Goal: Task Accomplishment & Management: Manage account settings

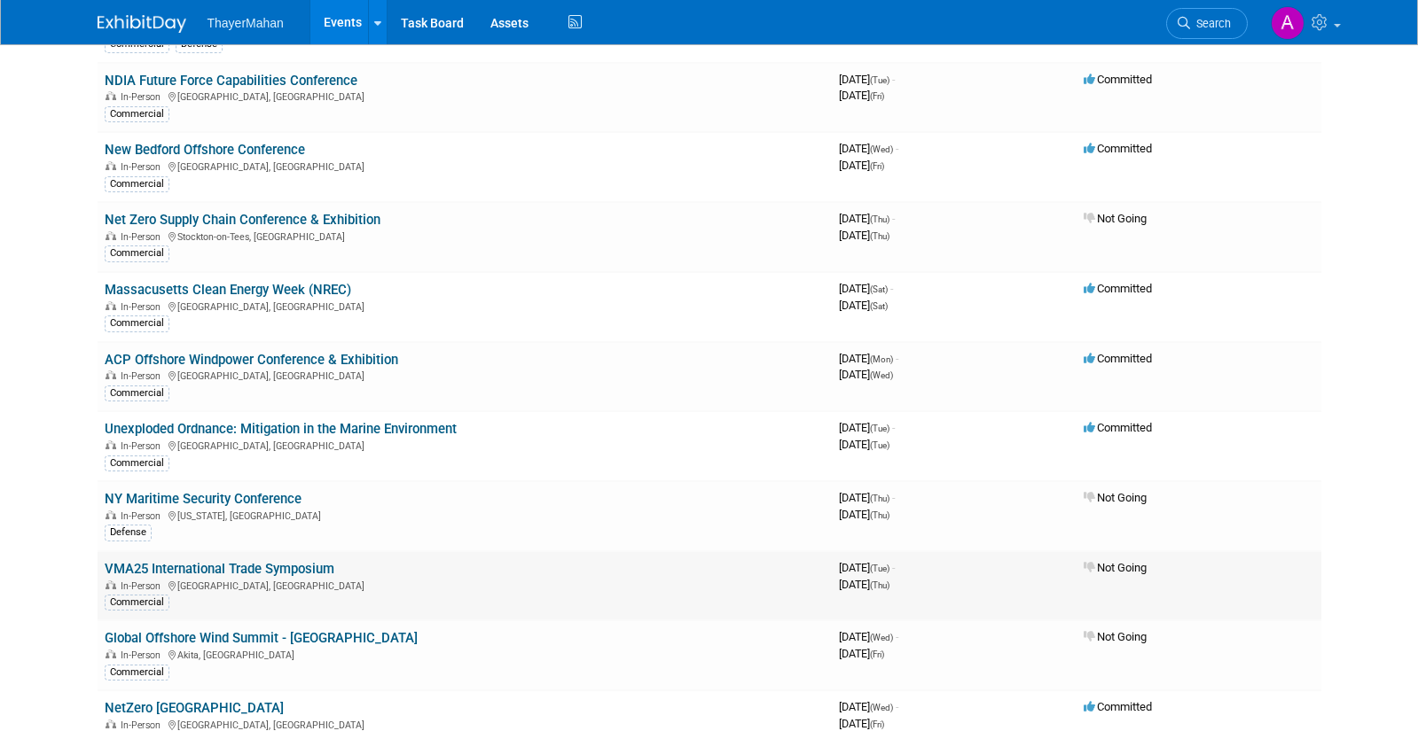
scroll to position [966, 0]
click at [419, 27] on link "Task Board" at bounding box center [432, 22] width 90 height 44
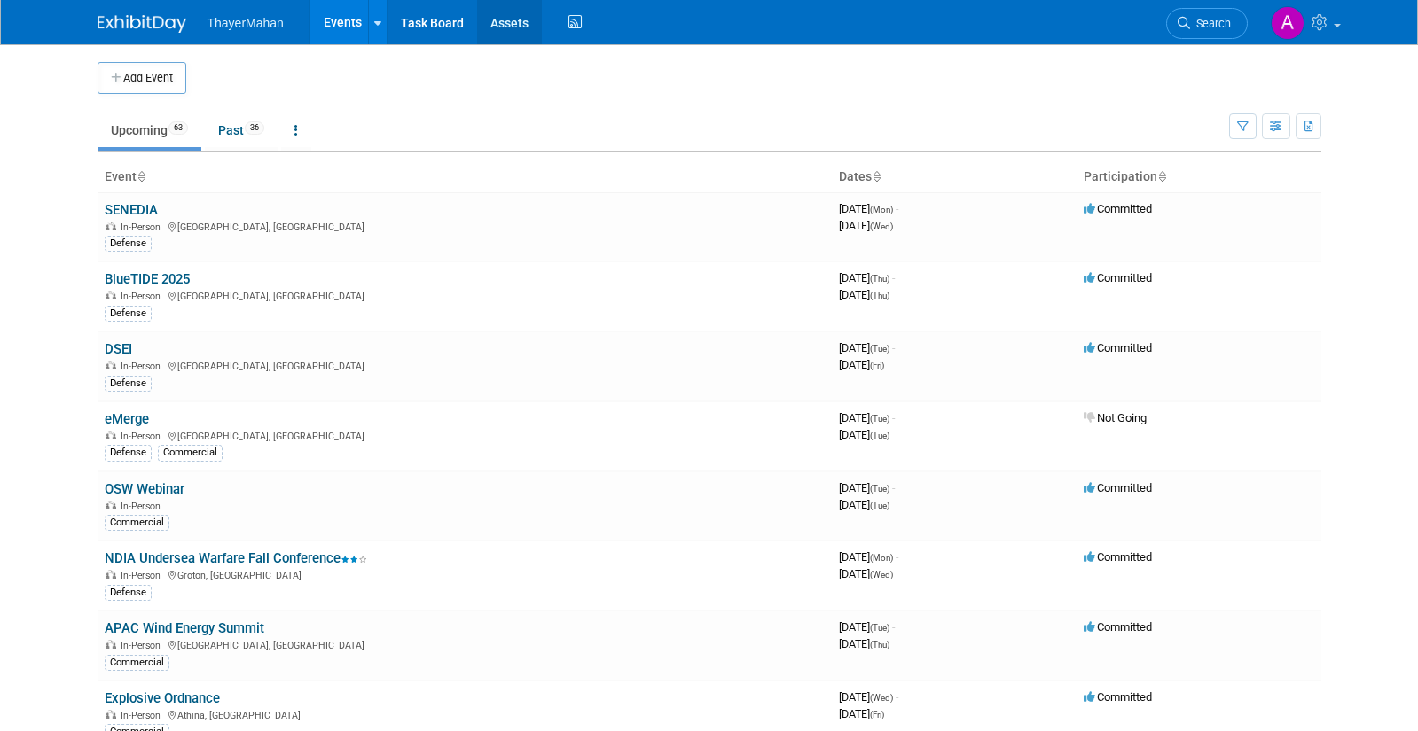
click at [490, 20] on link "Assets" at bounding box center [509, 22] width 65 height 44
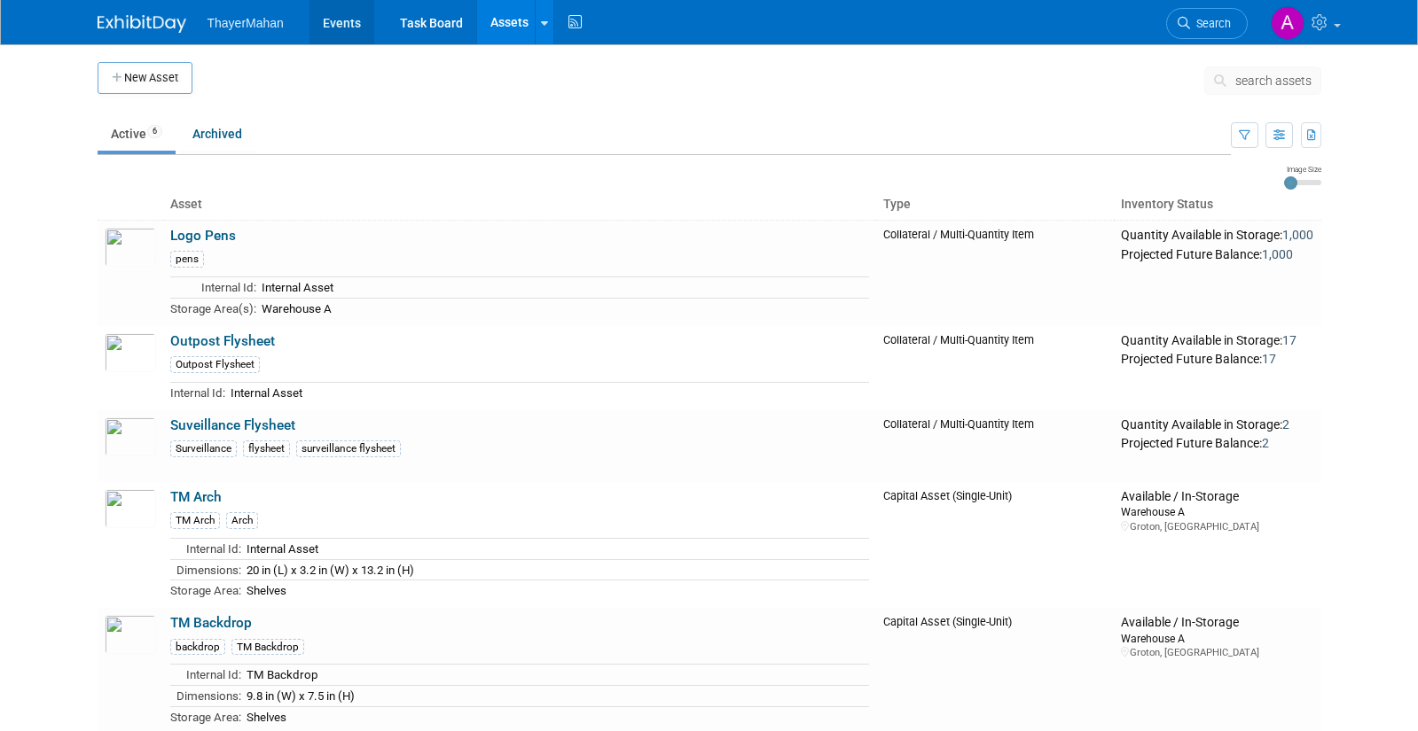
click at [322, 25] on link "Events" at bounding box center [341, 22] width 65 height 44
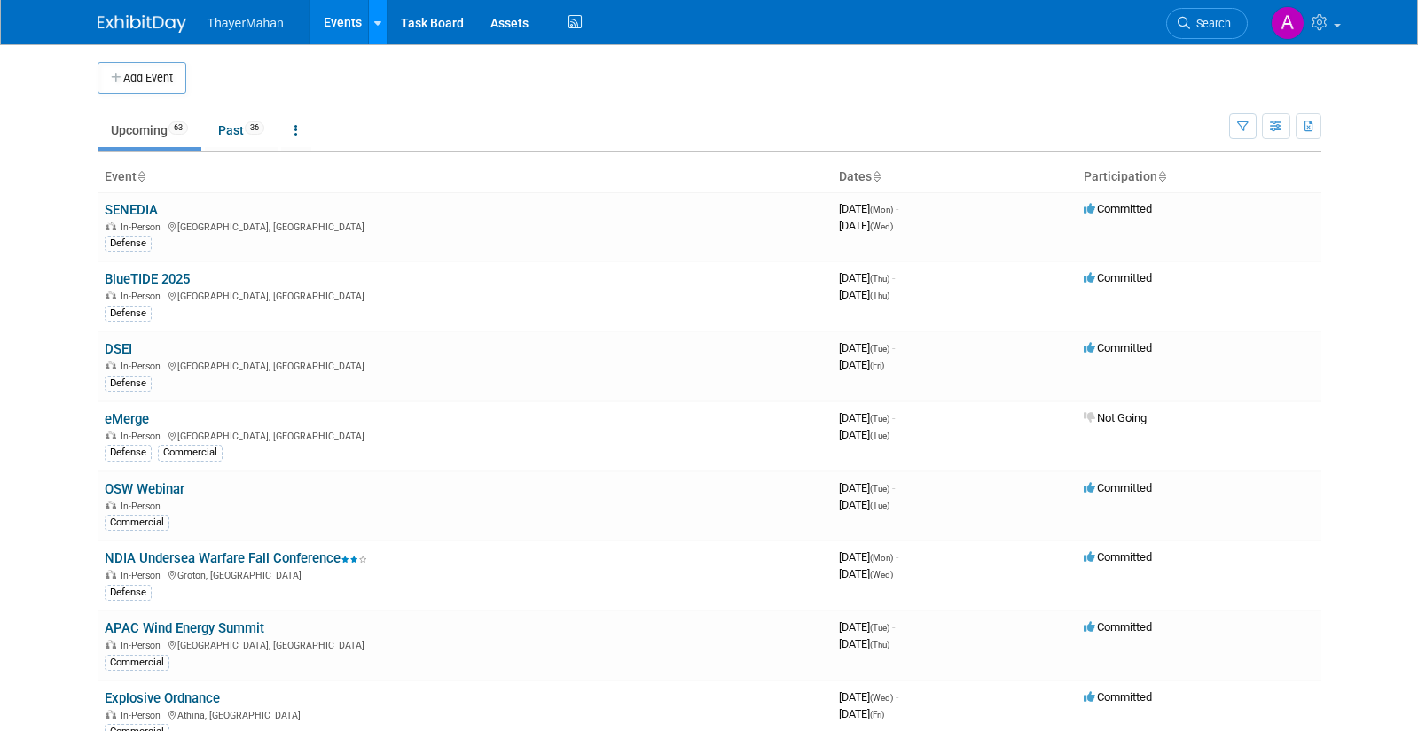
click at [379, 21] on icon at bounding box center [377, 24] width 7 height 12
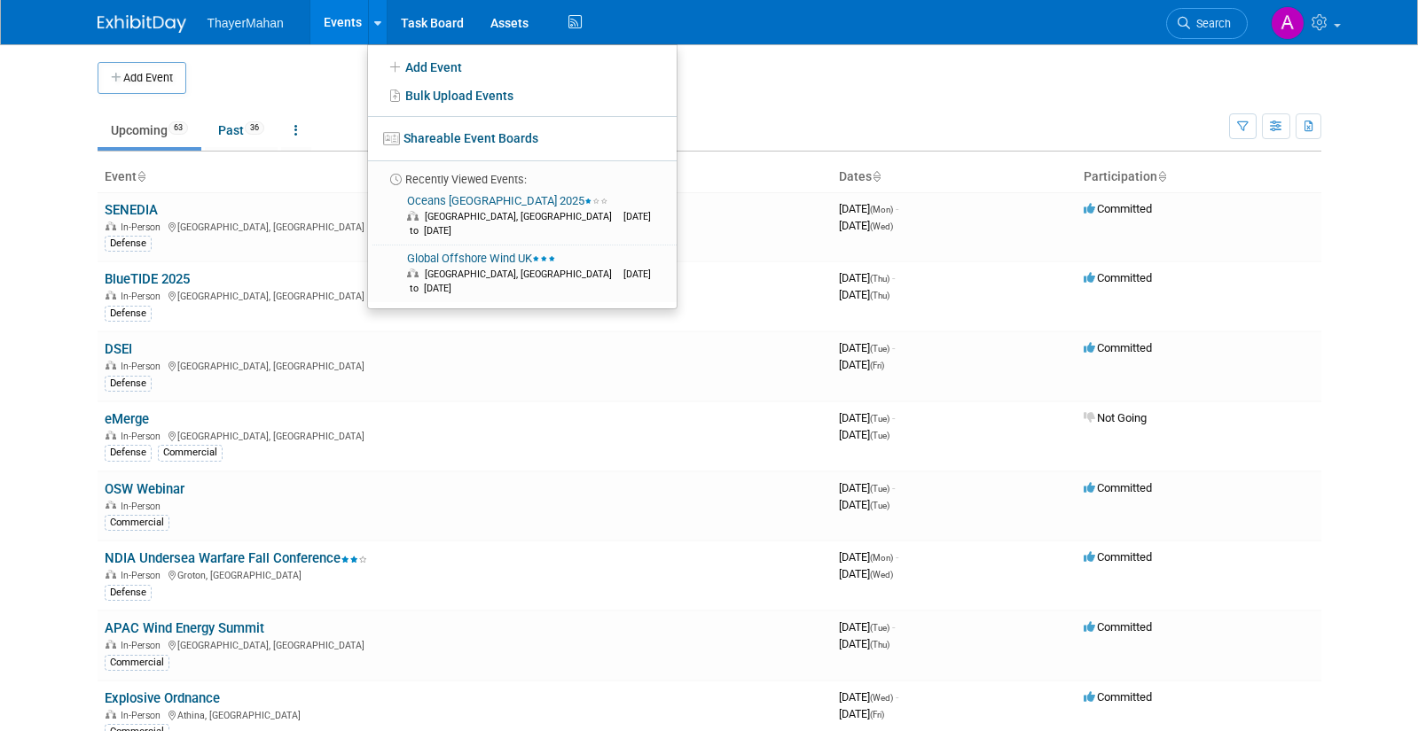
click at [336, 65] on td at bounding box center [723, 78] width 1075 height 32
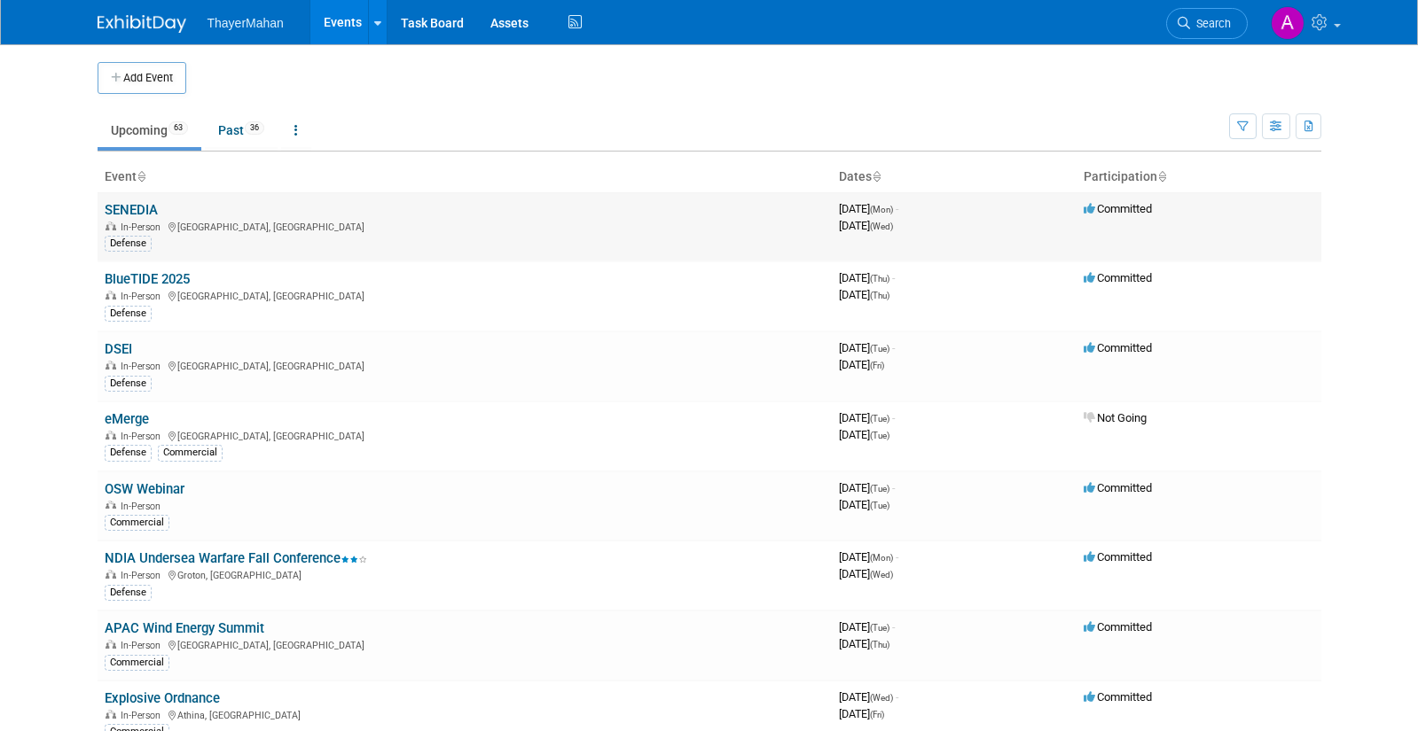
click at [139, 209] on link "SENEDIA" at bounding box center [131, 210] width 53 height 16
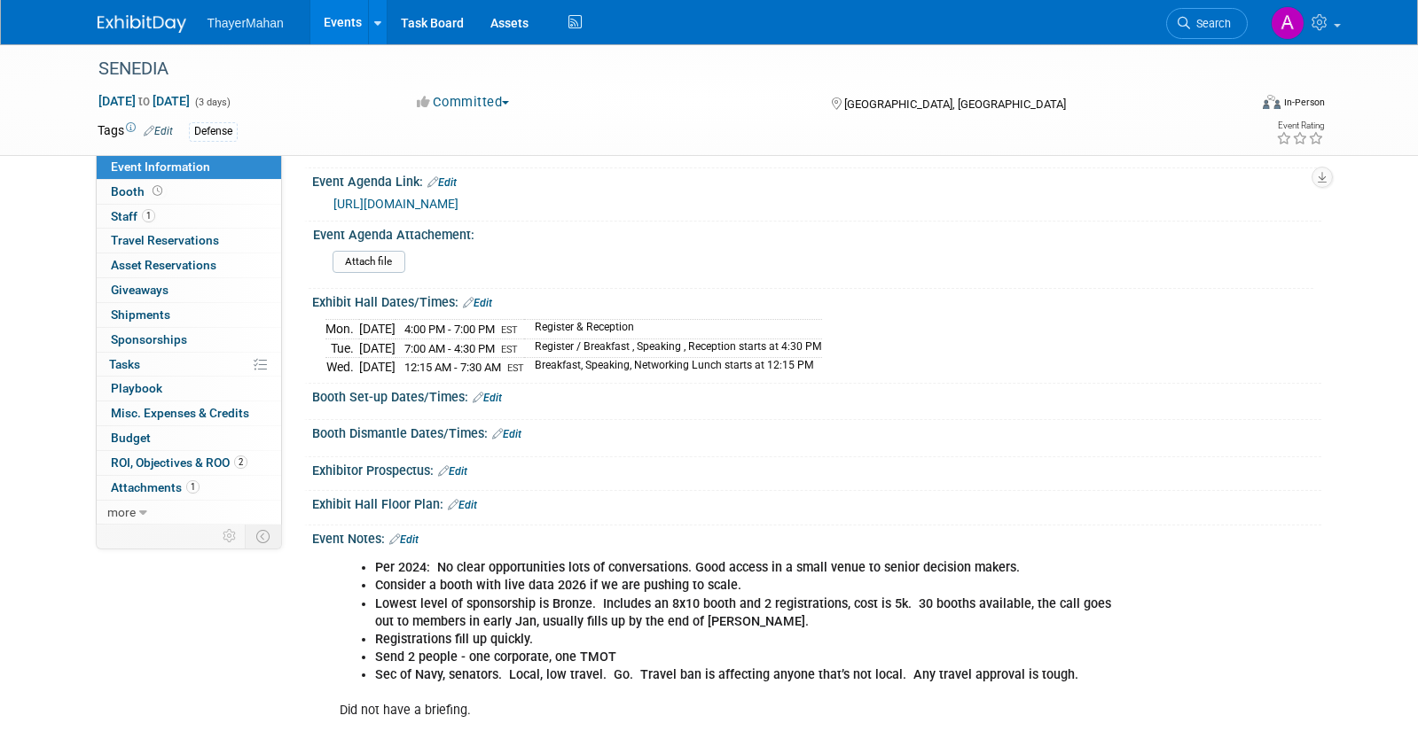
scroll to position [266, 0]
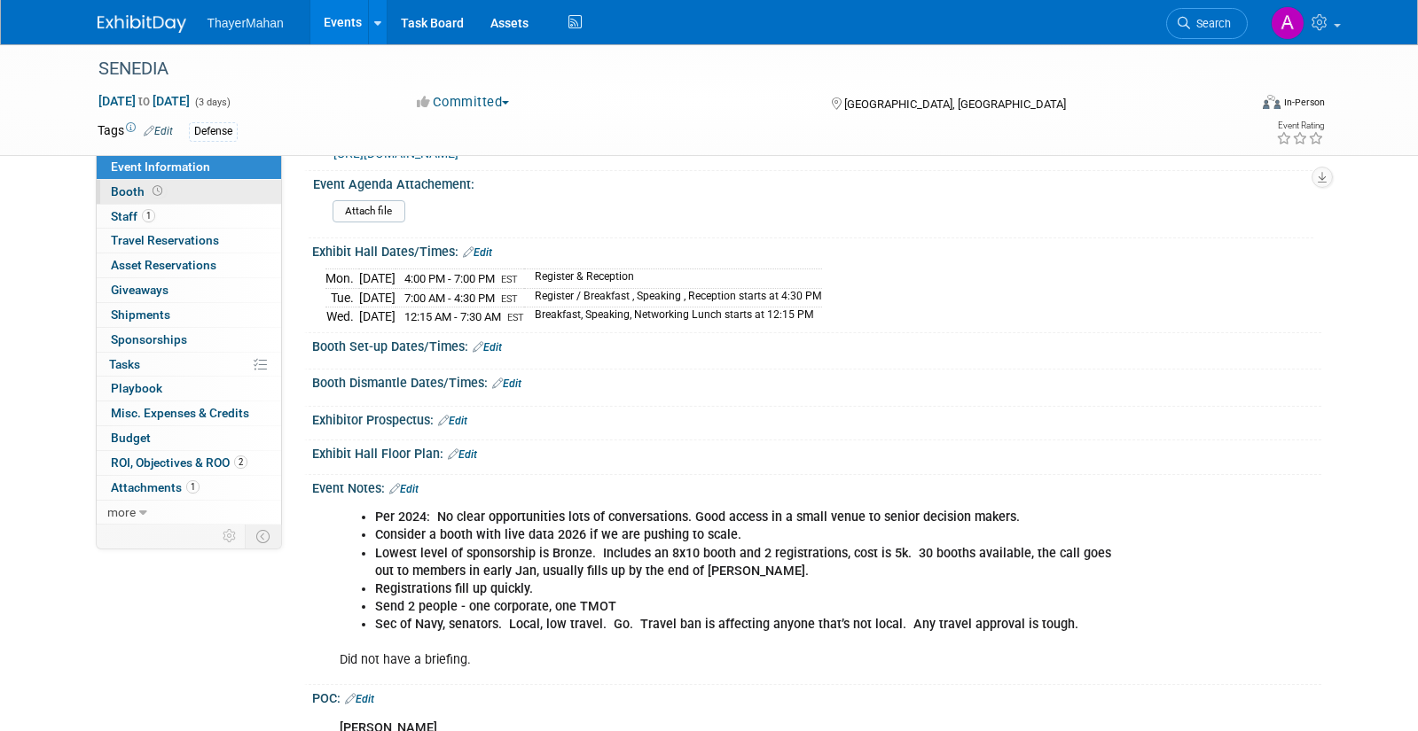
click at [124, 190] on span "Booth" at bounding box center [138, 191] width 55 height 14
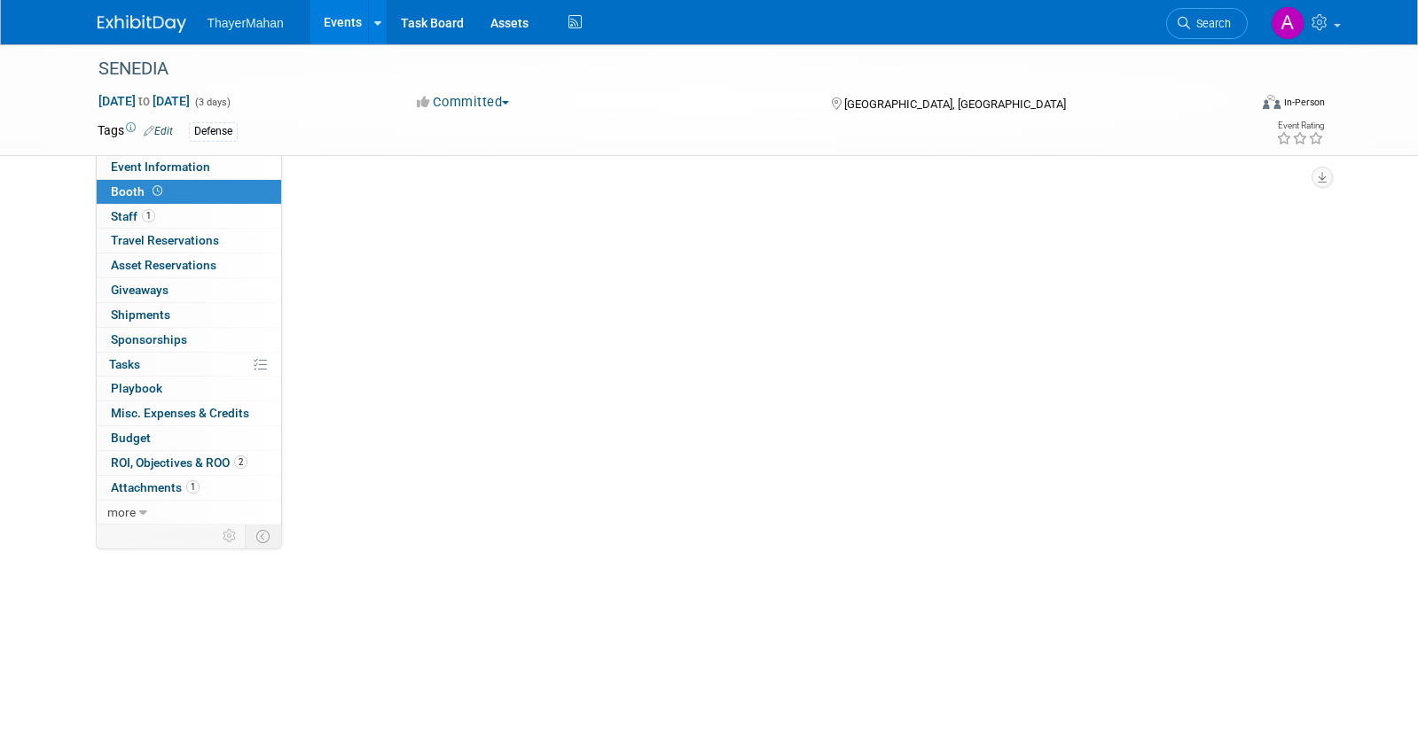
scroll to position [0, 0]
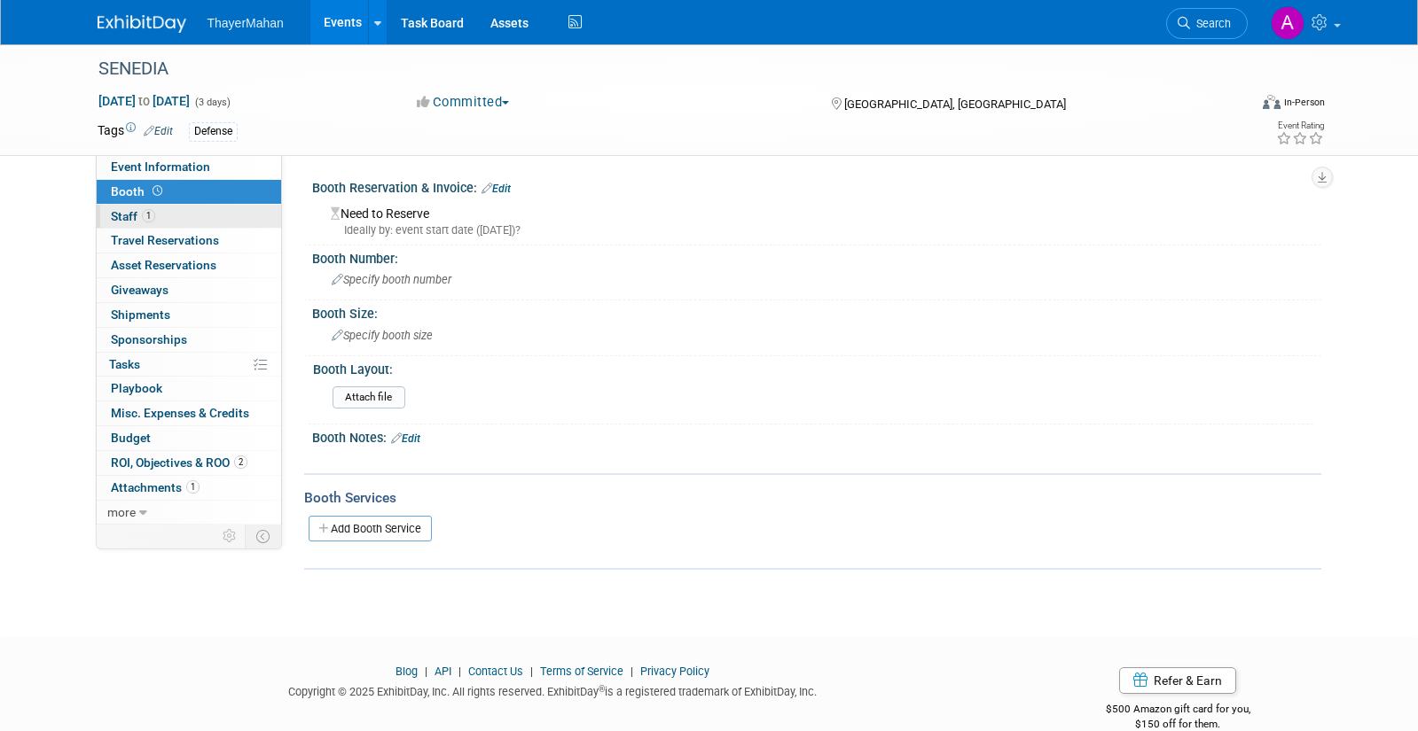
click at [134, 215] on span "Staff 1" at bounding box center [133, 216] width 44 height 14
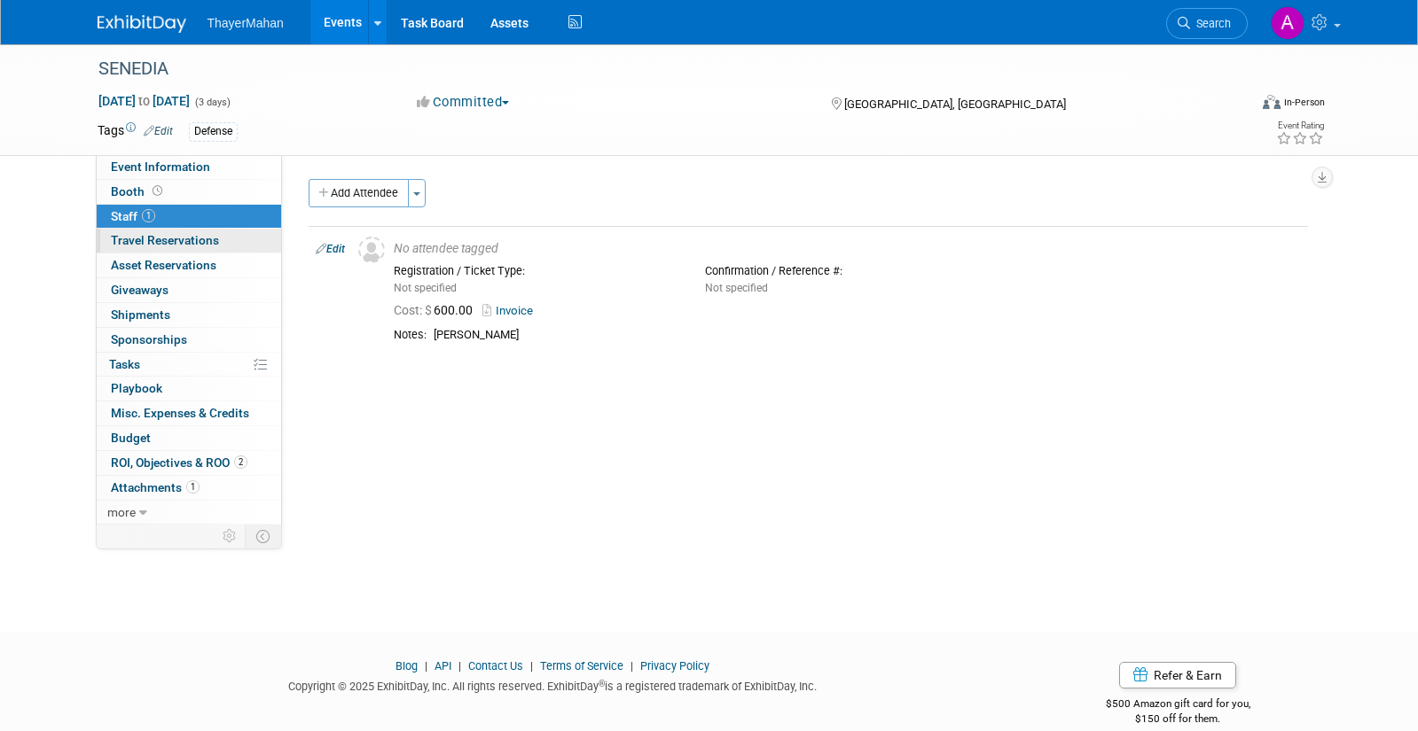
click at [149, 237] on span "Travel Reservations 0" at bounding box center [165, 240] width 108 height 14
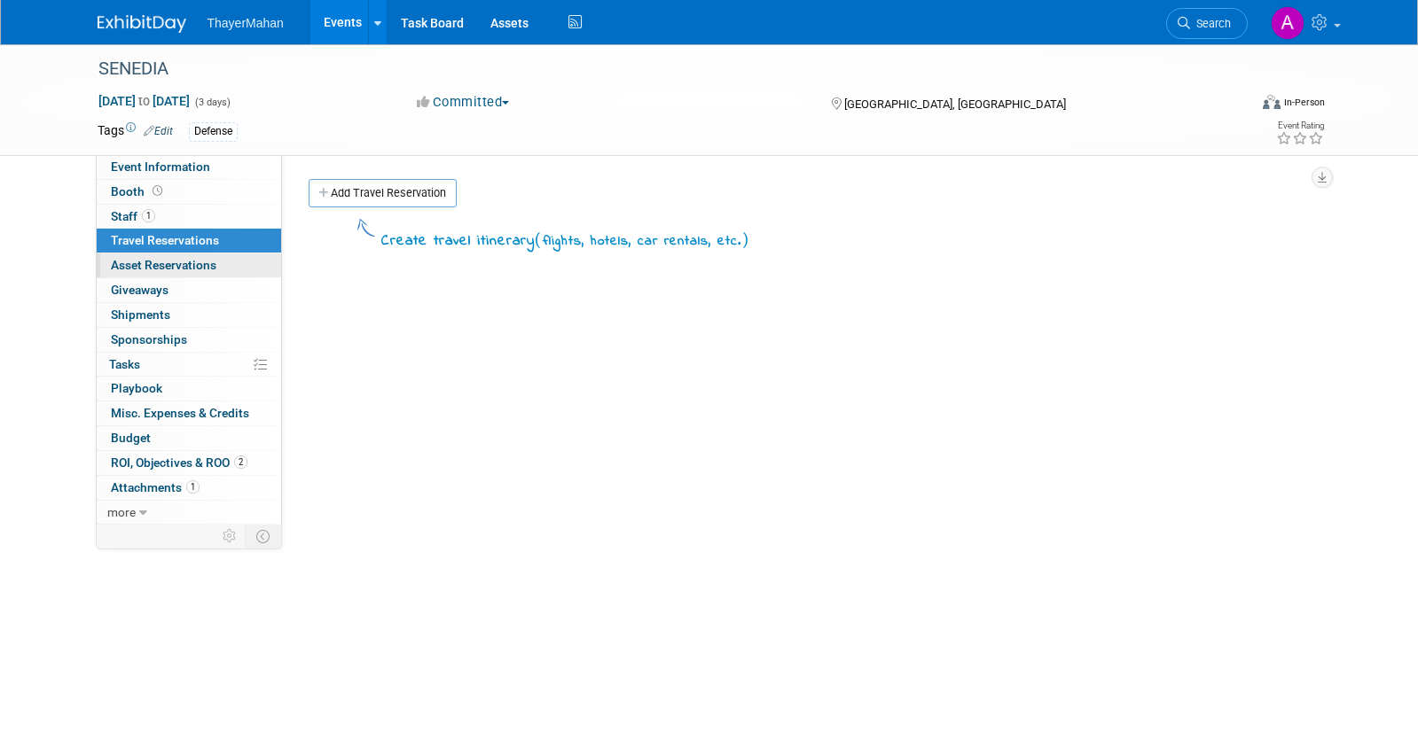
click at [134, 258] on span "Asset Reservations 0" at bounding box center [164, 265] width 106 height 14
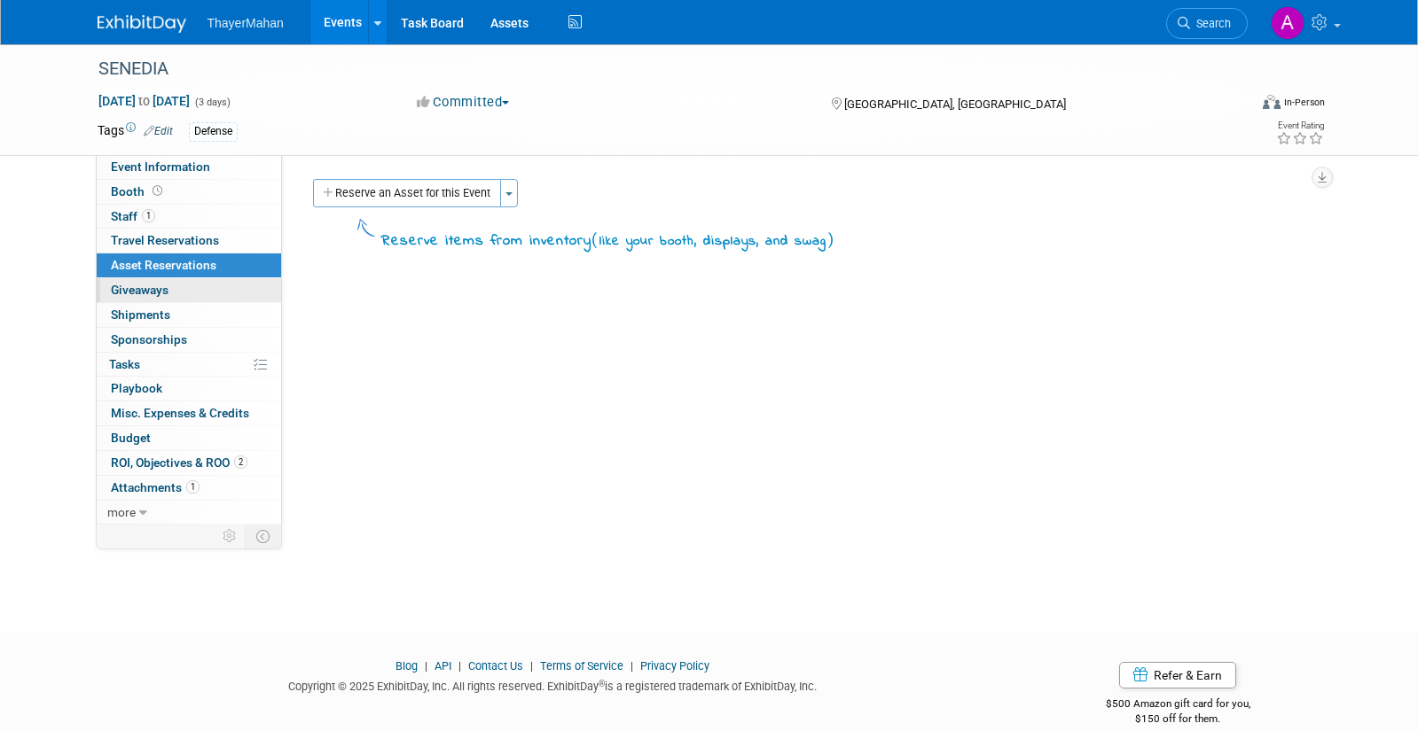
click at [143, 293] on span "Giveaways 0" at bounding box center [140, 290] width 58 height 14
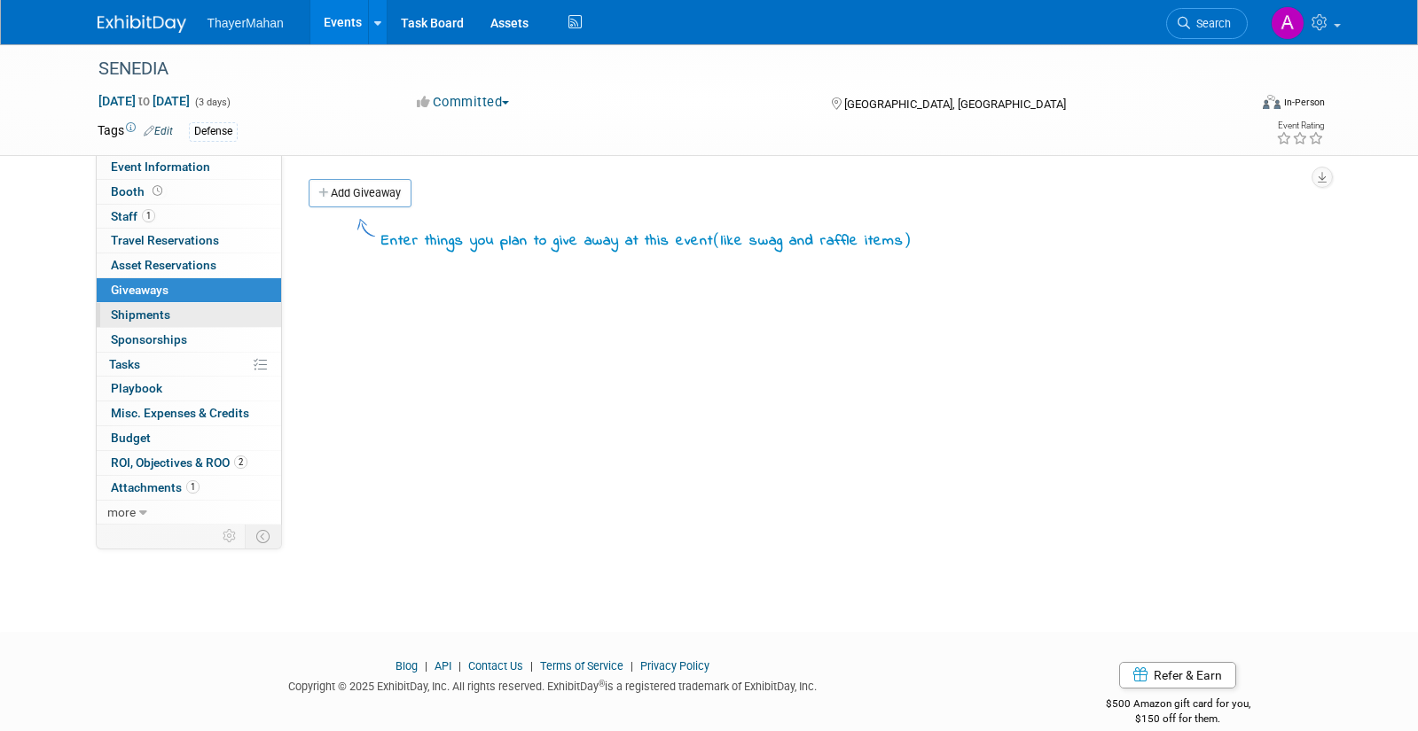
click at [145, 314] on span "Shipments 0" at bounding box center [140, 315] width 59 height 14
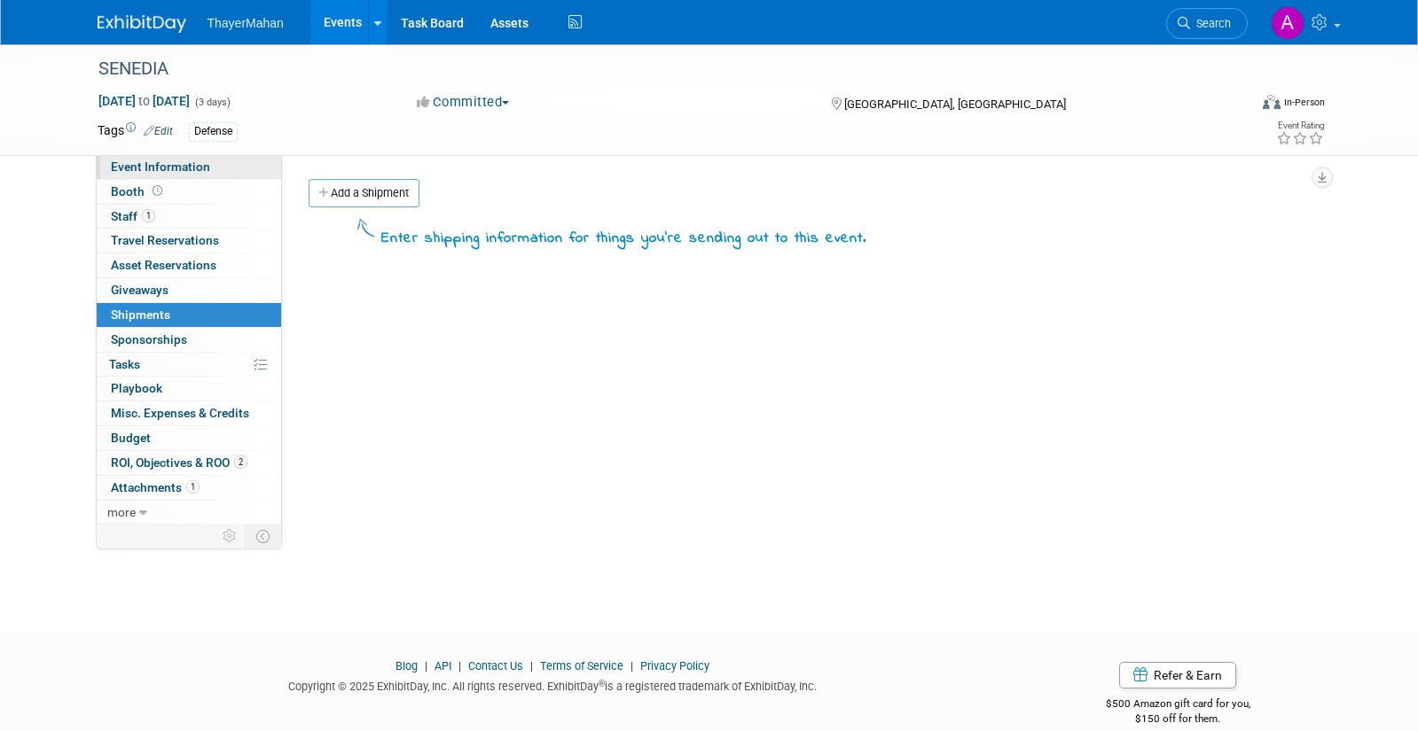
click at [137, 168] on span "Event Information" at bounding box center [160, 167] width 99 height 14
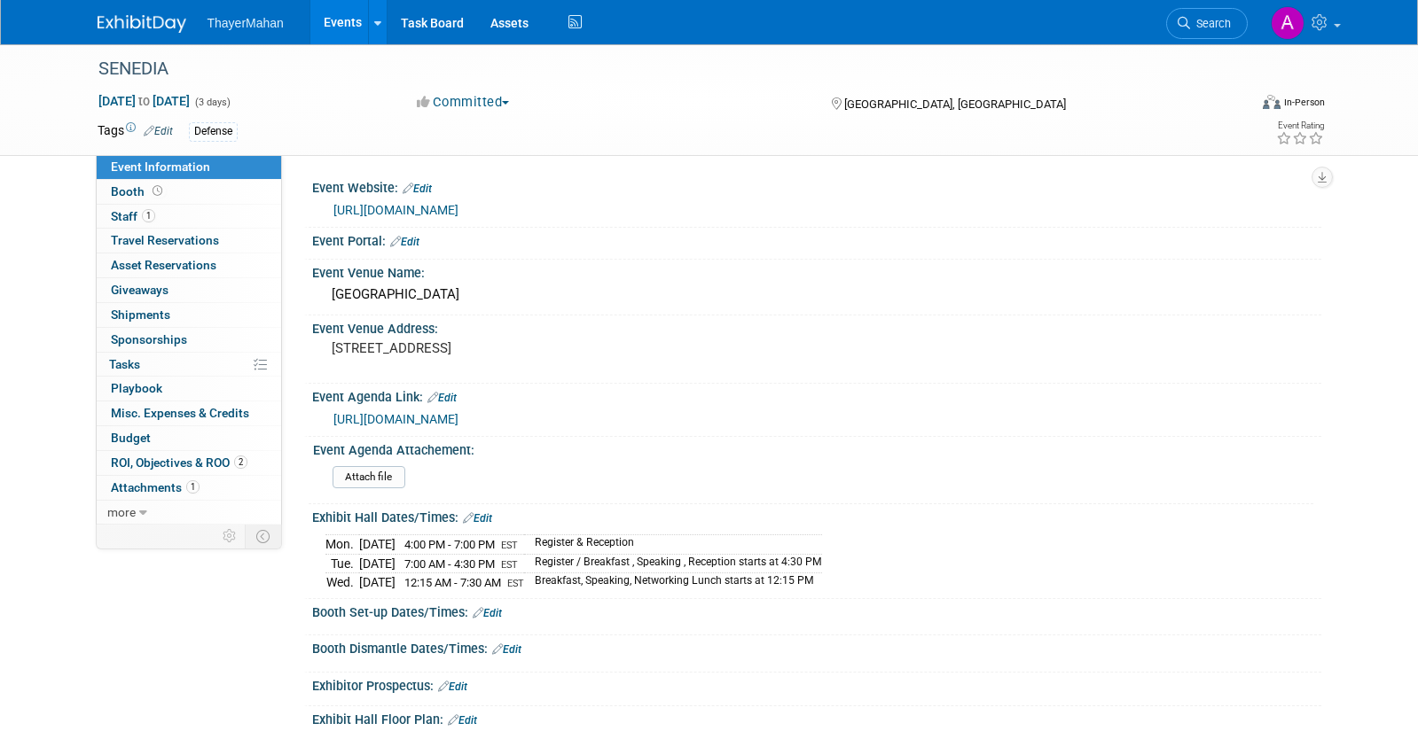
click at [62, 329] on div "SENEDIA Aug 25, 2025 to Aug 27, 2025 (3 days) Aug 25, 2025 to Aug 27, 2025 Comm…" at bounding box center [709, 593] width 1418 height 1099
click at [1271, 25] on img at bounding box center [1288, 23] width 34 height 34
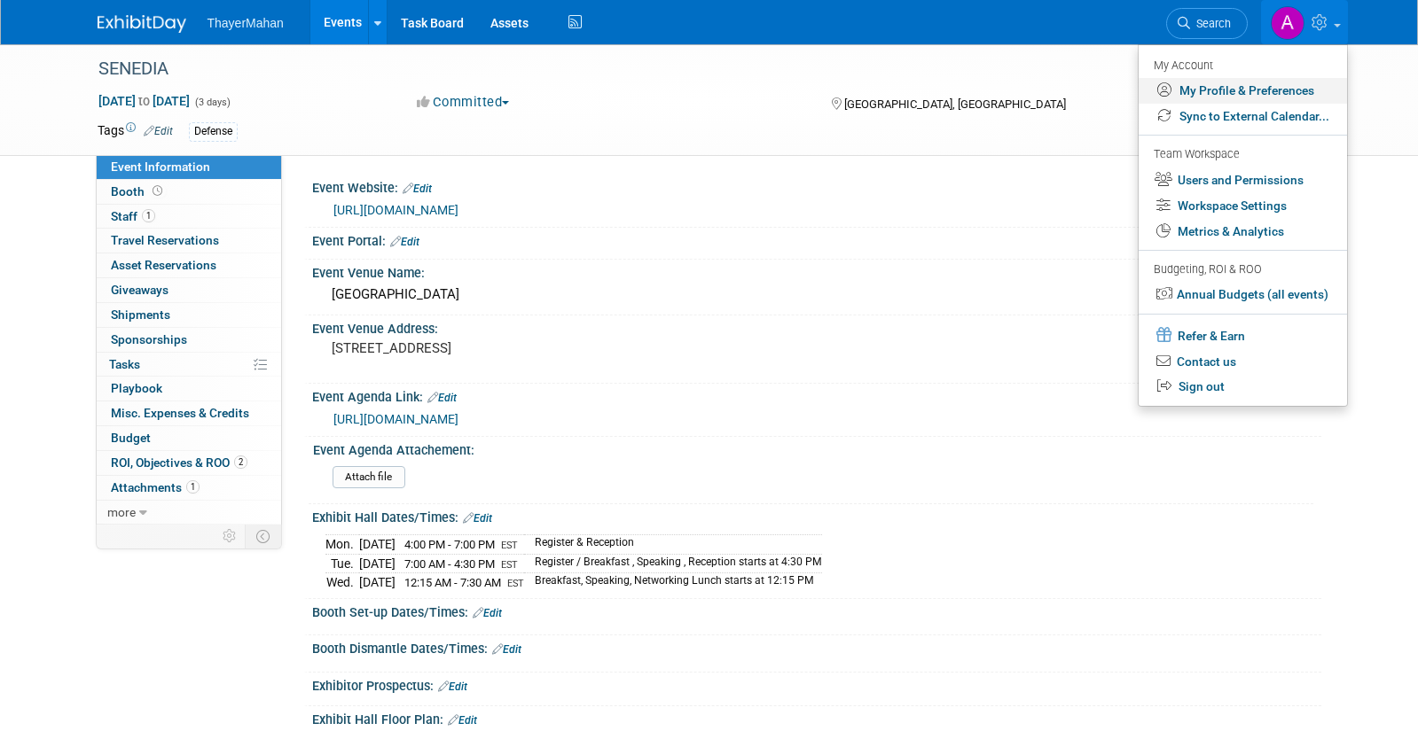
click at [1266, 91] on link "My Profile & Preferences" at bounding box center [1242, 91] width 208 height 26
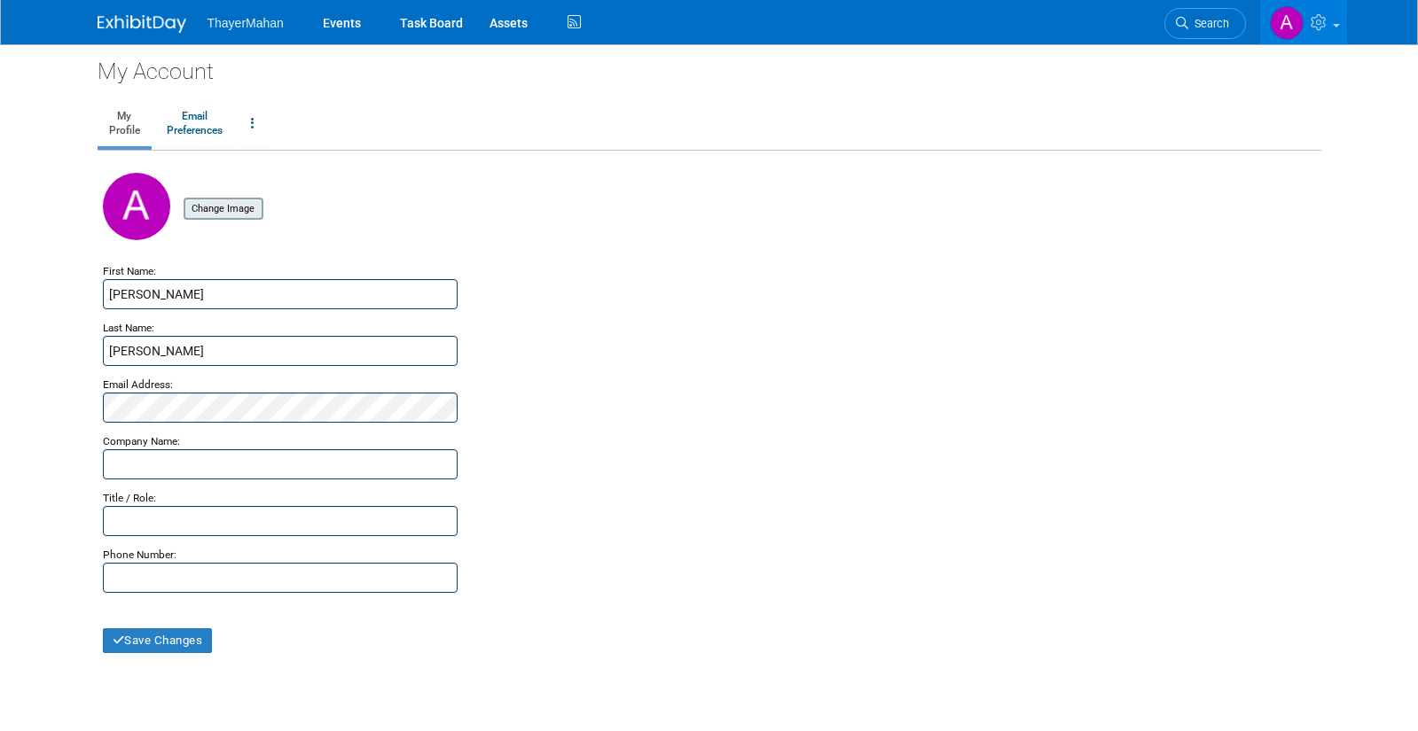
click at [219, 206] on input "file" at bounding box center [156, 209] width 211 height 20
click at [171, 457] on input "text" at bounding box center [280, 465] width 355 height 30
type input "ThayerMahan"
click at [134, 534] on input "text" at bounding box center [280, 521] width 355 height 30
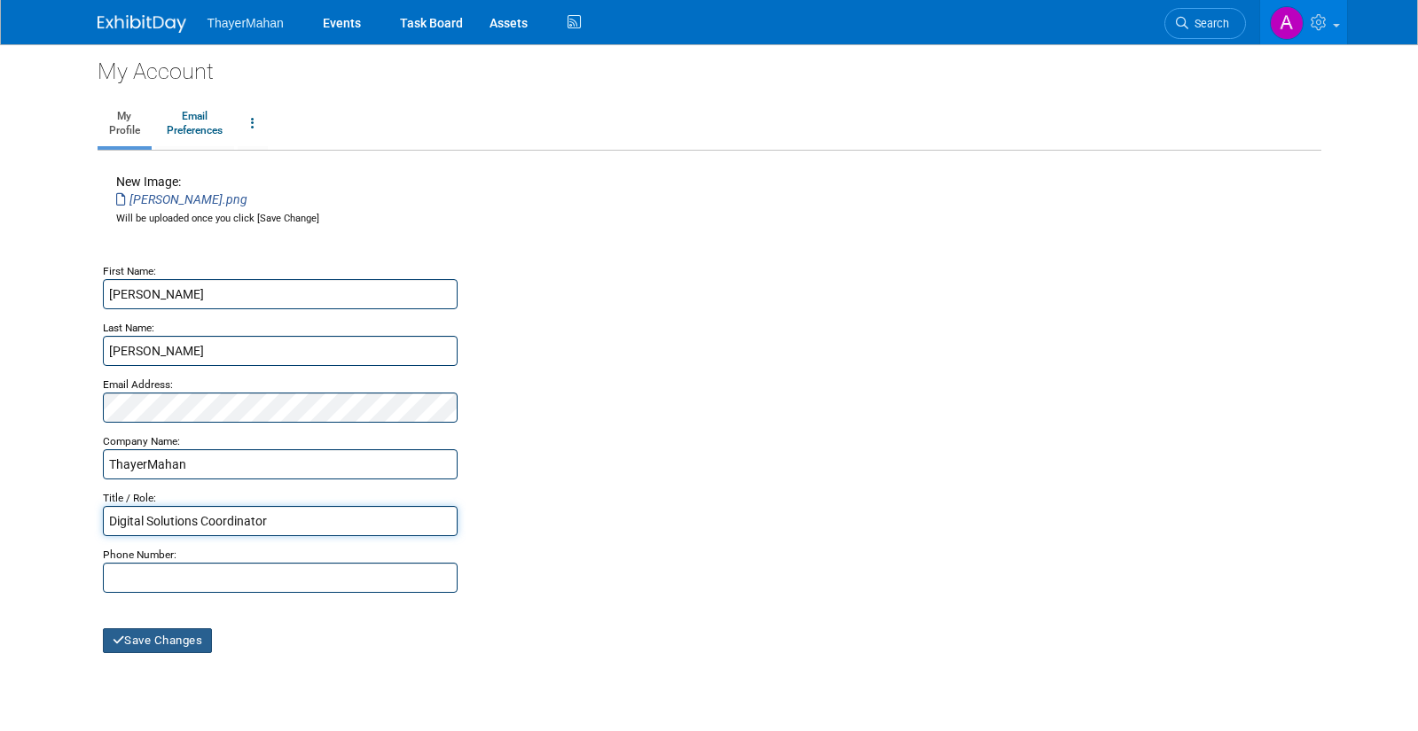
type input "Digital Solutions Coordinator"
click at [176, 638] on button "Save Changes" at bounding box center [158, 641] width 110 height 25
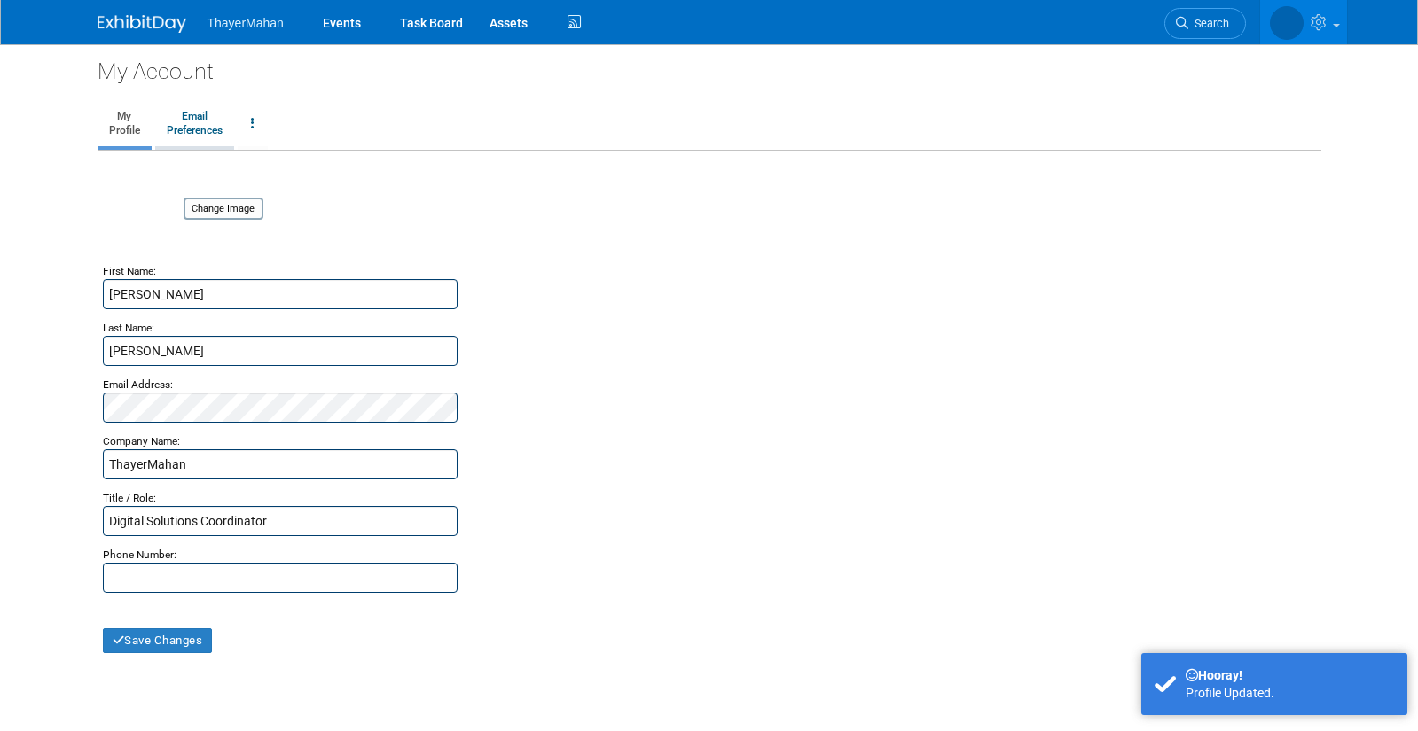
click at [197, 118] on link "Email Preferences" at bounding box center [194, 124] width 79 height 44
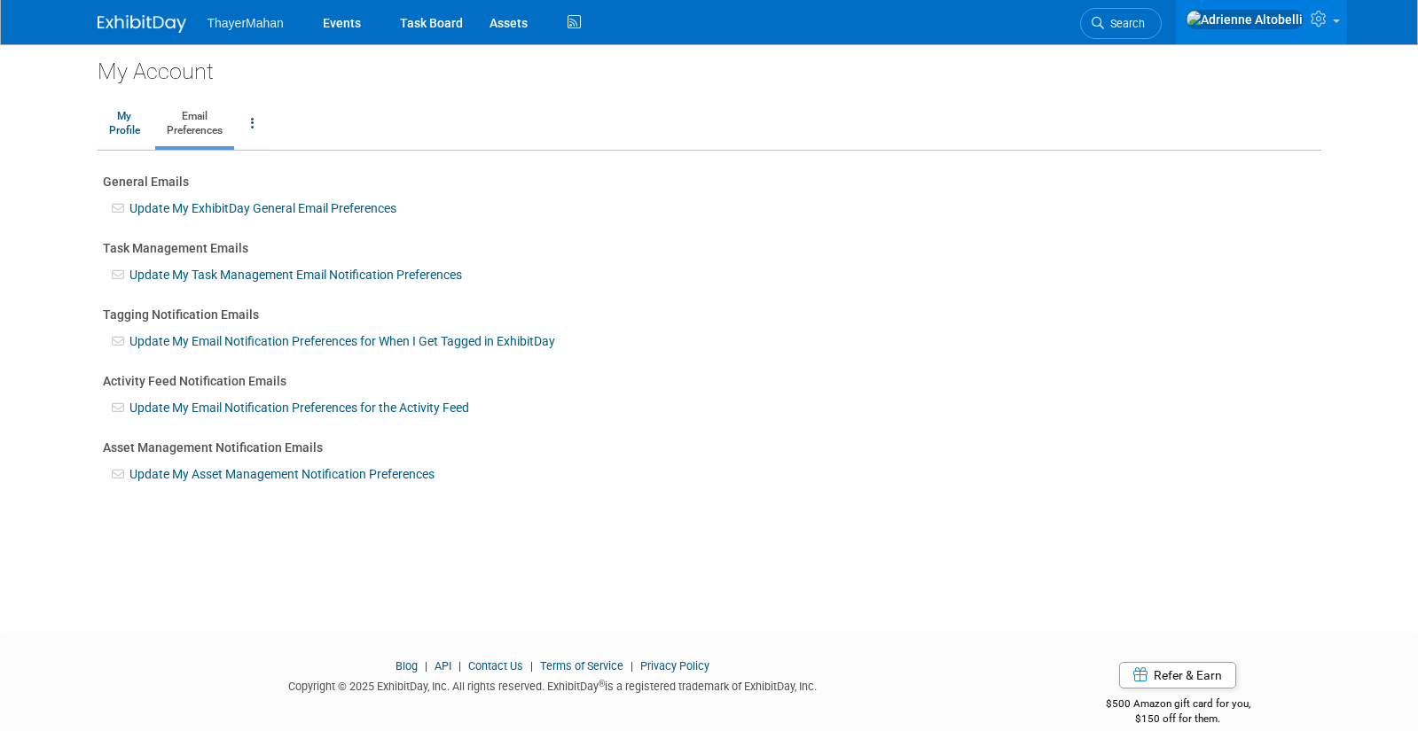
click at [255, 207] on link "Update My ExhibitDay General Email Preferences" at bounding box center [262, 208] width 267 height 14
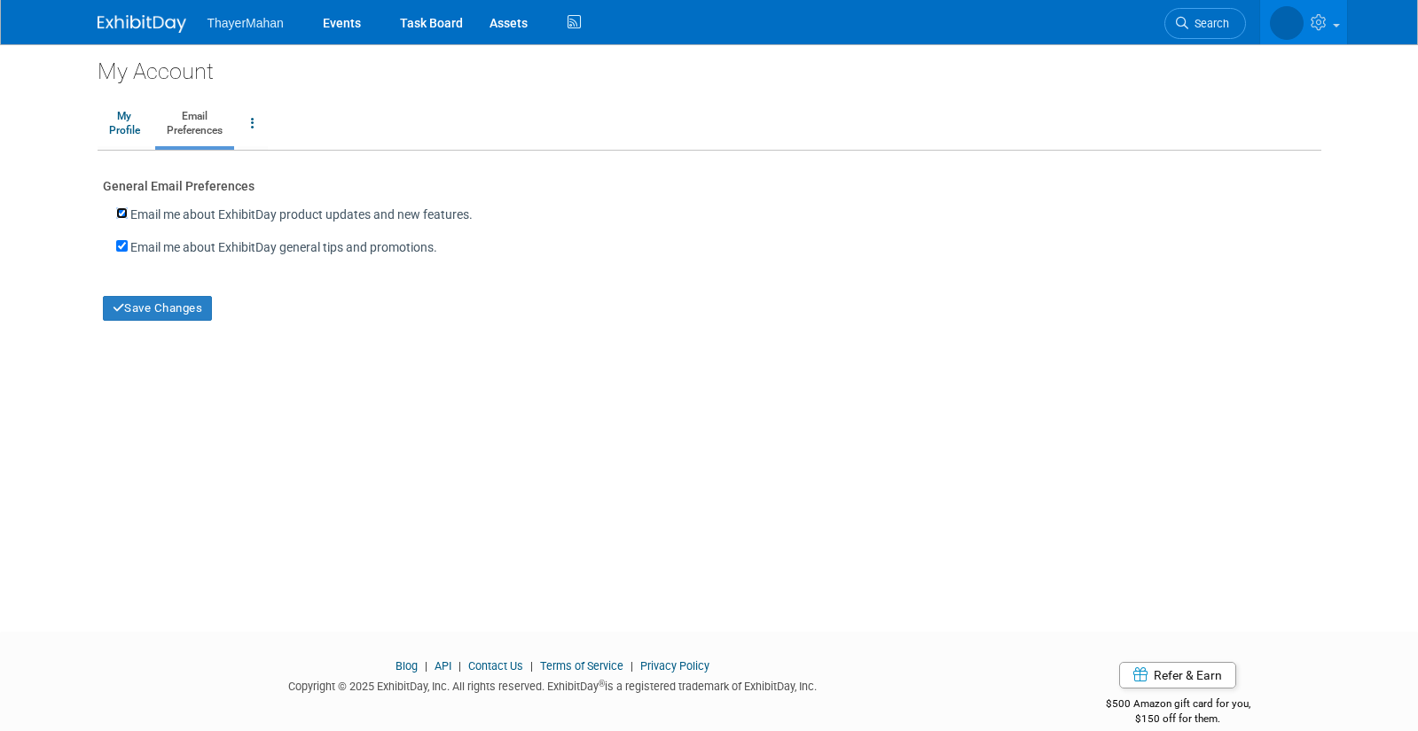
click at [127, 215] on input "Email me about ExhibitDay product updates and new features." at bounding box center [122, 213] width 12 height 12
checkbox input "false"
click at [121, 246] on input "Email me about ExhibitDay general tips and promotions." at bounding box center [122, 246] width 12 height 12
checkbox input "false"
click at [176, 309] on button "Save Changes" at bounding box center [158, 308] width 110 height 25
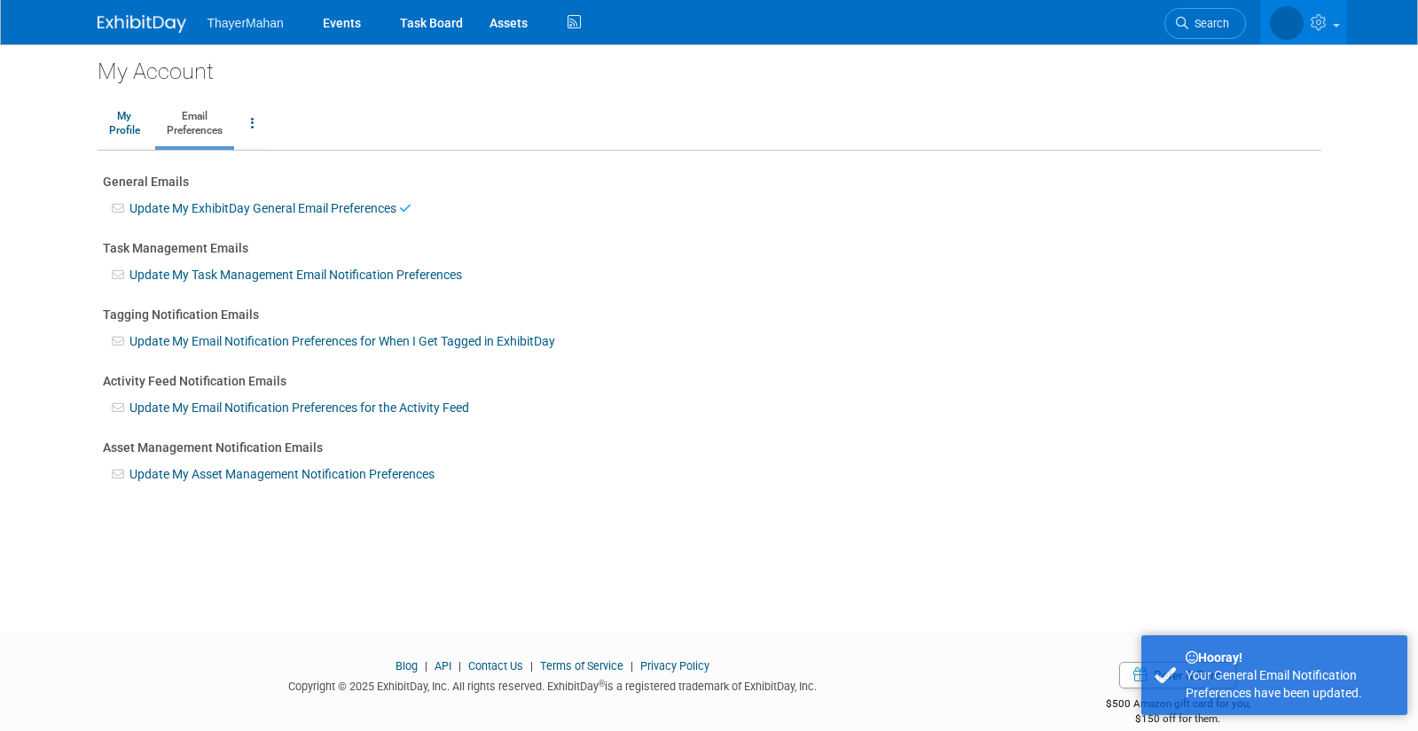
click at [160, 273] on link "Update My Task Management Email Notification Preferences" at bounding box center [295, 275] width 332 height 14
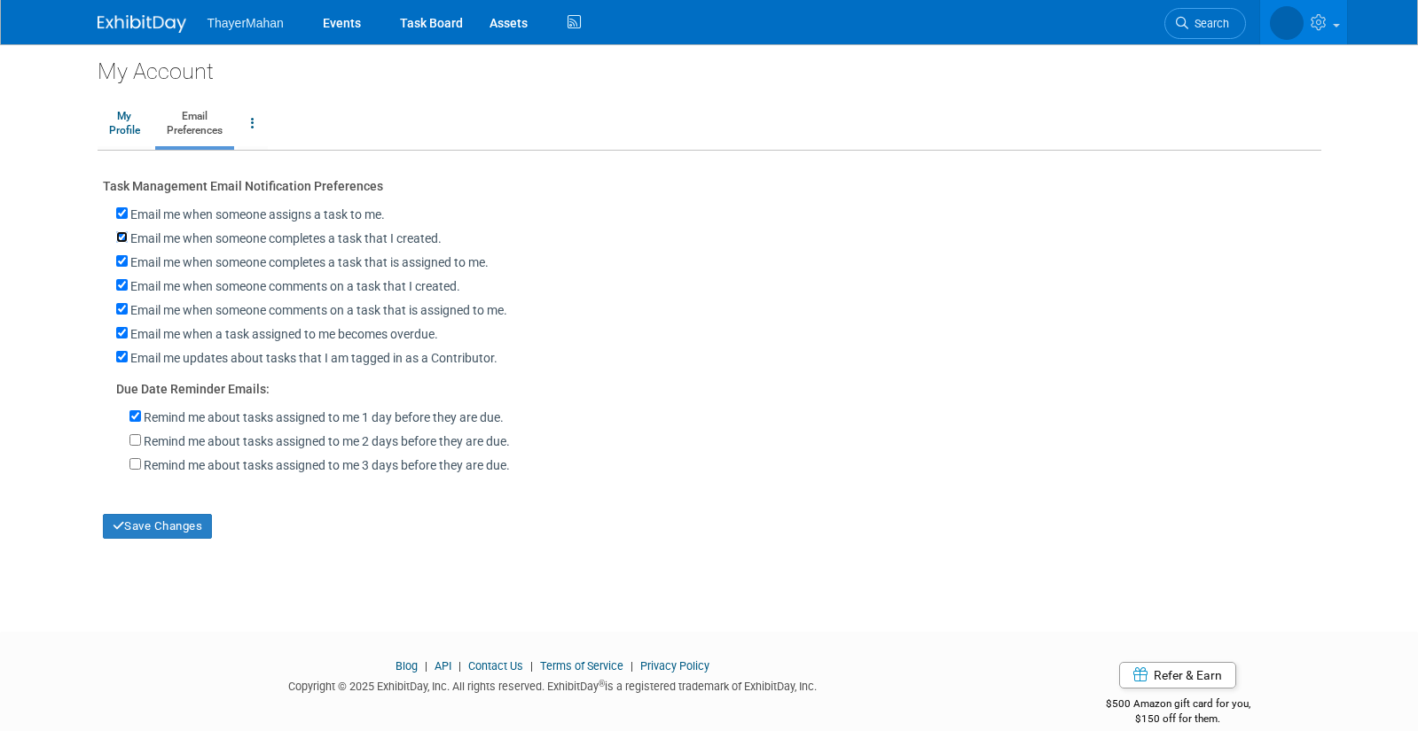
click at [121, 238] on input "Email me when someone completes a task that I created." at bounding box center [122, 237] width 12 height 12
checkbox input "false"
click at [122, 339] on input "Email me when a task assigned to me becomes overdue." at bounding box center [122, 333] width 12 height 12
checkbox input "false"
click at [133, 422] on input "Remind me about tasks assigned to me 1 day before they are due." at bounding box center [135, 416] width 12 height 12
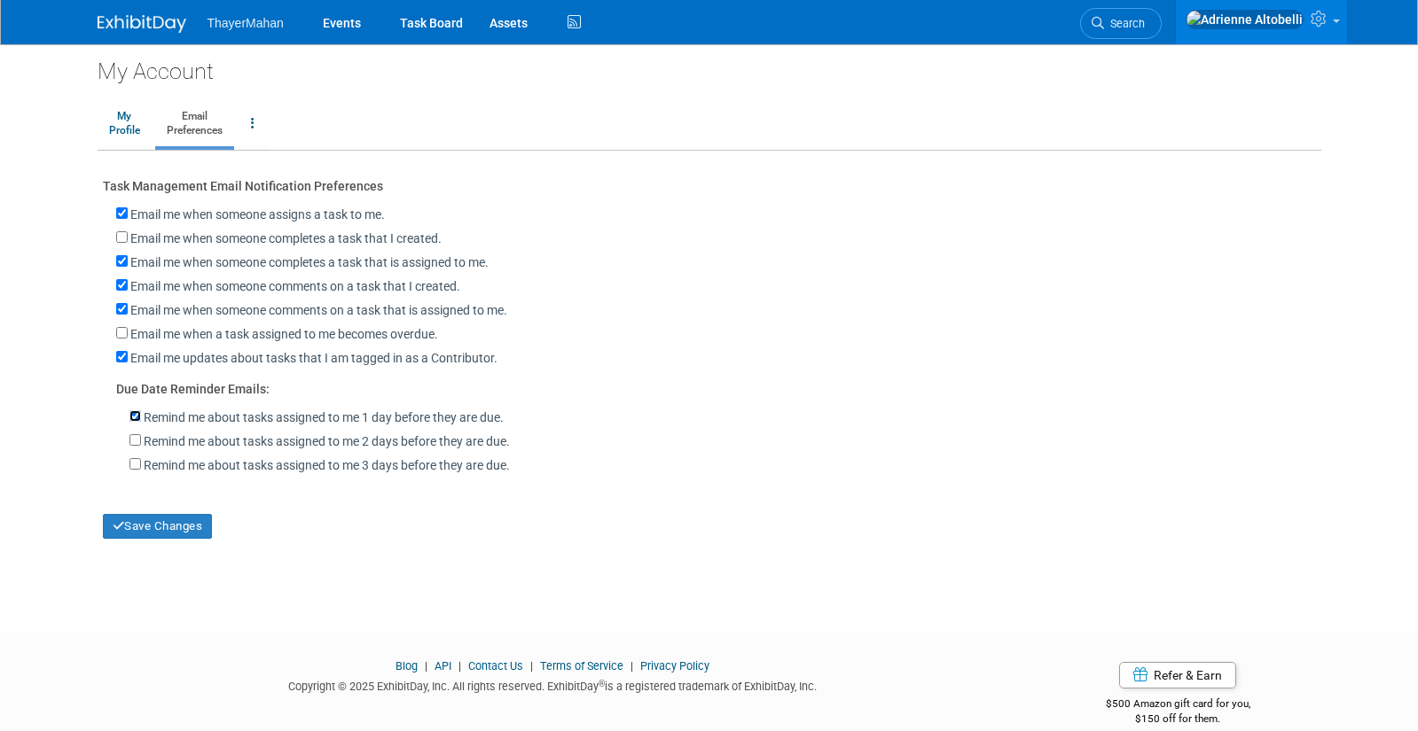
checkbox input "false"
click at [131, 443] on input "Remind me about tasks assigned to me 2 days before they are due." at bounding box center [135, 440] width 12 height 12
checkbox input "true"
click at [155, 526] on button "Save Changes" at bounding box center [158, 526] width 110 height 25
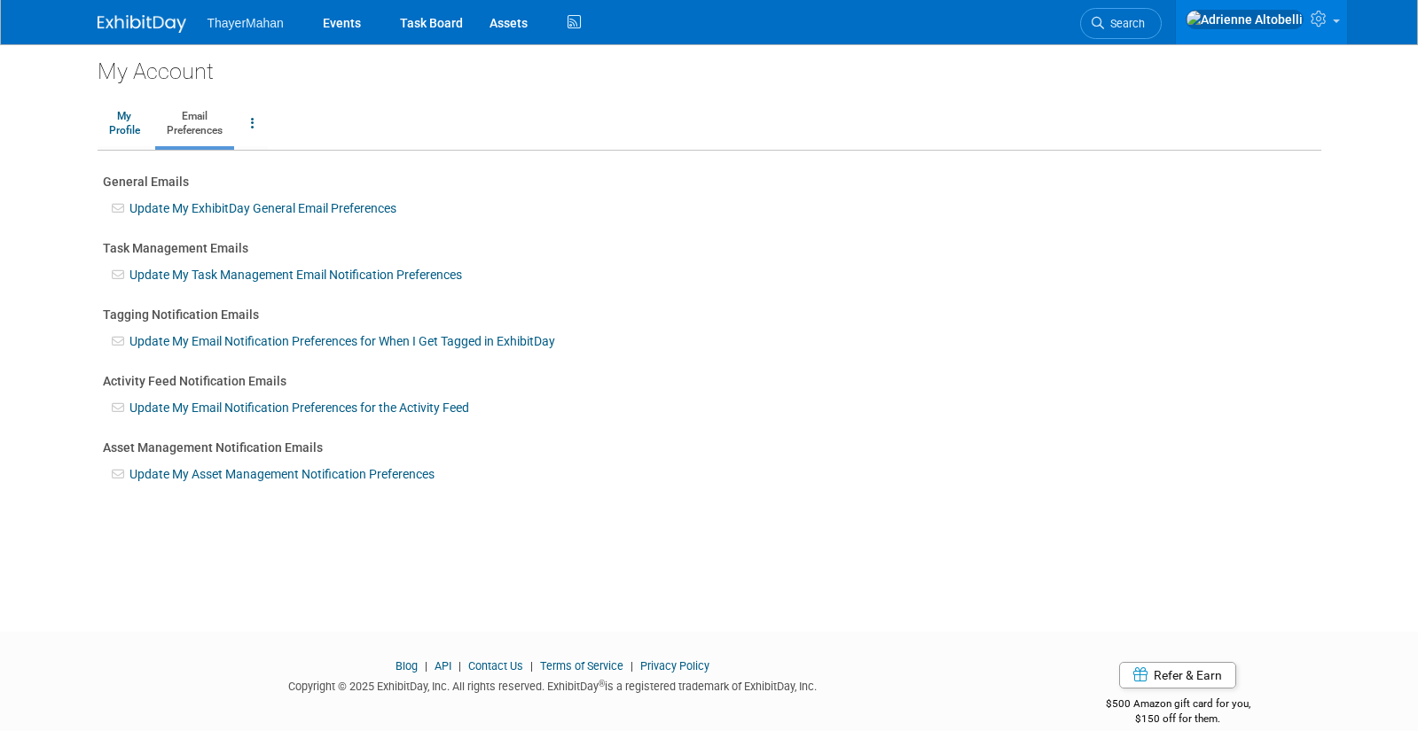
click at [261, 340] on link "Update My Email Notification Preferences for When I Get Tagged in ExhibitDay" at bounding box center [342, 341] width 426 height 14
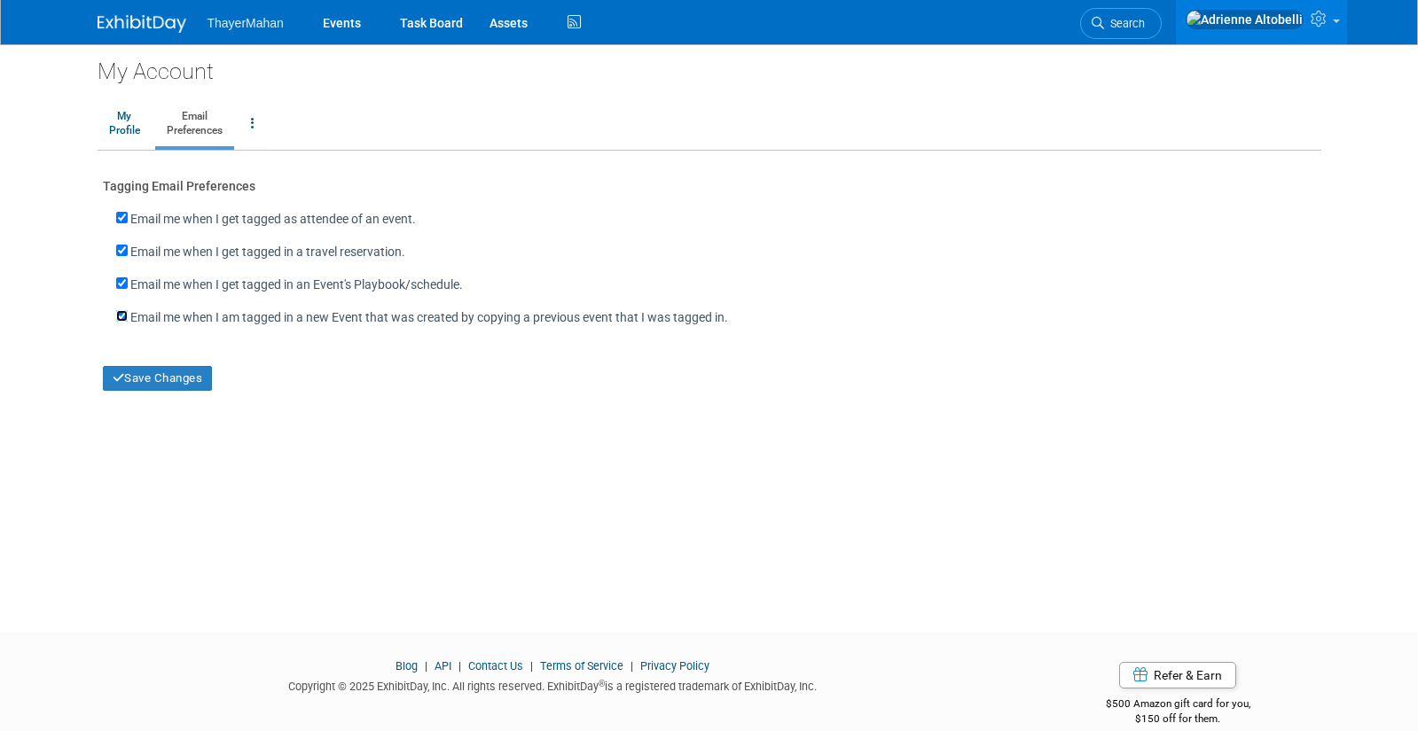
click at [120, 317] on input "checkbox" at bounding box center [122, 316] width 12 height 12
checkbox input "false"
click at [168, 381] on button "Save Changes" at bounding box center [158, 378] width 110 height 25
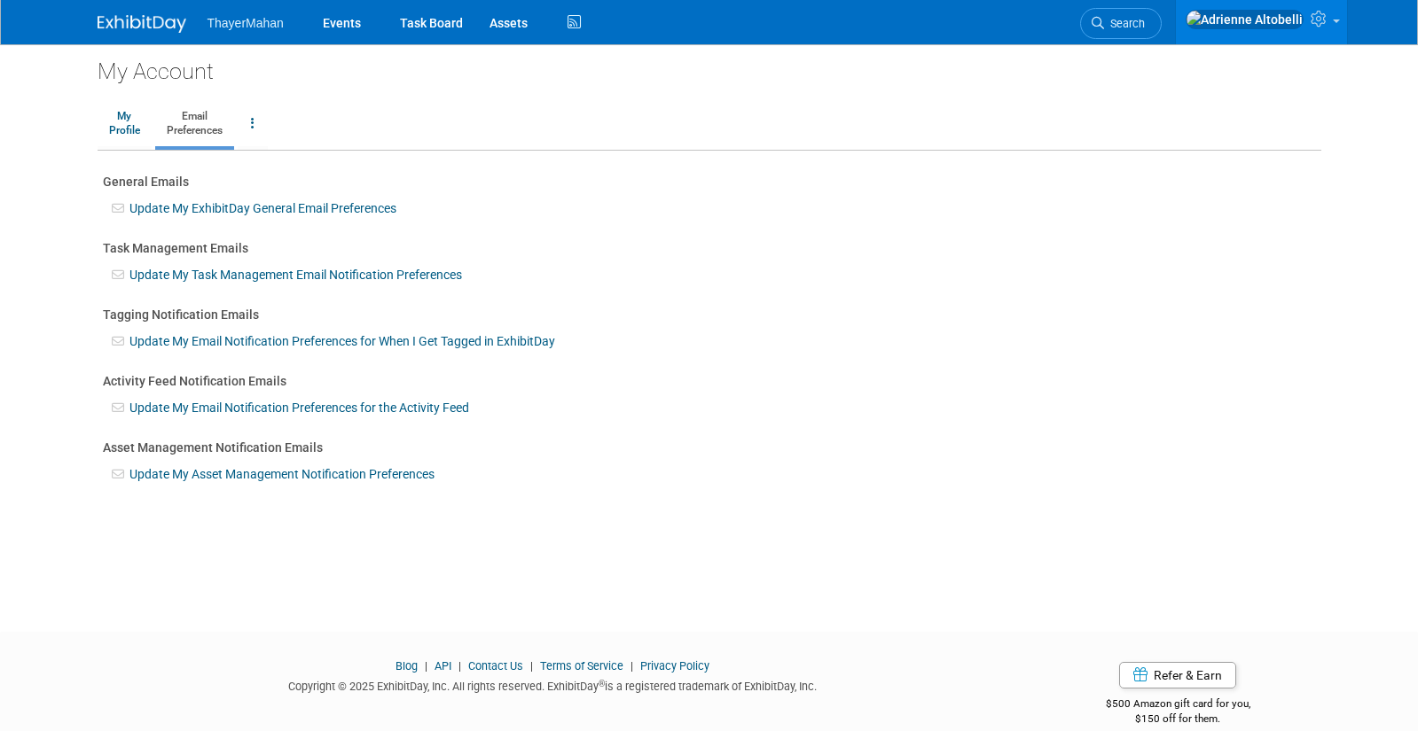
click at [379, 408] on link "Update My Email Notification Preferences for the Activity Feed" at bounding box center [299, 408] width 340 height 14
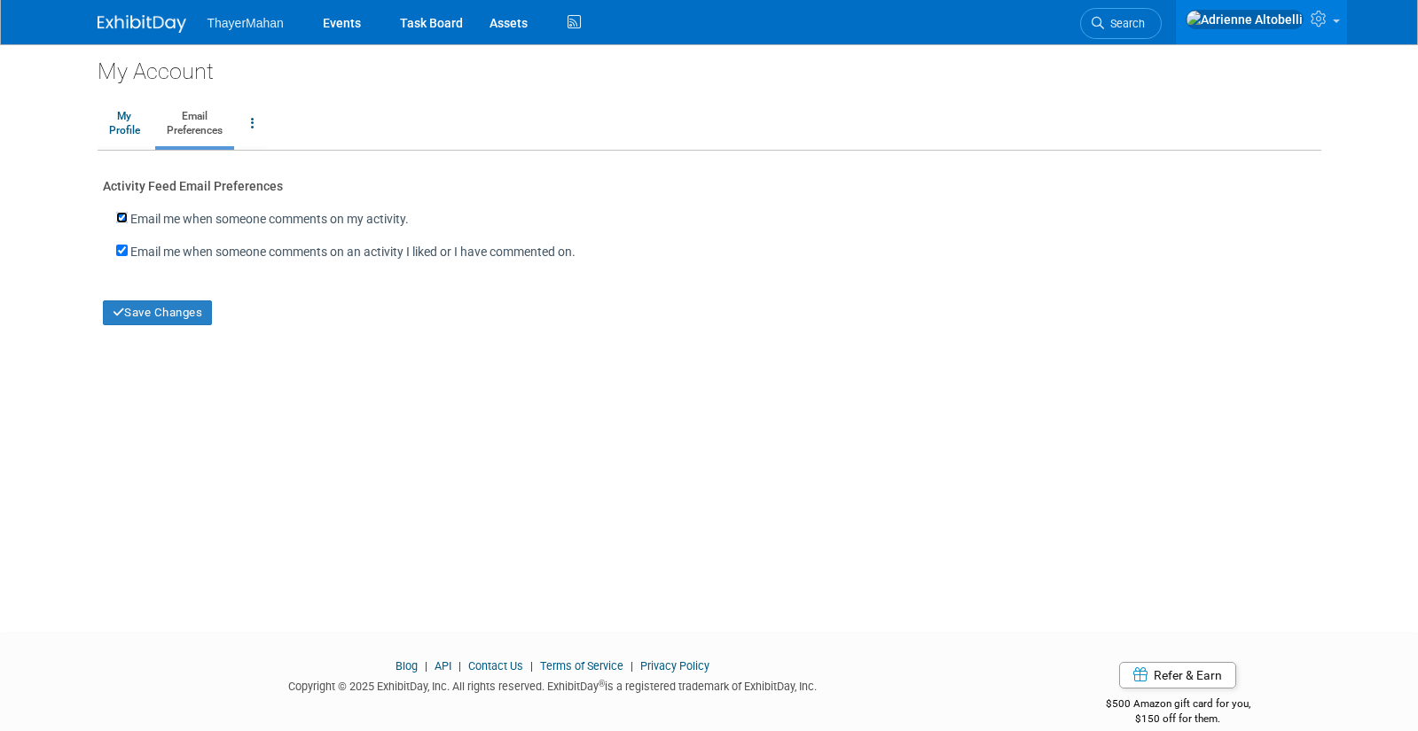
click at [123, 220] on input "Email me when someone comments on my activity." at bounding box center [122, 218] width 12 height 12
checkbox input "false"
click at [132, 309] on button "Save Changes" at bounding box center [158, 313] width 110 height 25
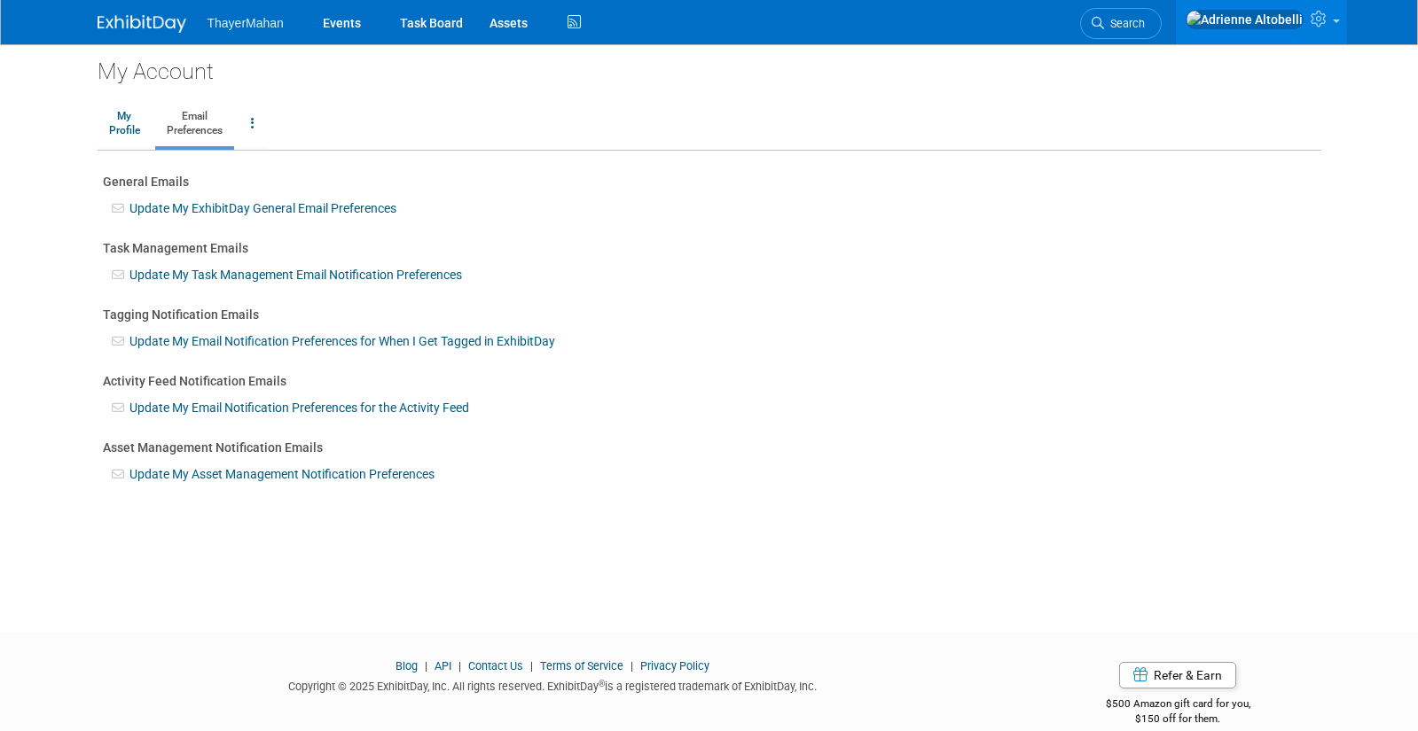
click at [341, 474] on link "Update My Asset Management Notification Preferences" at bounding box center [281, 474] width 305 height 14
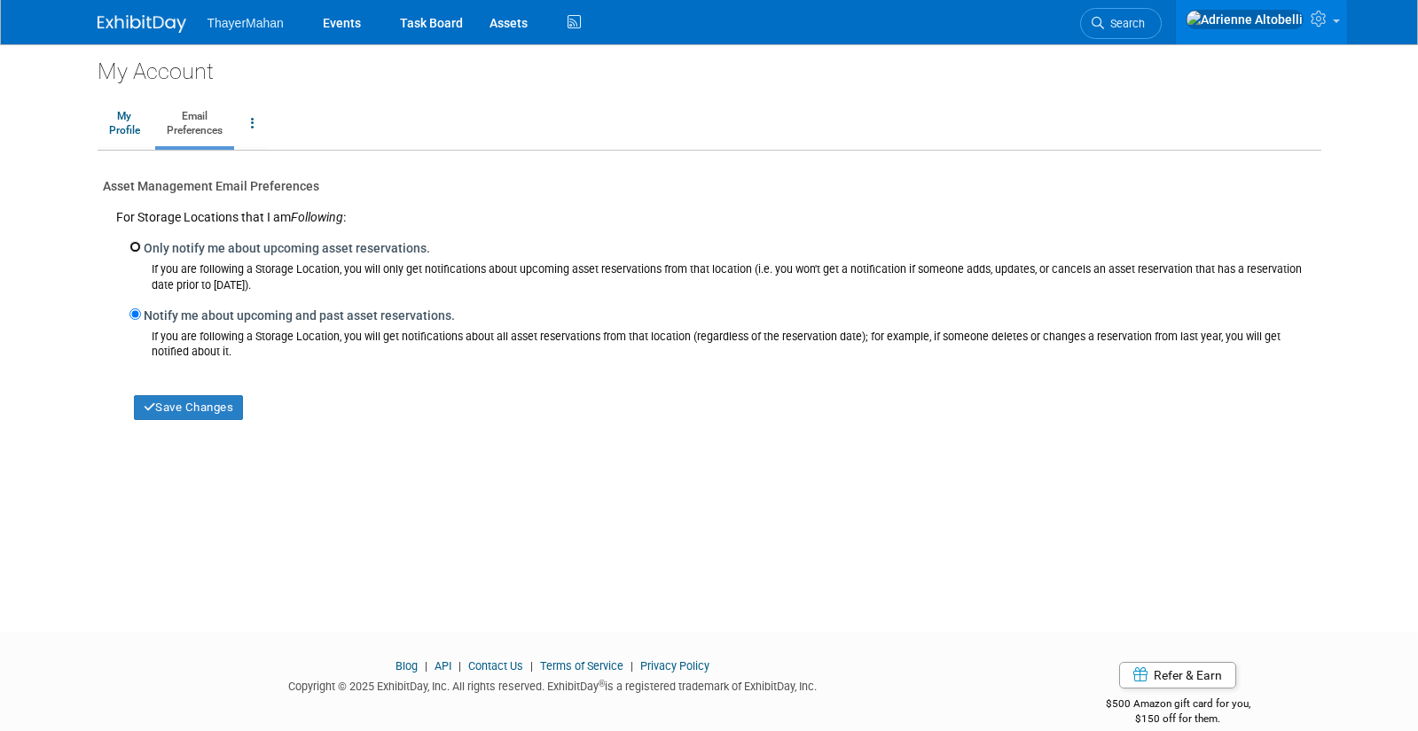
click at [132, 246] on input "Only notify me about upcoming asset reservations." at bounding box center [135, 247] width 12 height 12
radio input "true"
drag, startPoint x: 175, startPoint y: 407, endPoint x: 184, endPoint y: 416, distance: 12.5
click at [176, 407] on button "Save Changes" at bounding box center [189, 407] width 110 height 25
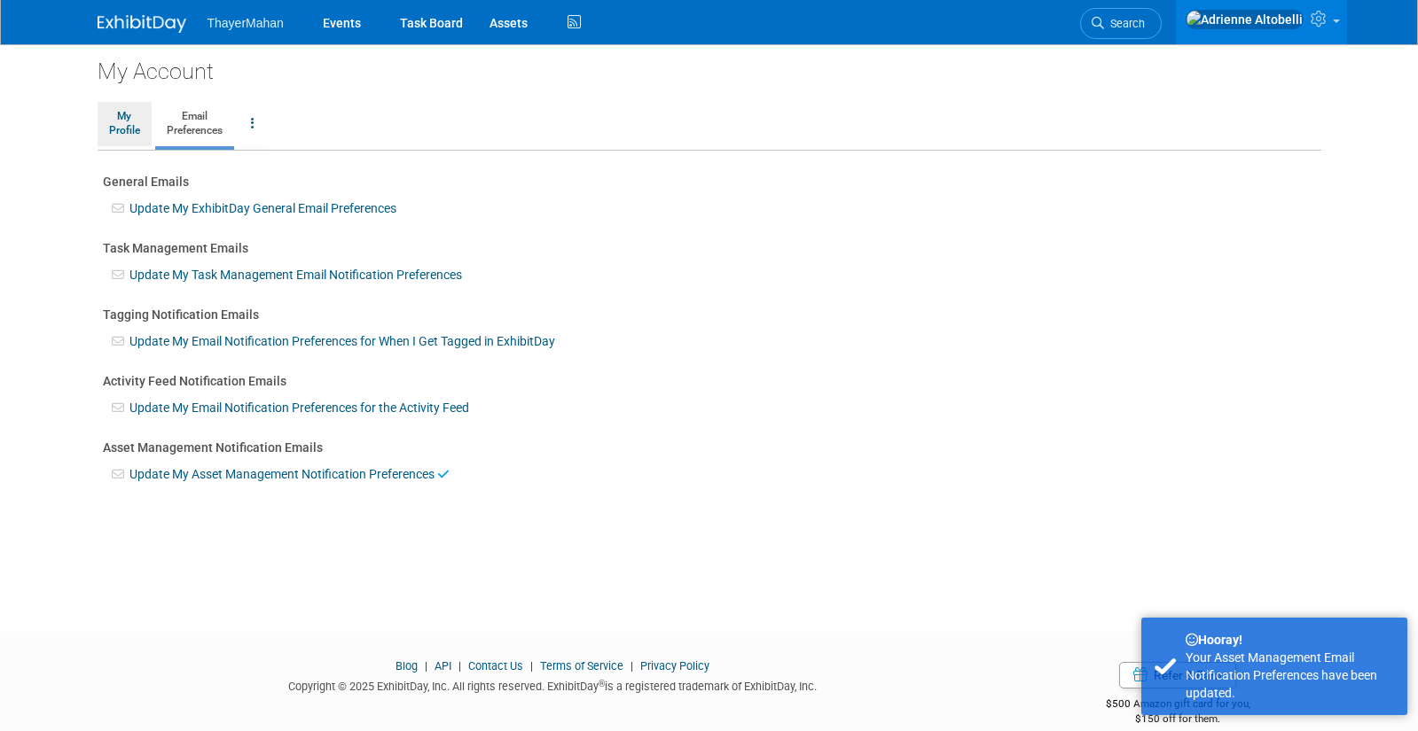
click at [116, 116] on link "My Profile" at bounding box center [125, 124] width 54 height 44
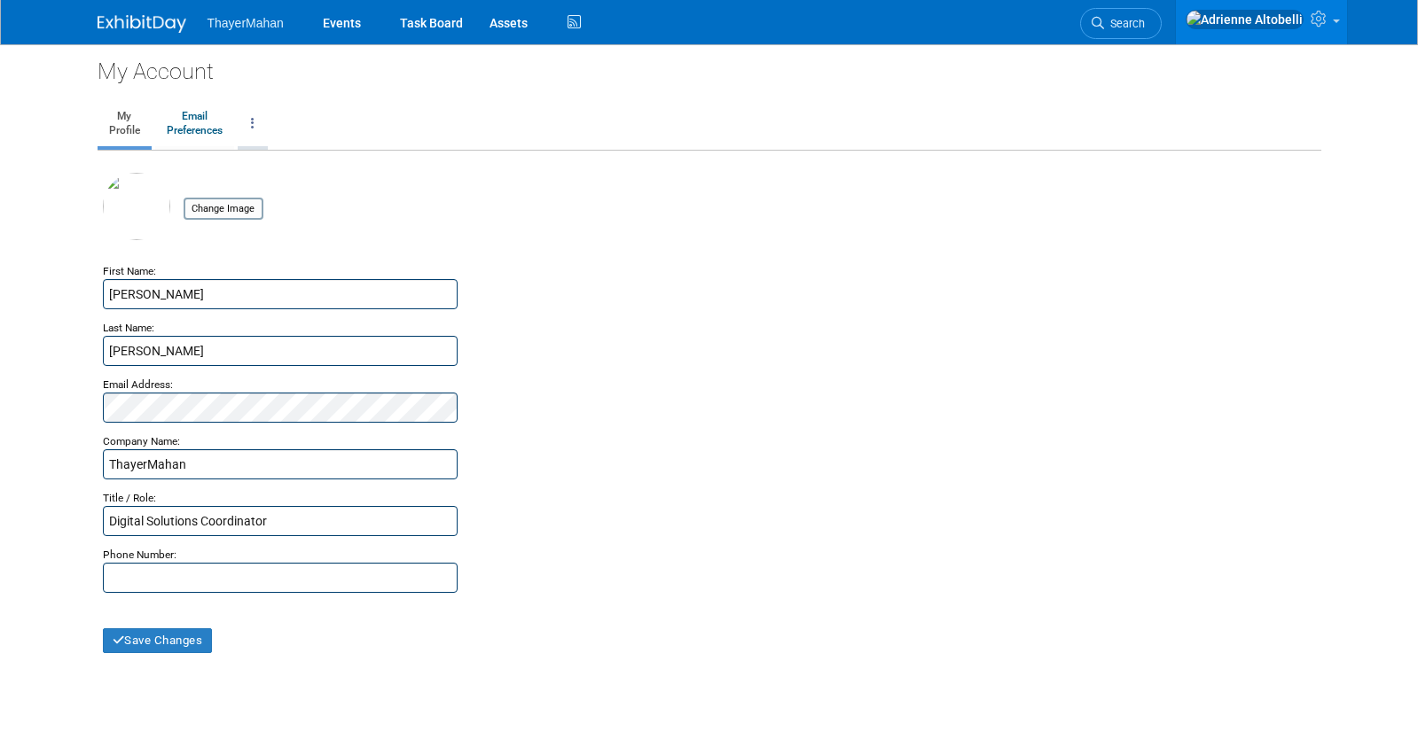
click at [258, 126] on link at bounding box center [253, 124] width 30 height 44
click at [737, 249] on div "Change Image" at bounding box center [709, 217] width 1213 height 89
click at [348, 21] on link "Events" at bounding box center [341, 22] width 65 height 44
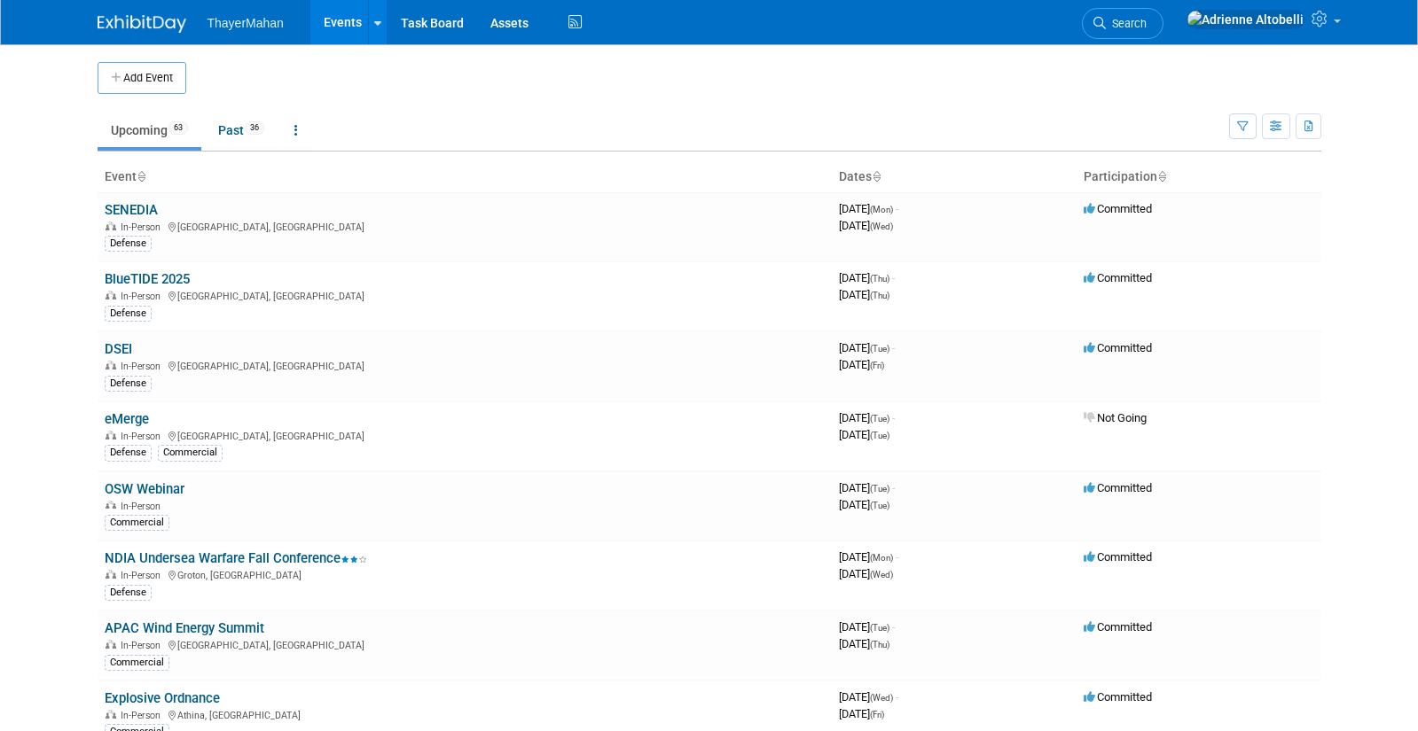
click at [880, 180] on icon at bounding box center [876, 178] width 9 height 12
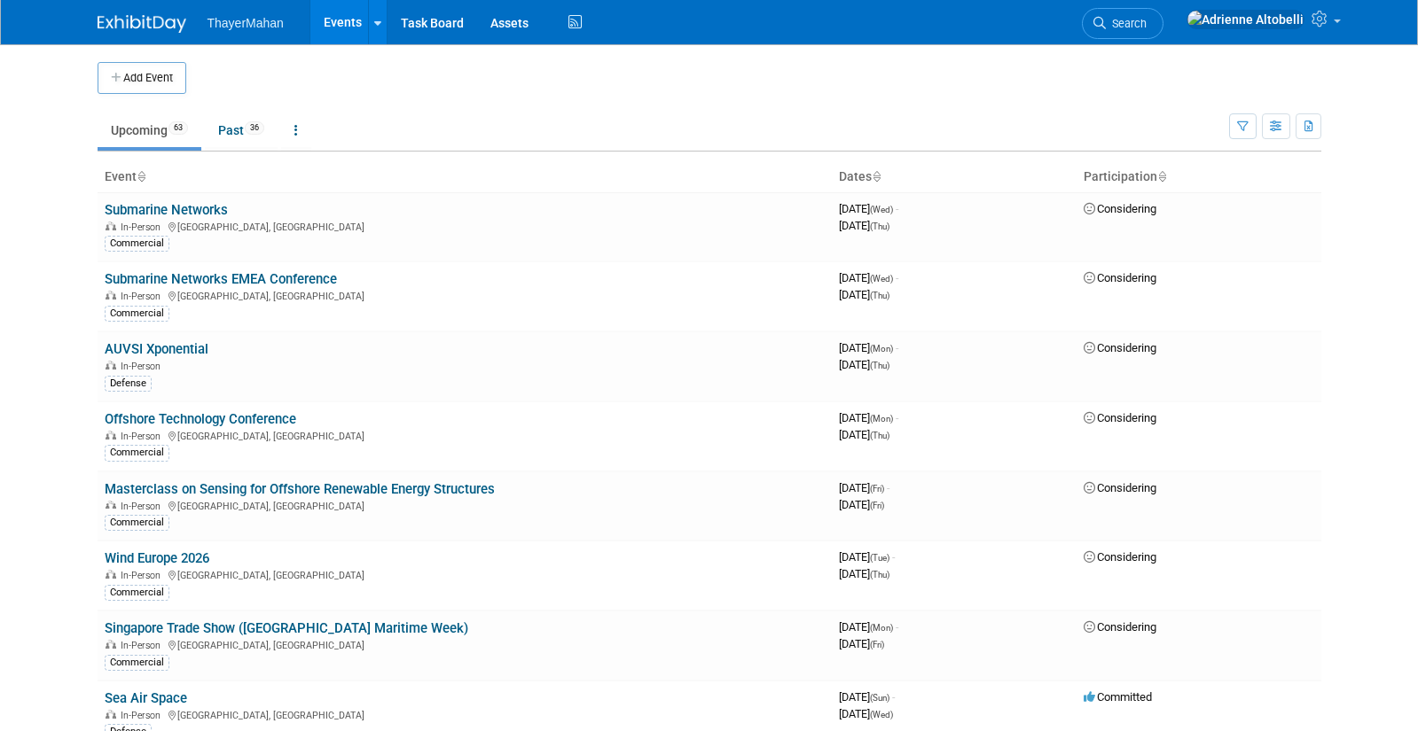
click at [880, 174] on icon at bounding box center [876, 178] width 9 height 12
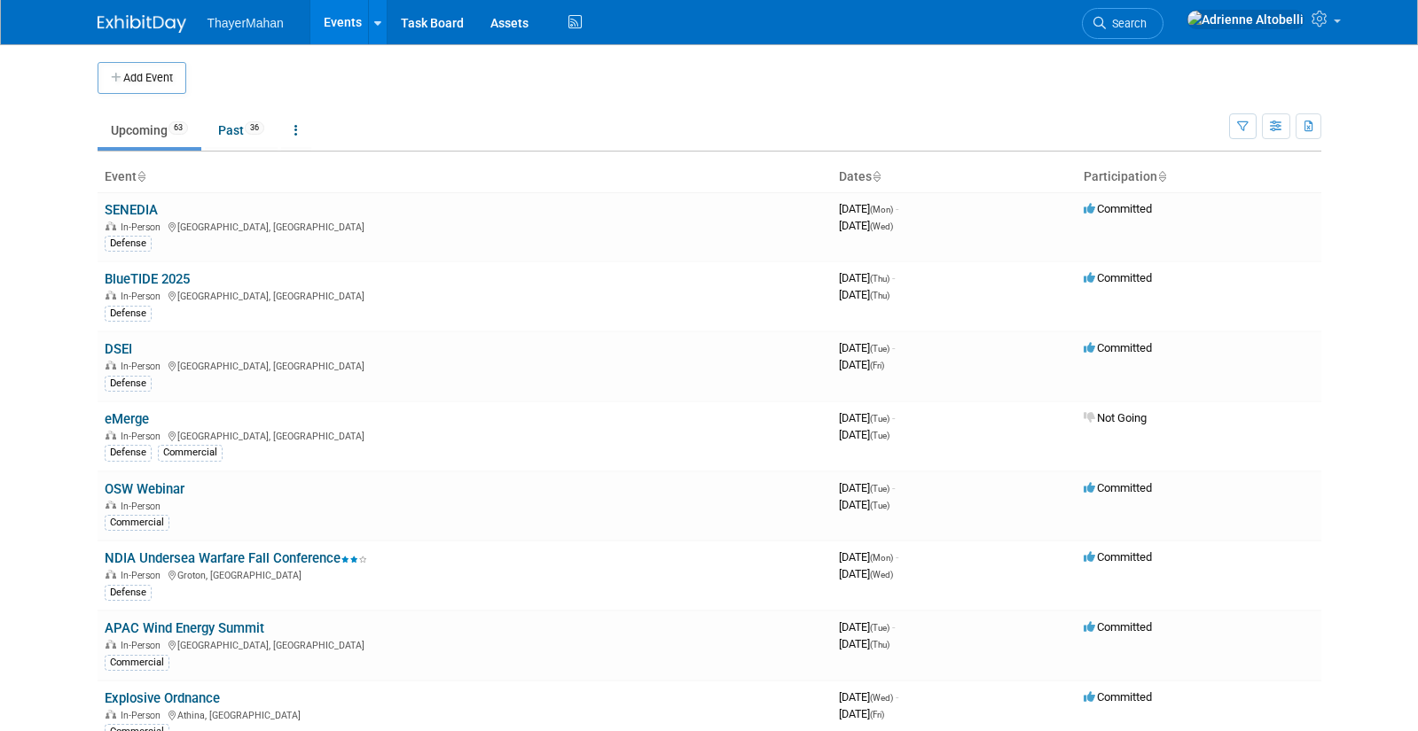
drag, startPoint x: 0, startPoint y: 0, endPoint x: 880, endPoint y: 174, distance: 896.5
click at [880, 174] on icon at bounding box center [876, 178] width 9 height 12
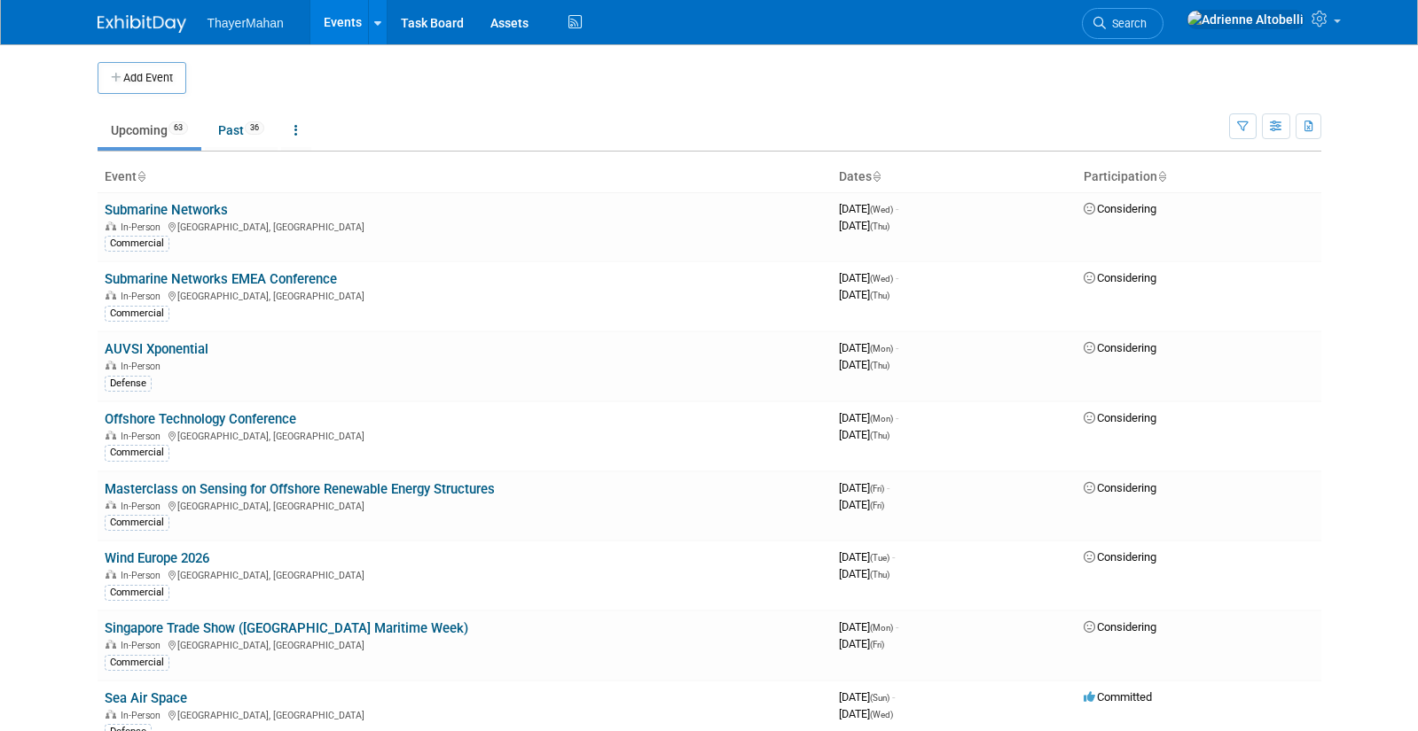
click at [880, 177] on icon at bounding box center [876, 178] width 9 height 12
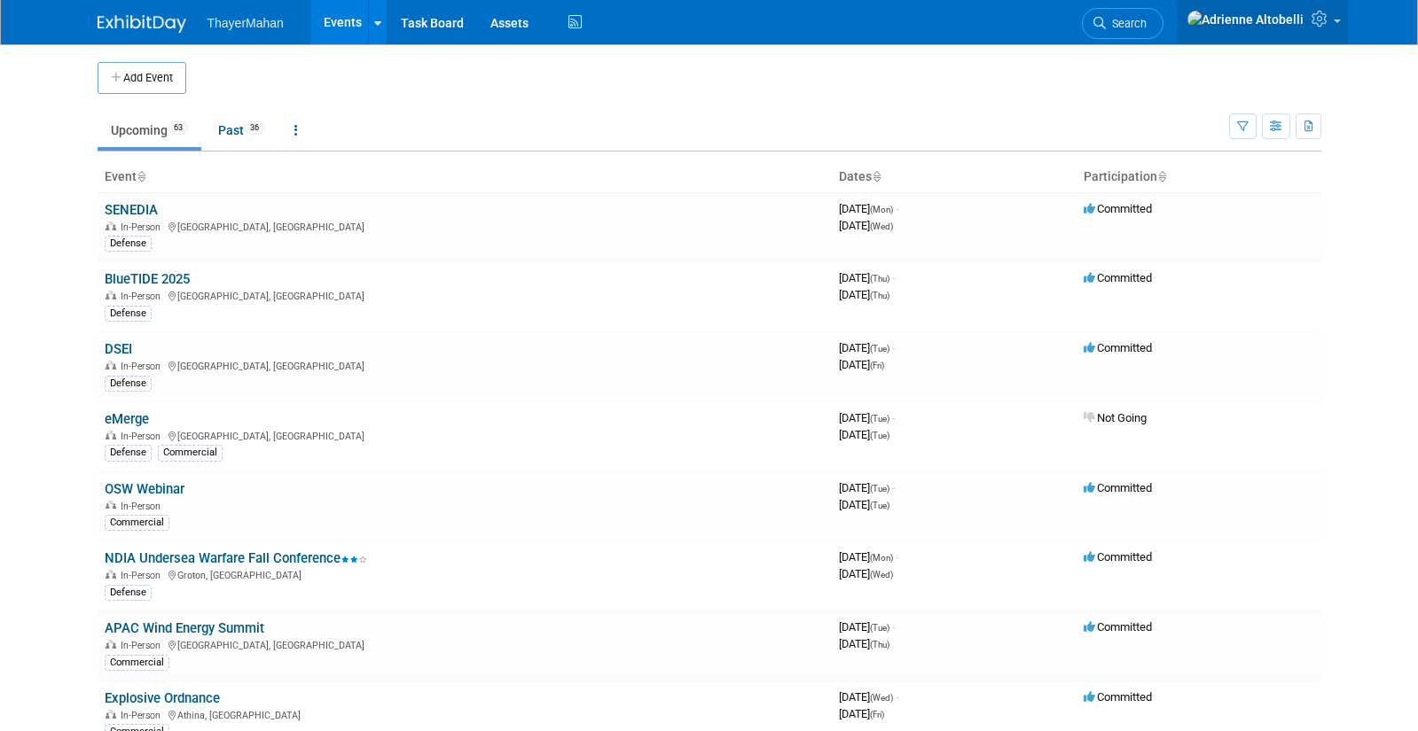
click at [1309, 24] on link at bounding box center [1262, 22] width 171 height 44
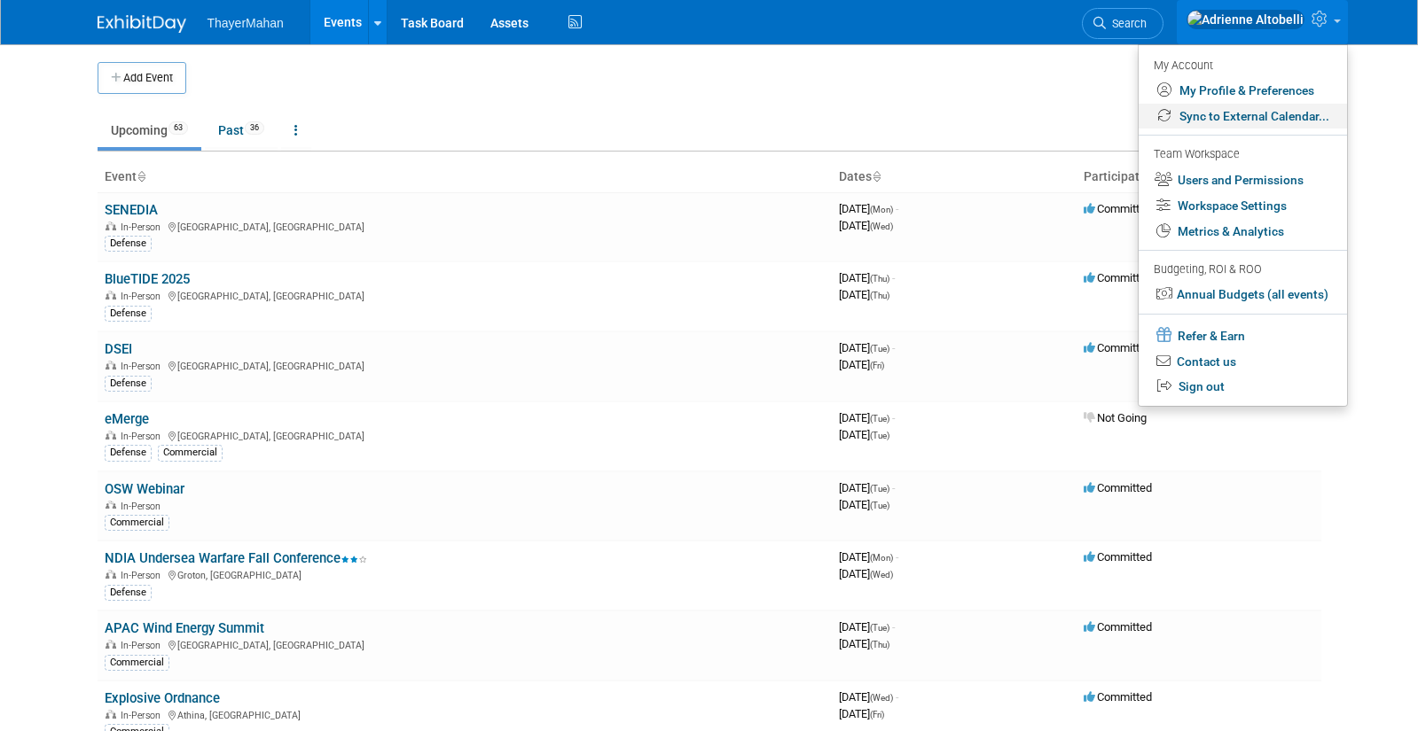
click at [1239, 120] on link "Sync to External Calendar..." at bounding box center [1242, 117] width 208 height 26
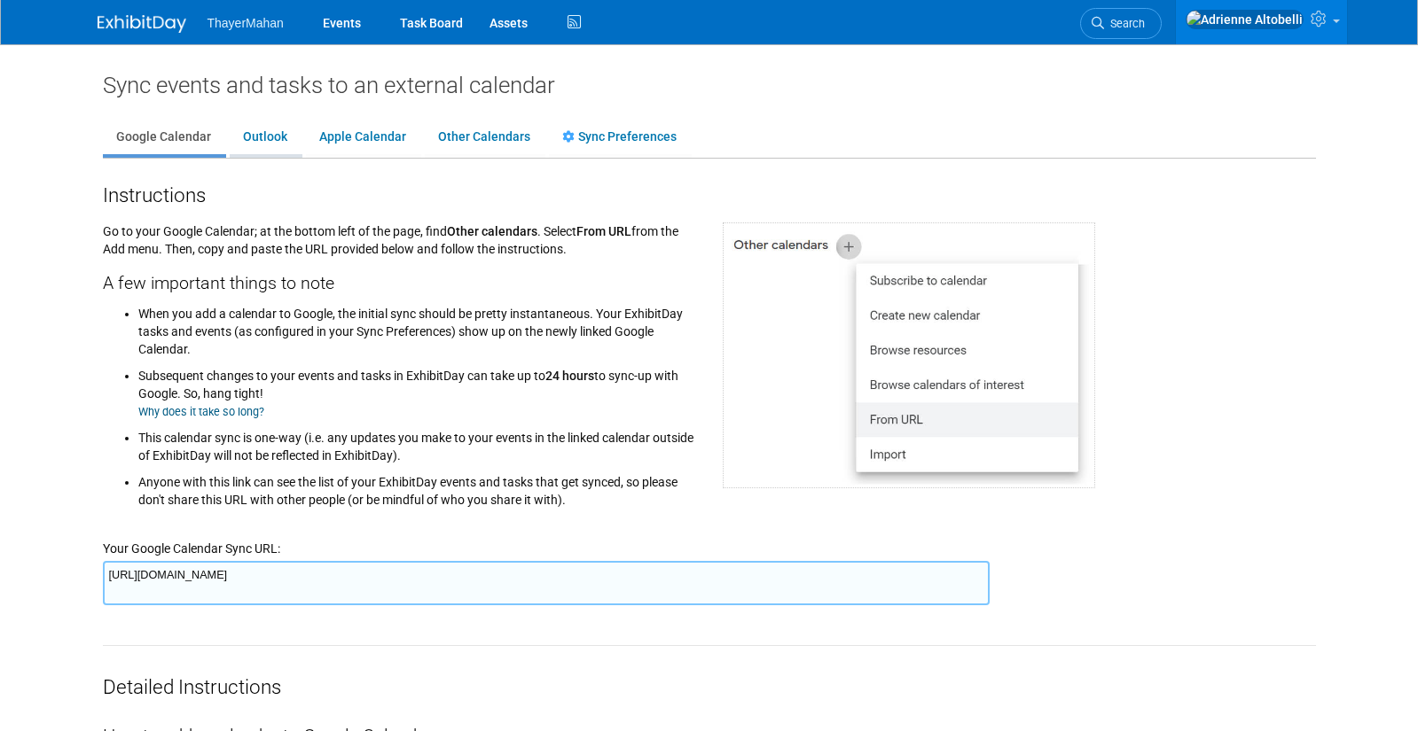
click at [262, 138] on link "Outlook" at bounding box center [265, 138] width 71 height 34
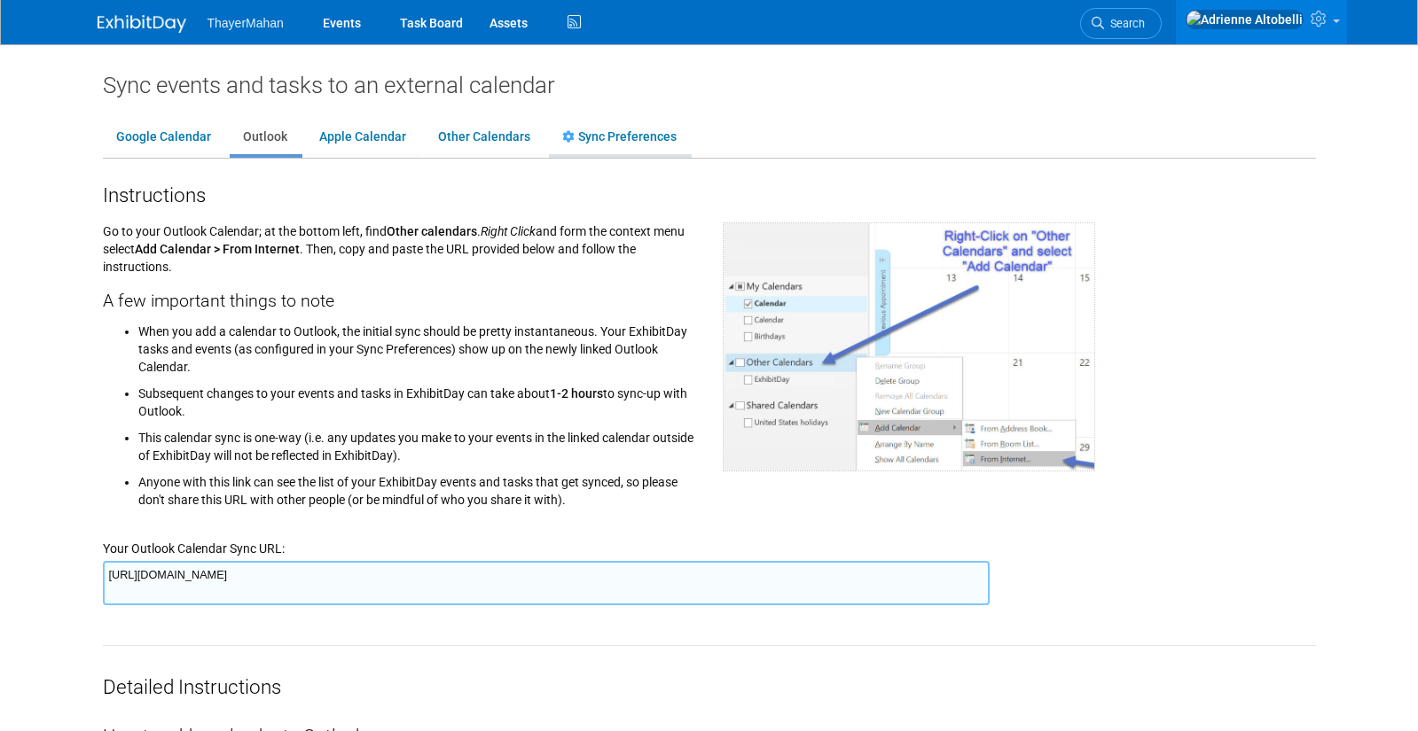
click at [623, 139] on link "Sync Preferences" at bounding box center [619, 138] width 141 height 34
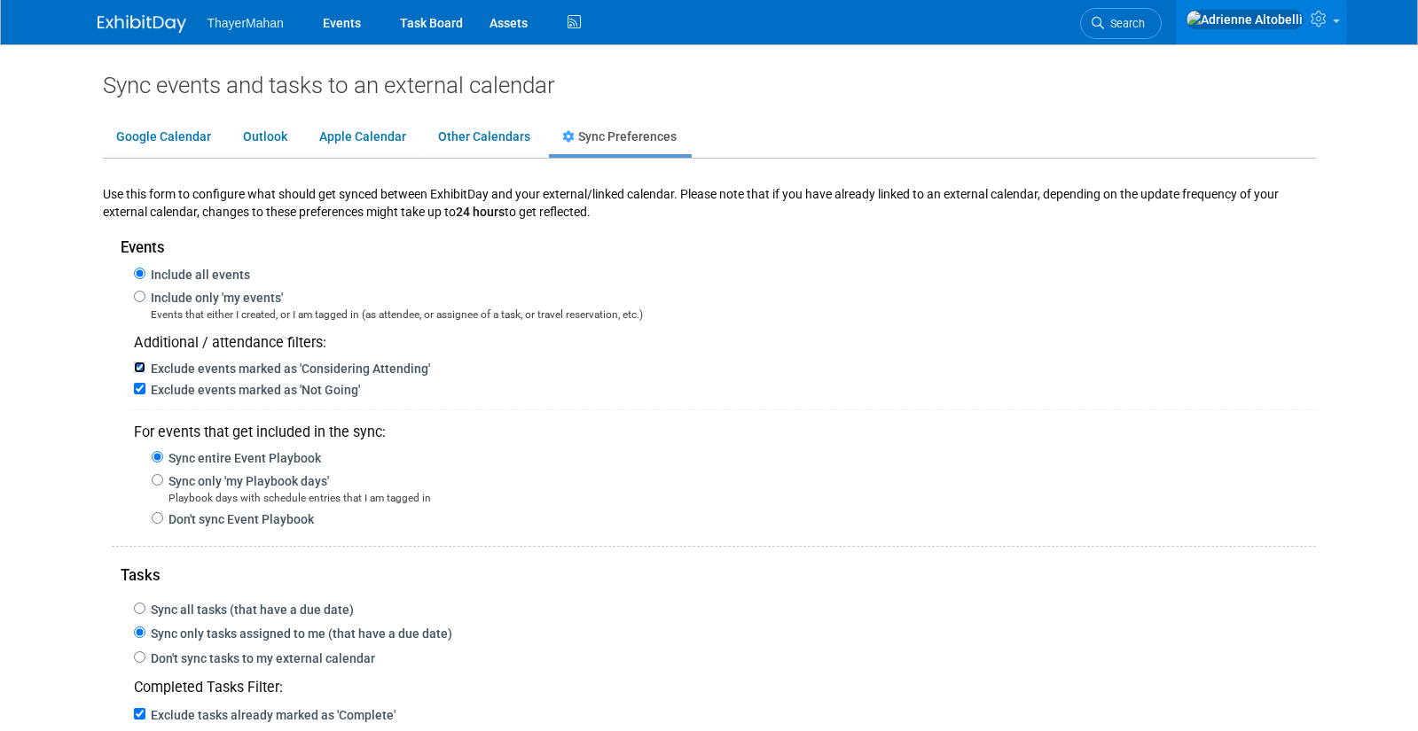
click at [139, 365] on input "Exclude events marked as 'Considering Attending'" at bounding box center [140, 368] width 12 height 12
checkbox input "false"
click at [137, 392] on input "Exclude events marked as 'Not Going'" at bounding box center [140, 389] width 12 height 12
checkbox input "false"
click at [140, 302] on div "Include only 'my events' Events that either I created, or I am tagged in (as at…" at bounding box center [709, 303] width 1213 height 38
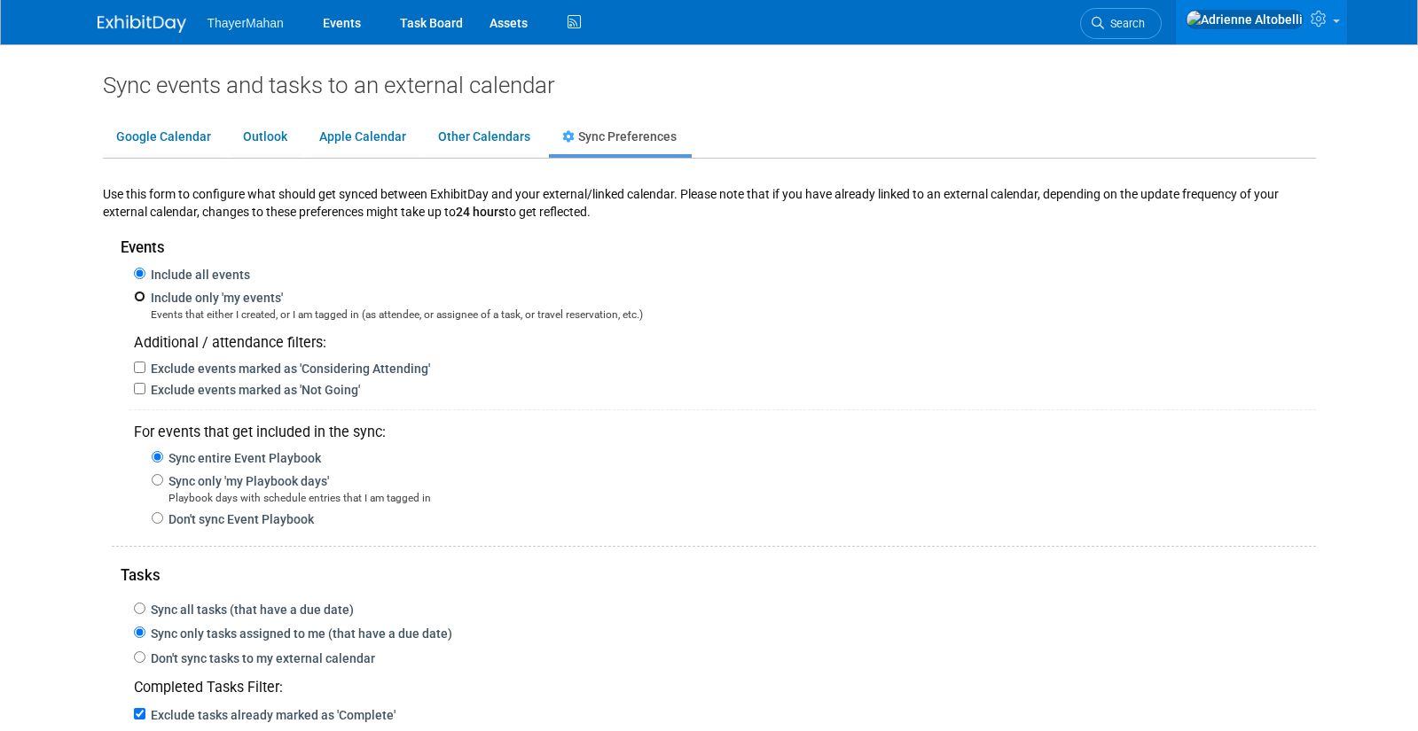
click at [142, 296] on input "Include only 'my events'" at bounding box center [140, 297] width 12 height 12
radio input "true"
click at [253, 132] on link "Outlook" at bounding box center [265, 138] width 71 height 34
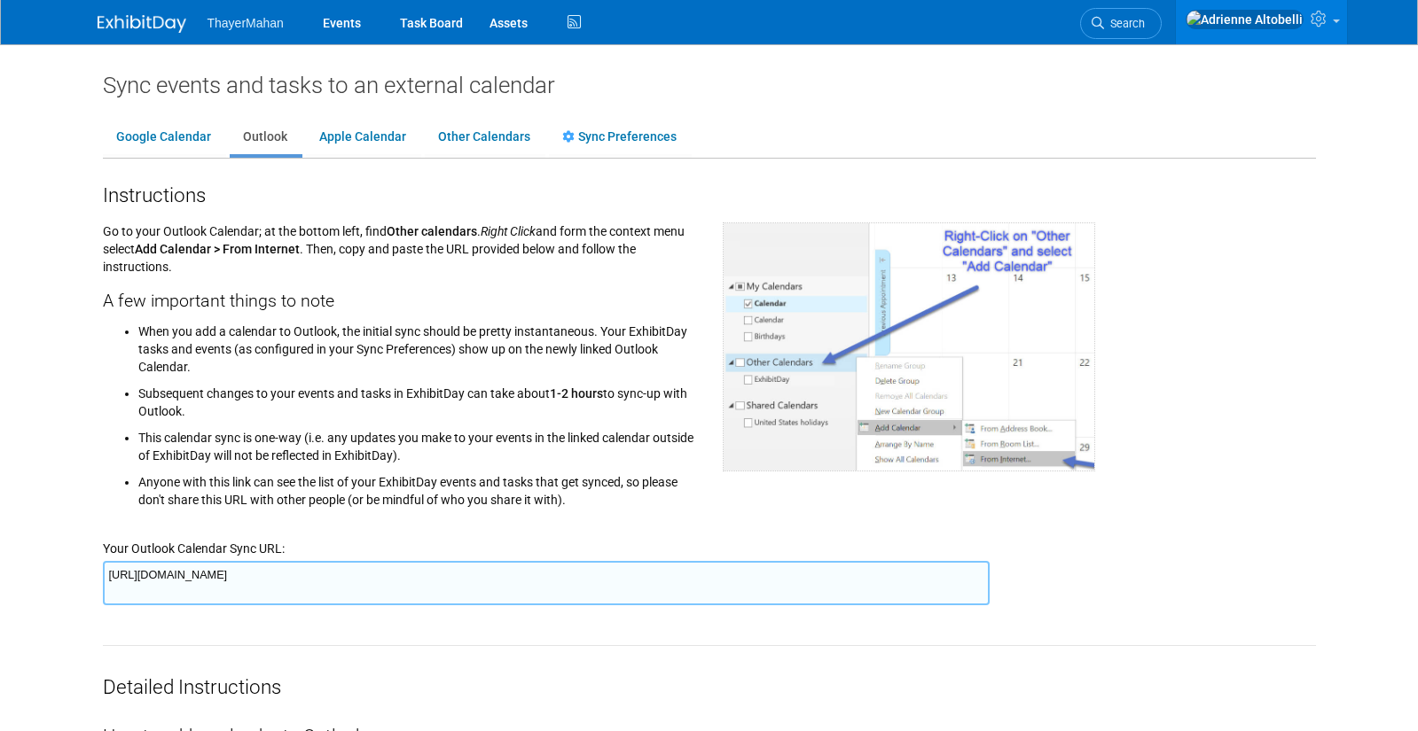
click at [356, 573] on textarea "https://www.exhibitday.com/Sync/iCal/?lt=o&uw=73381&k=28fe31d3-cd72-4e71-b3d6-1…" at bounding box center [546, 583] width 887 height 44
click at [749, 157] on ul "Google Calendar Outlook Apple Calendar Other Calendars Sync Preferences" at bounding box center [709, 139] width 1213 height 40
click at [334, 24] on link "Events" at bounding box center [341, 22] width 65 height 44
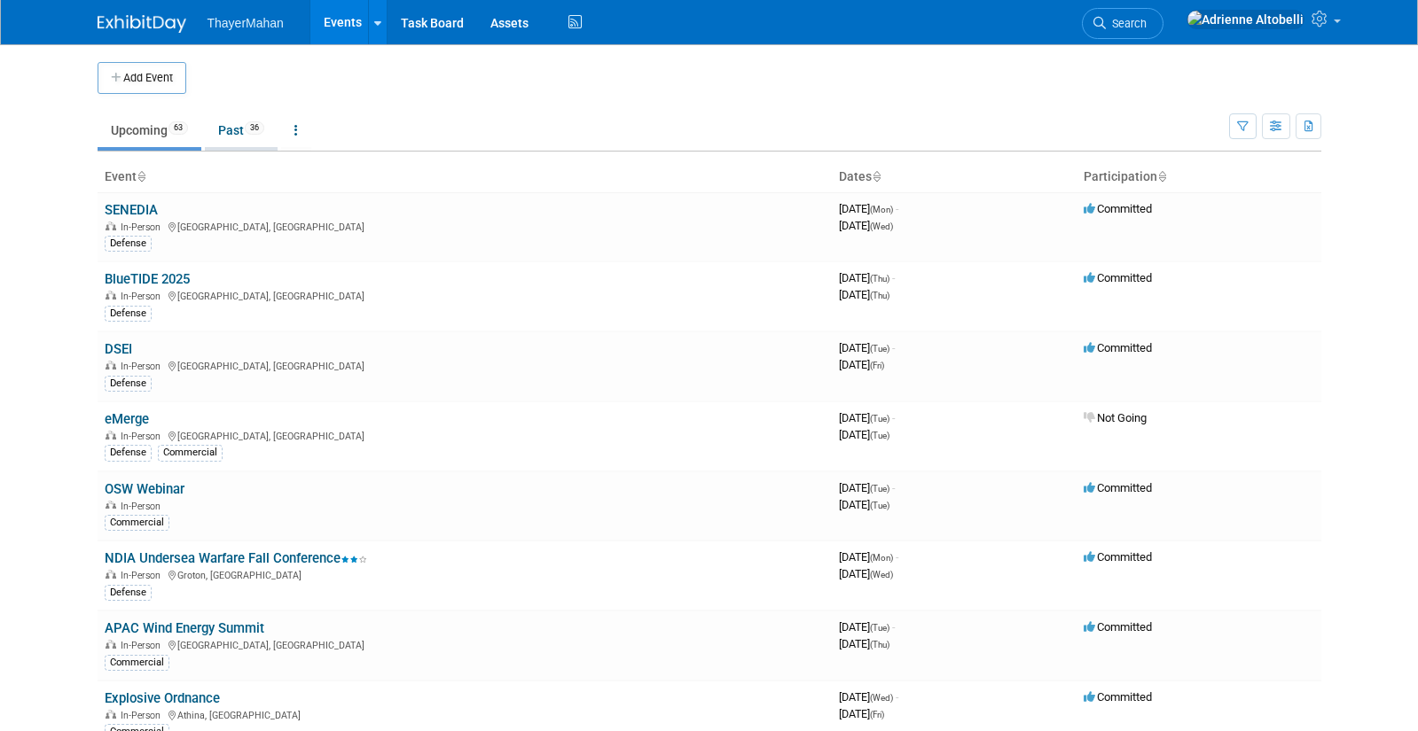
click at [229, 134] on link "Past 36" at bounding box center [241, 130] width 73 height 34
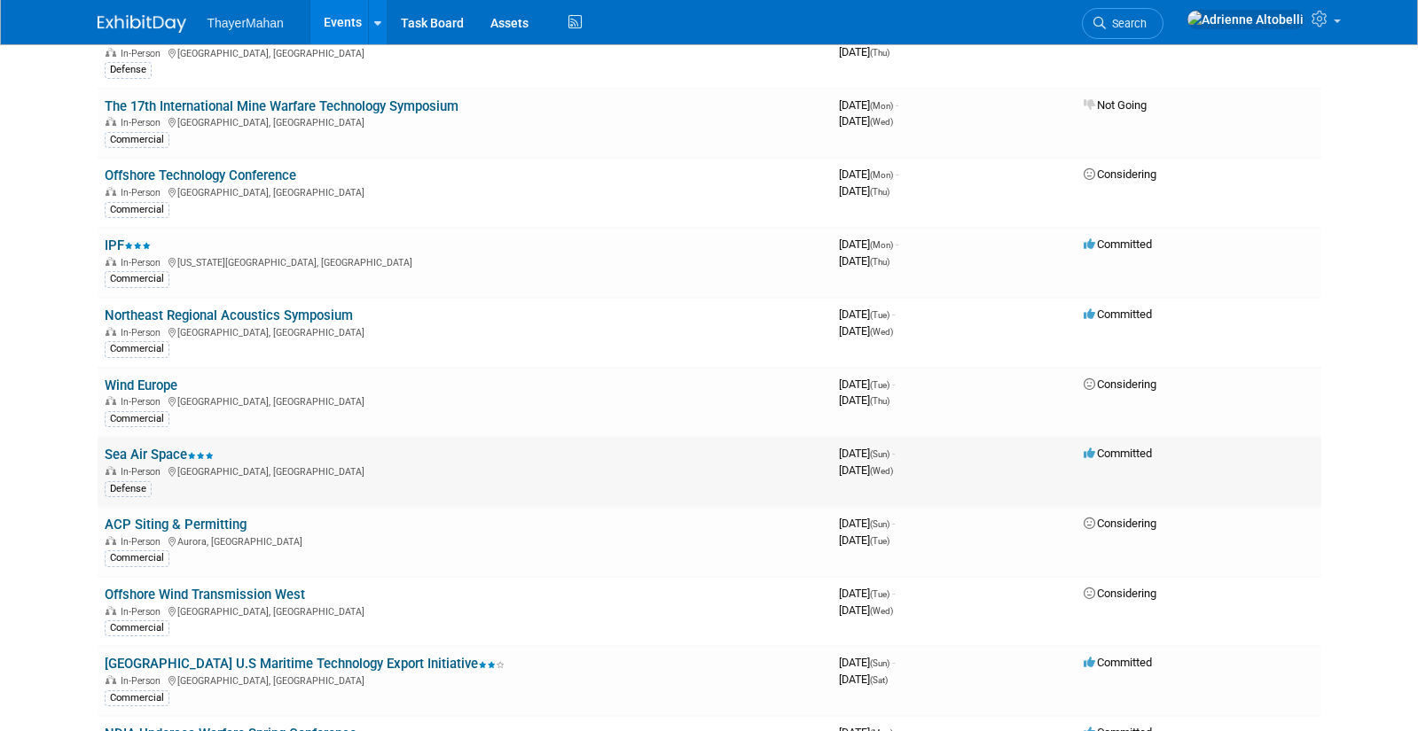
scroll to position [975, 0]
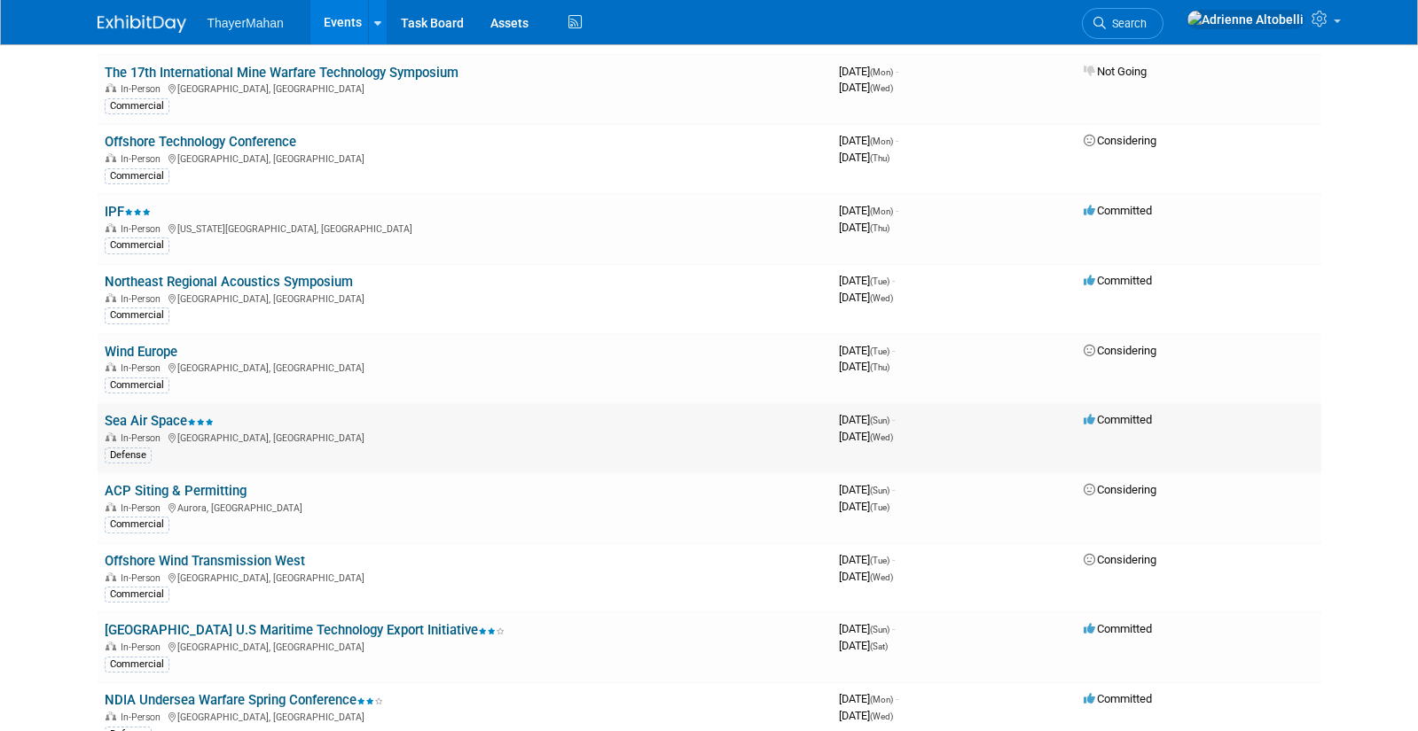
click at [135, 422] on link "Sea Air Space" at bounding box center [159, 421] width 109 height 16
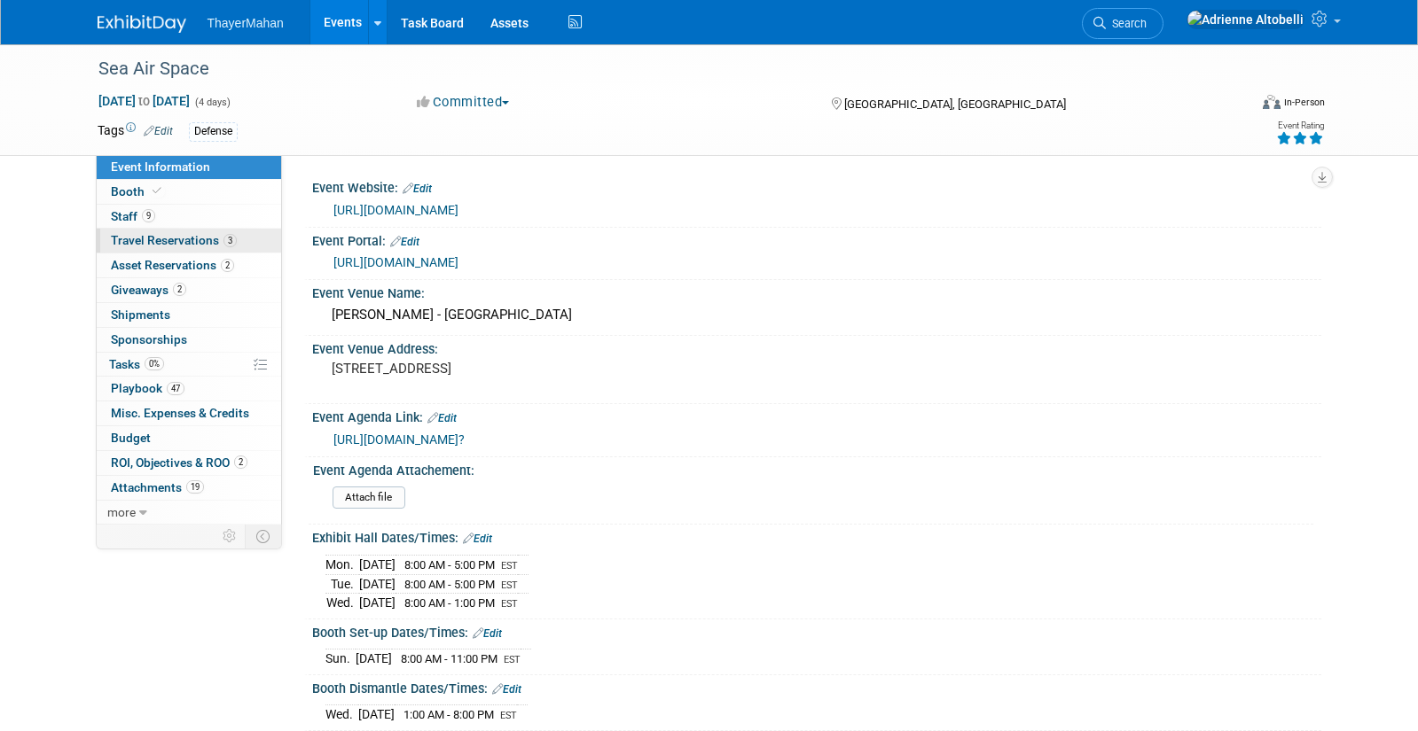
click at [185, 233] on span "Travel Reservations 3" at bounding box center [174, 240] width 126 height 14
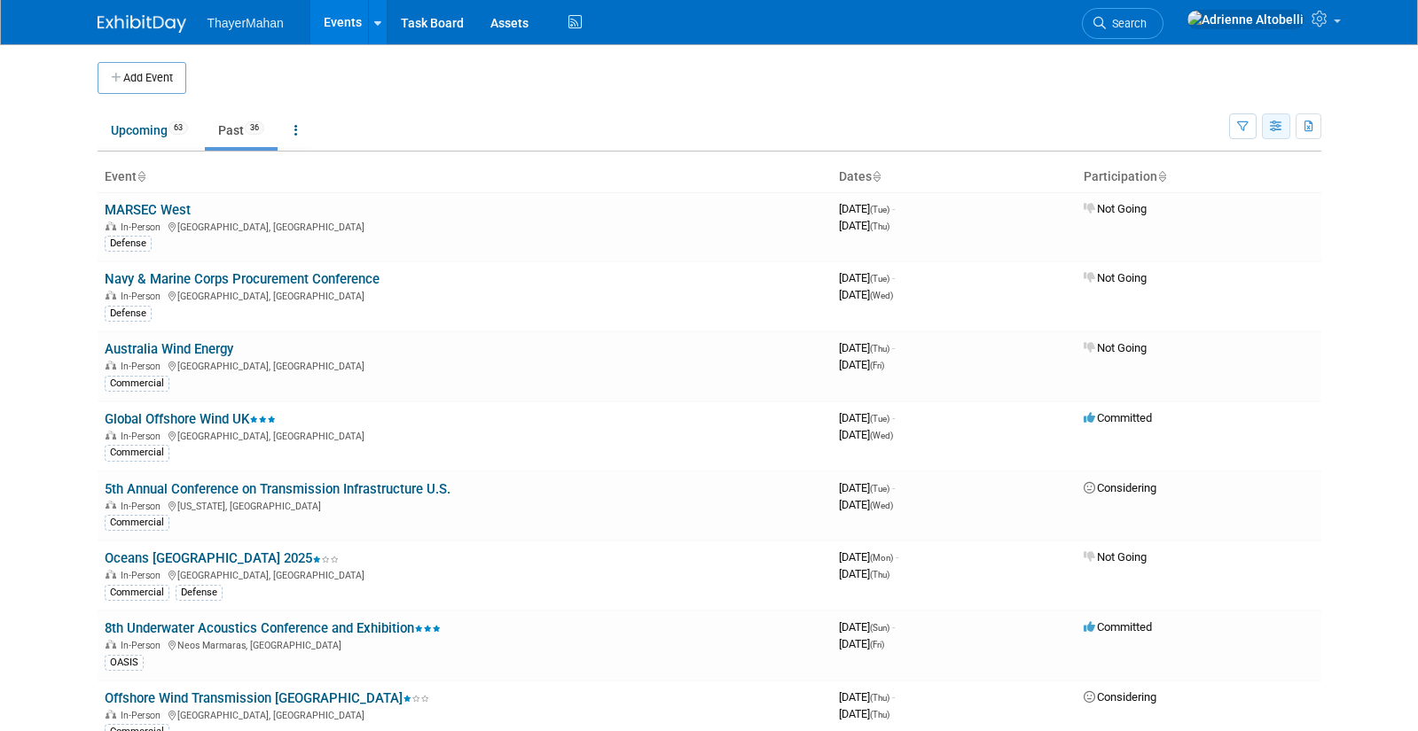
click at [1278, 124] on icon "button" at bounding box center [1276, 127] width 13 height 12
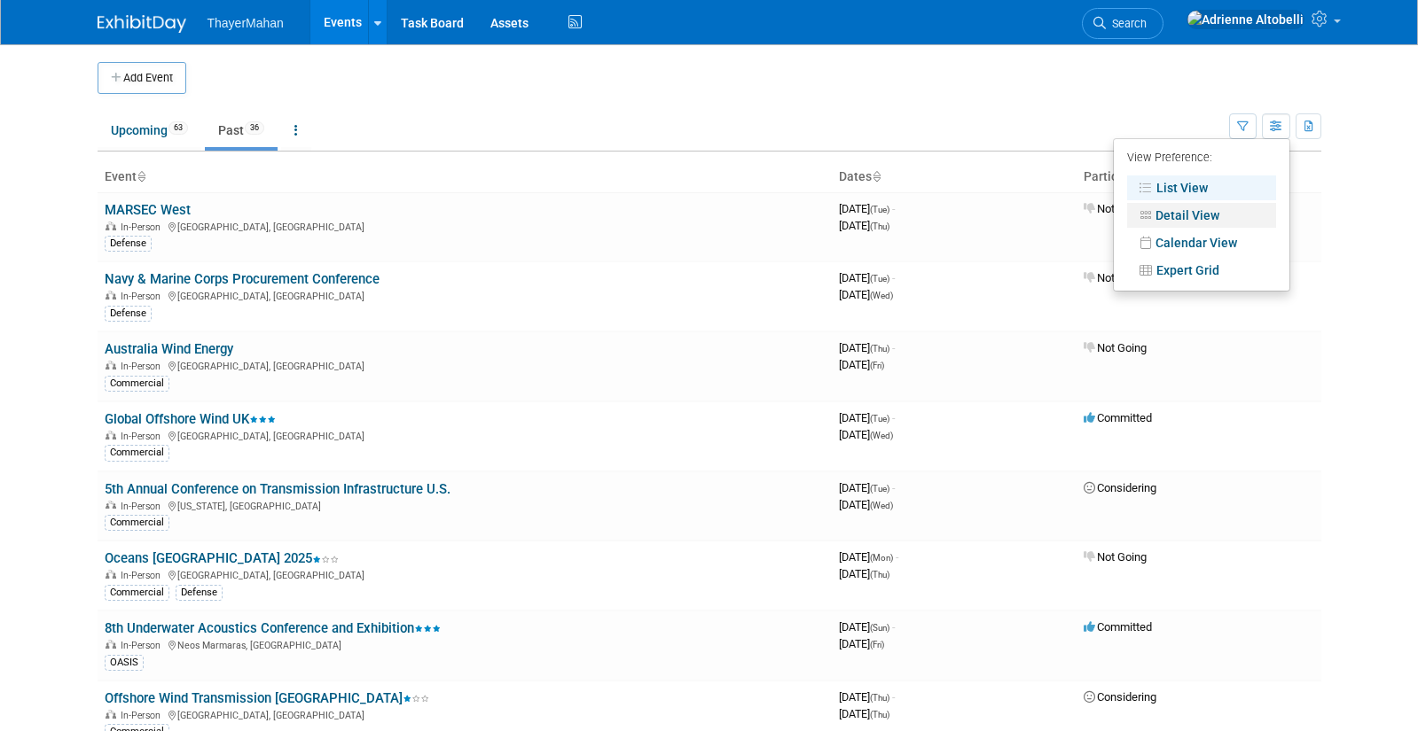
click at [1227, 207] on link "Detail View" at bounding box center [1201, 215] width 149 height 25
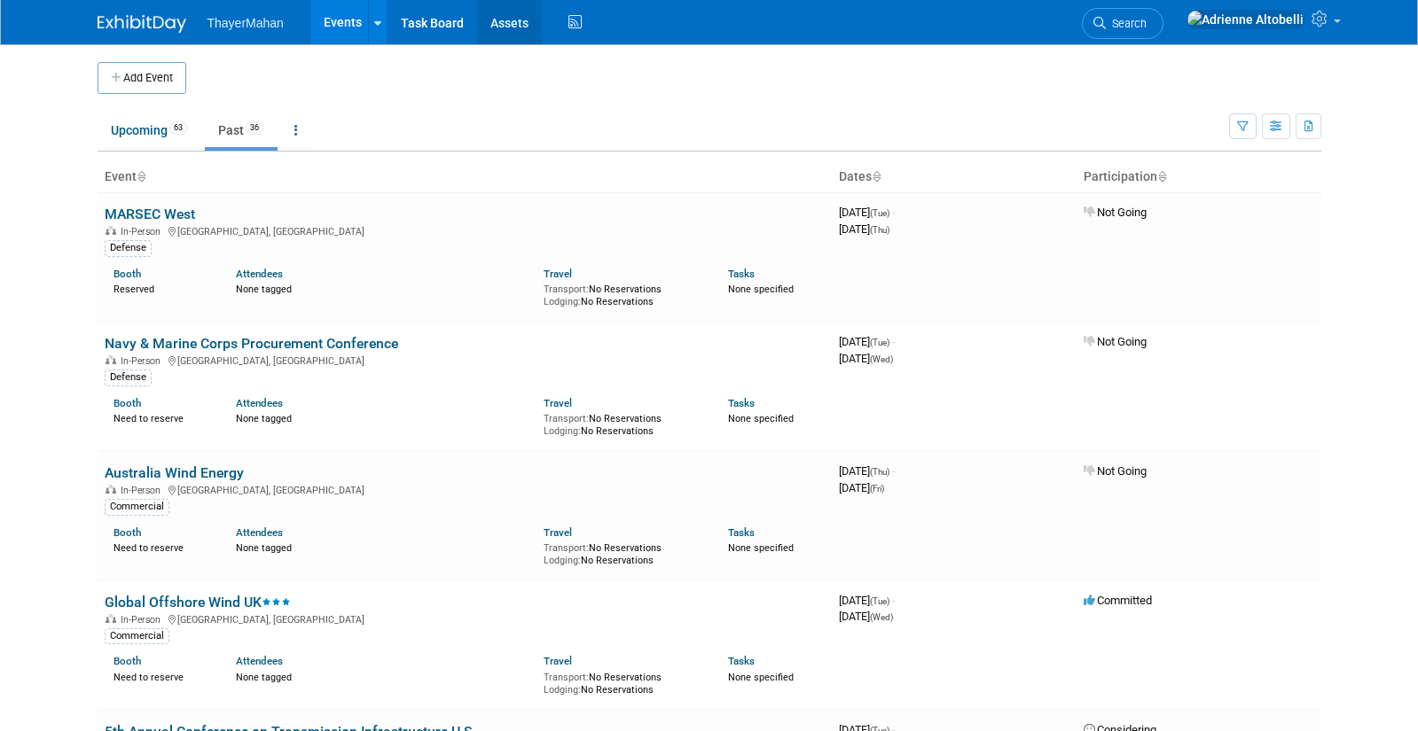
click at [501, 20] on link "Assets" at bounding box center [509, 22] width 65 height 44
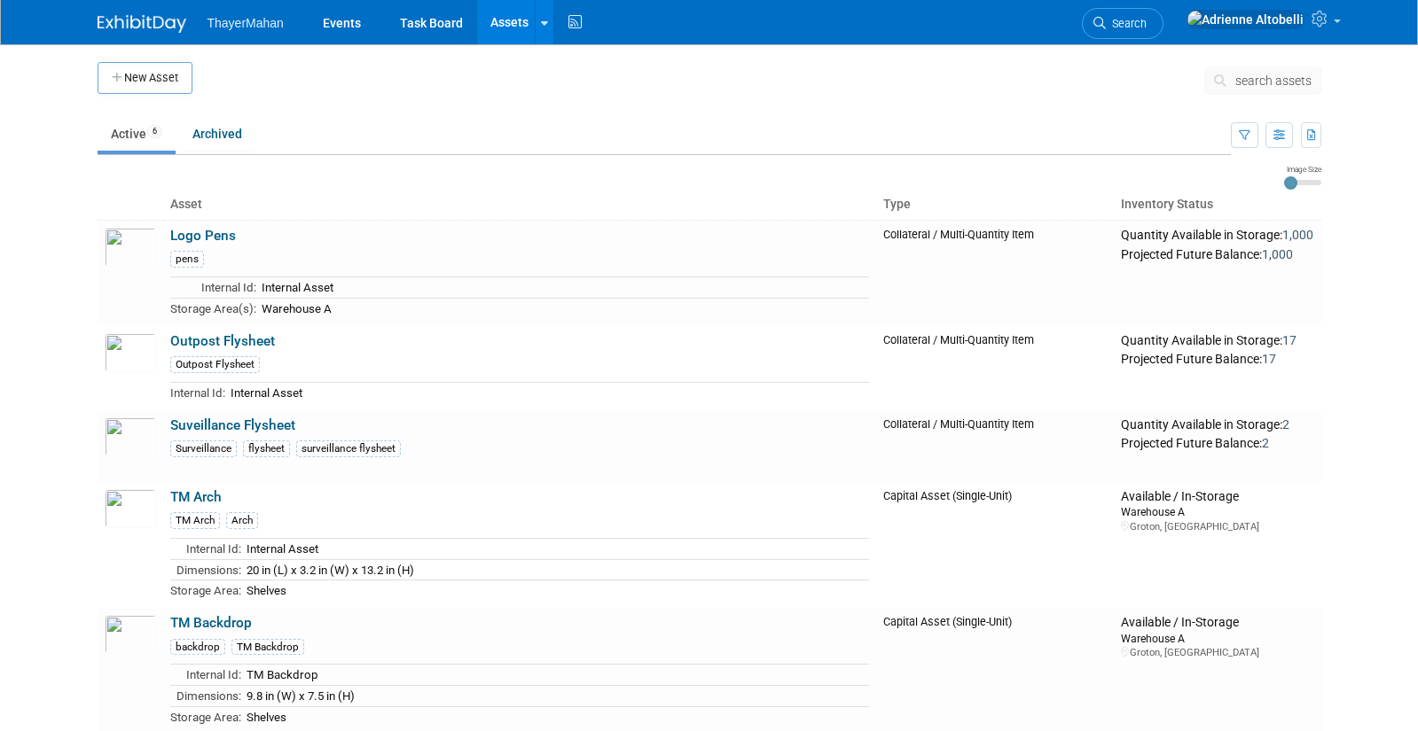
click at [42, 187] on body "ThayerMahan Events Task Board Assets New Asset Search Assets Bulk Upload Assets…" at bounding box center [709, 365] width 1418 height 731
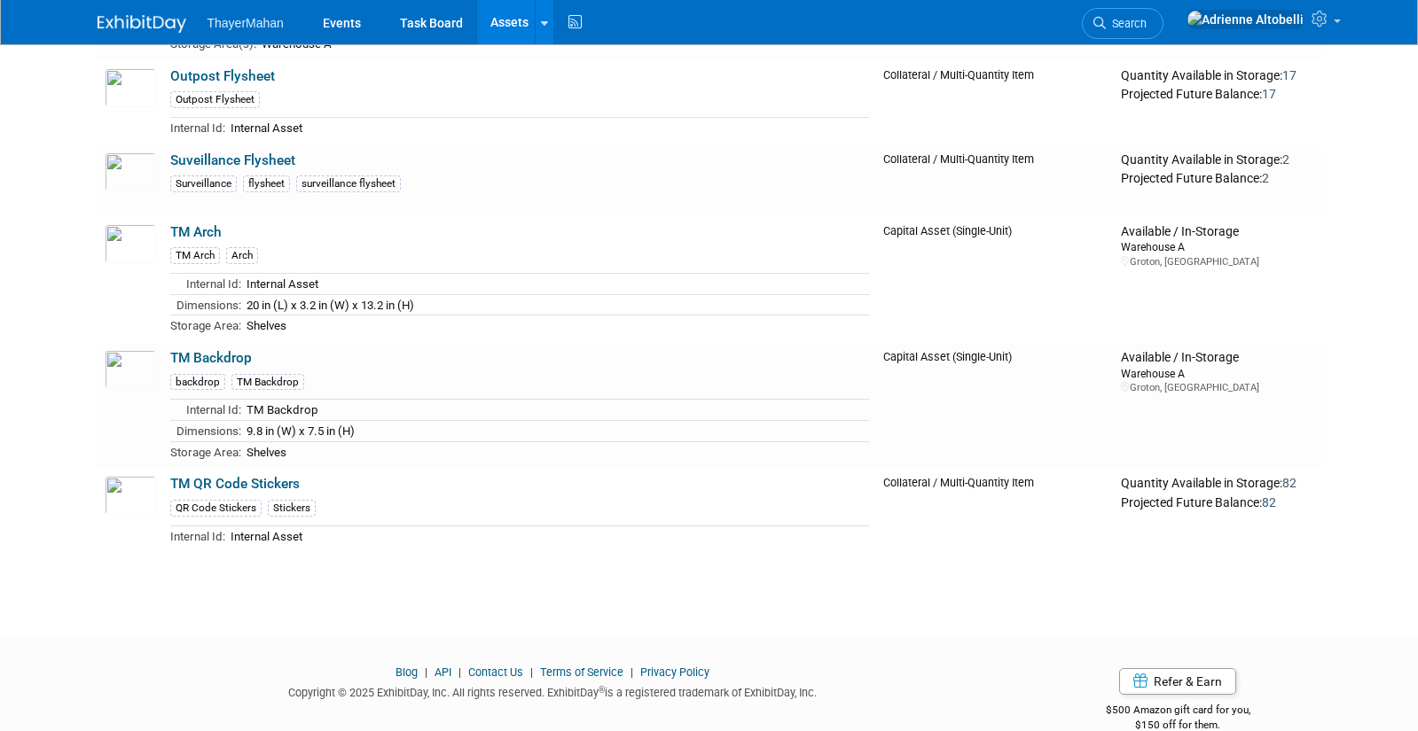
scroll to position [266, 0]
click at [64, 256] on body "ThayerMahan Events Task Board Assets New Asset Search Assets Bulk Upload Assets…" at bounding box center [709, 99] width 1418 height 731
click at [285, 465] on html "ThayerMahan Events Task Board Assets New Asset Search Assets Bulk Upload Assets…" at bounding box center [709, 99] width 1418 height 731
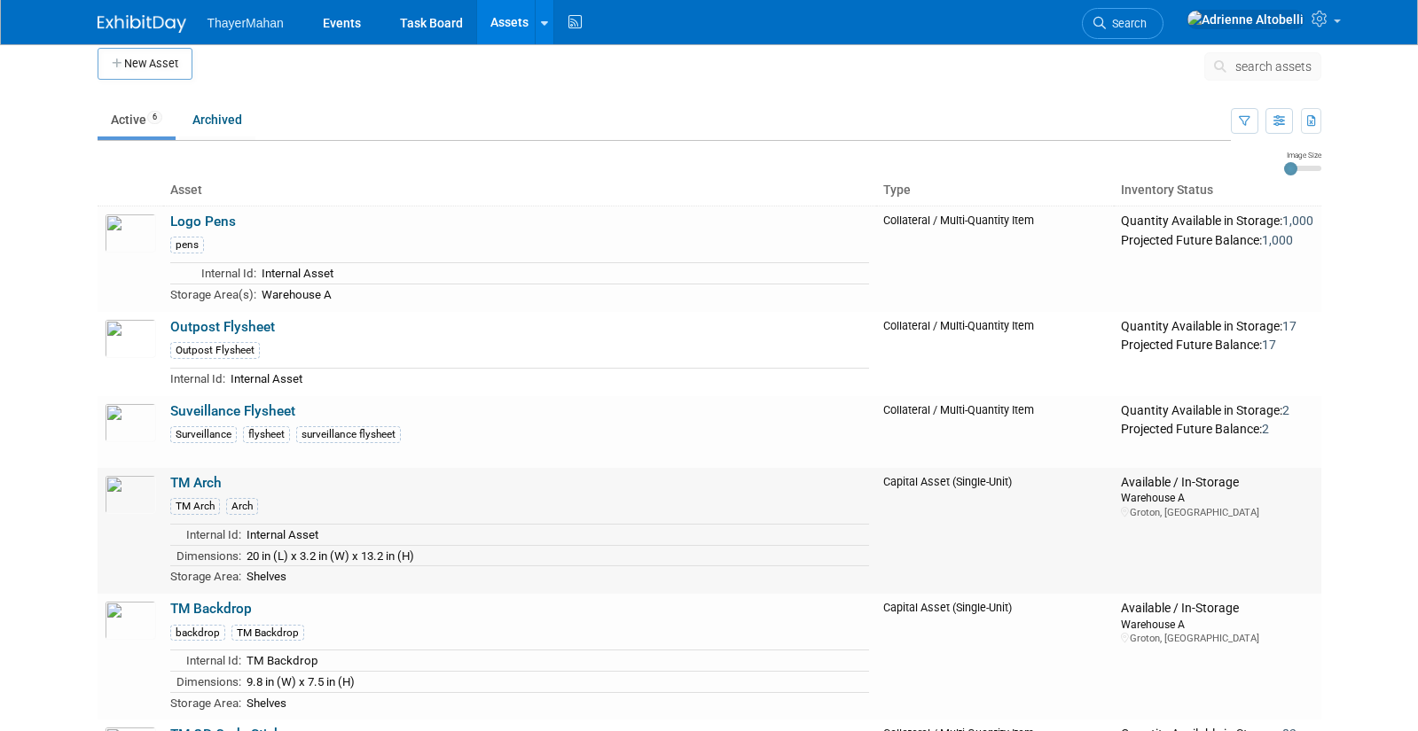
scroll to position [0, 0]
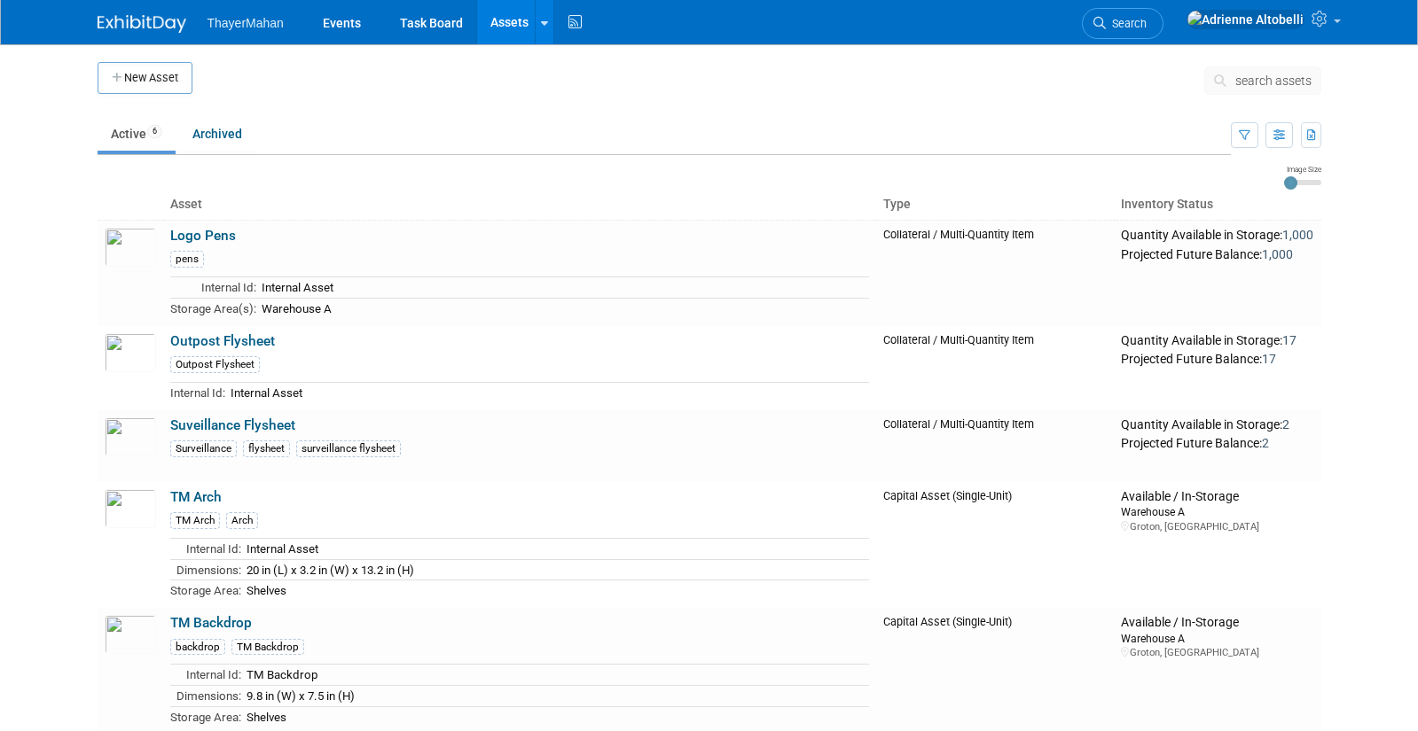
click at [395, 173] on td at bounding box center [691, 174] width 1186 height 21
click at [339, 25] on link "Events" at bounding box center [341, 22] width 65 height 44
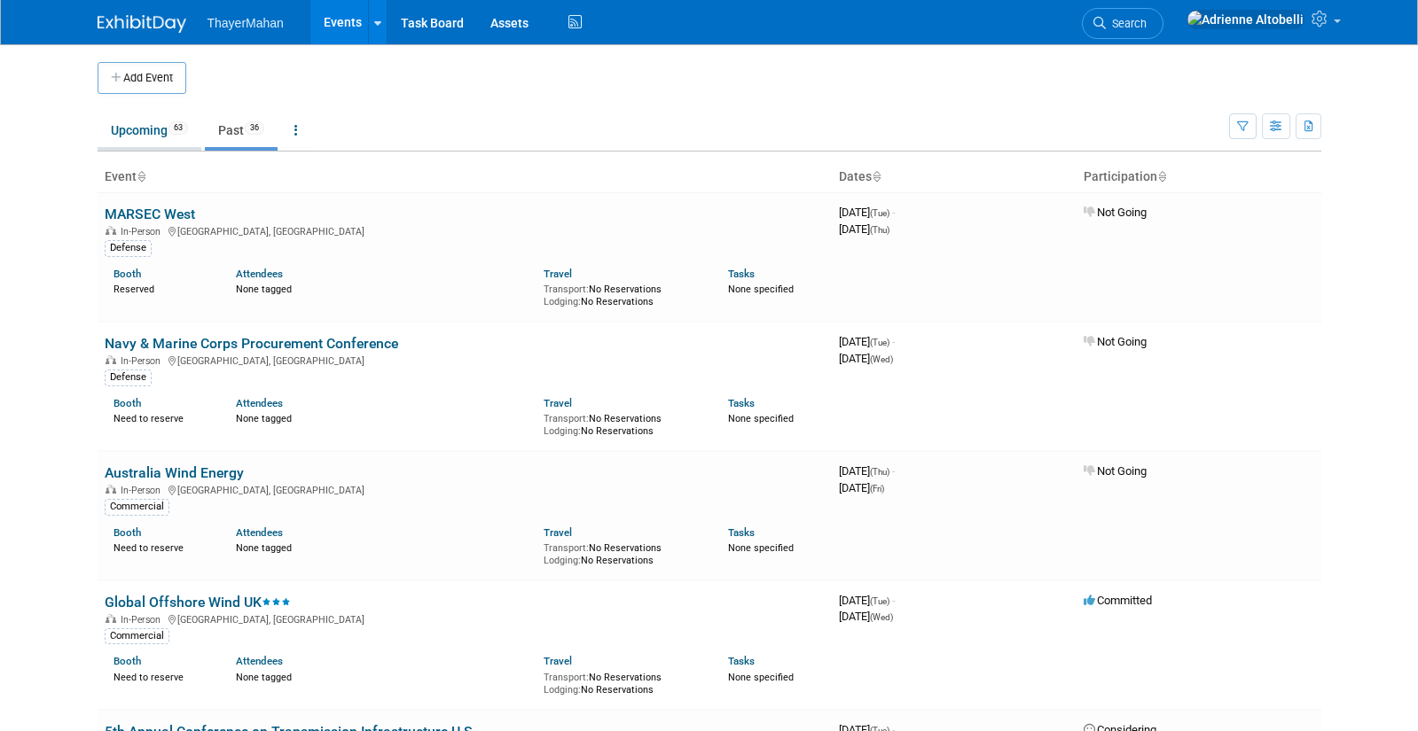
click at [145, 144] on link "Upcoming 63" at bounding box center [150, 130] width 104 height 34
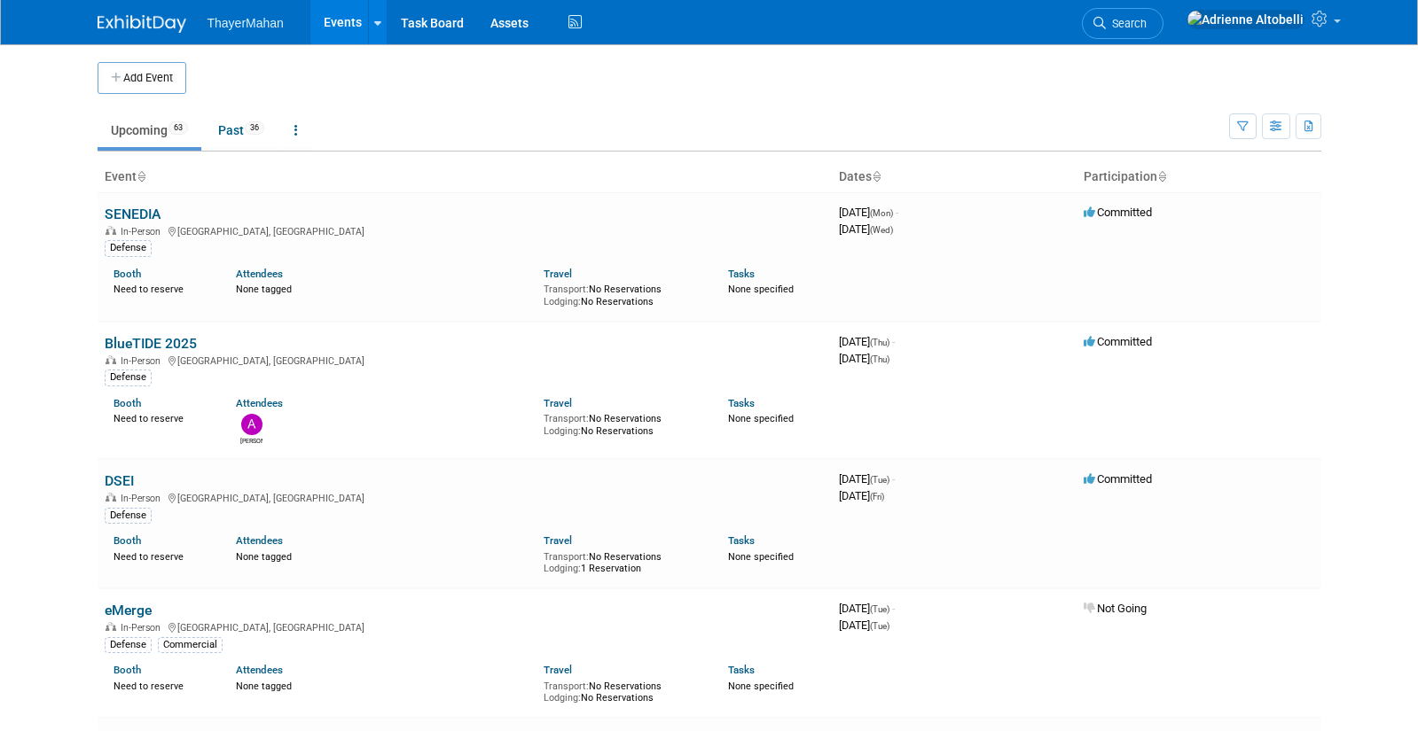
click at [249, 16] on span "ThayerMahan" at bounding box center [245, 23] width 76 height 14
click at [214, 25] on span "ThayerMahan" at bounding box center [245, 23] width 76 height 14
click at [159, 22] on img at bounding box center [142, 24] width 89 height 18
click at [433, 20] on link "Task Board" at bounding box center [432, 22] width 90 height 44
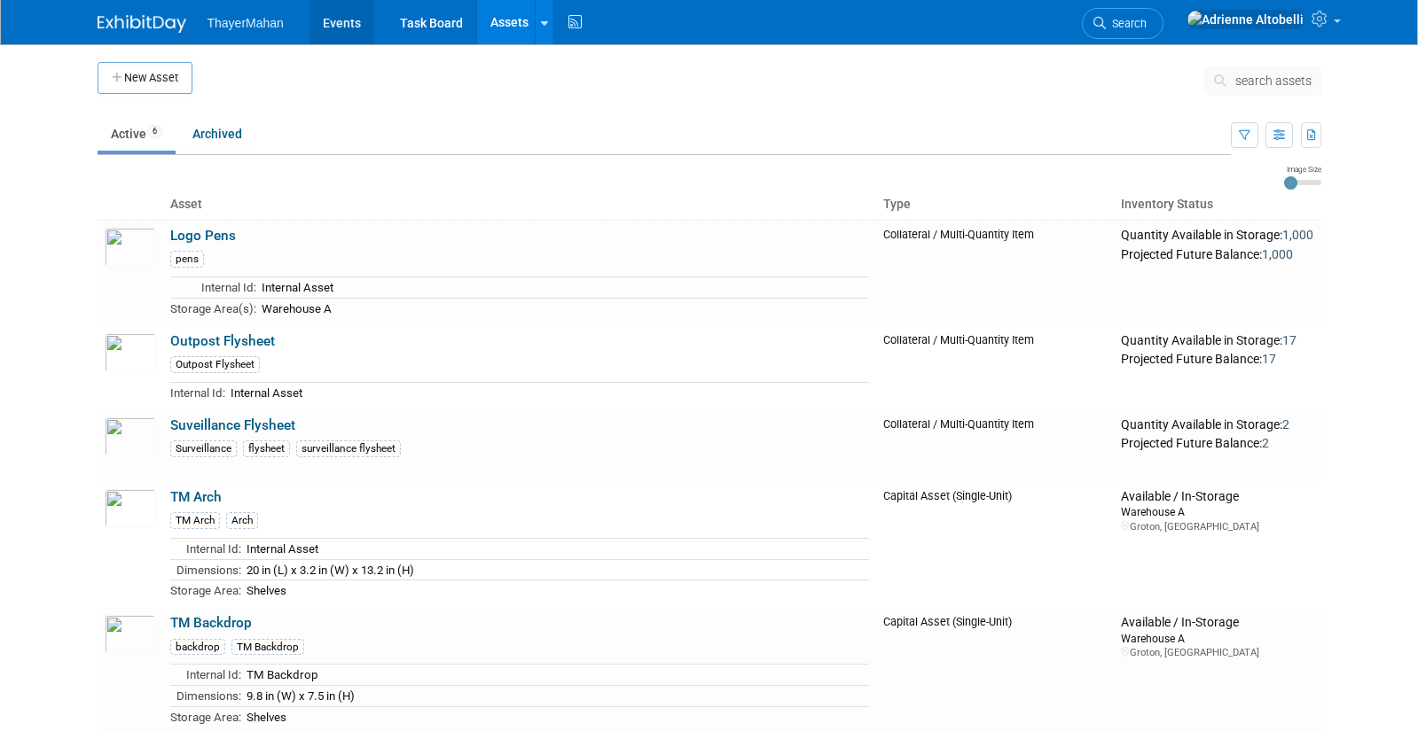
click at [354, 21] on link "Events" at bounding box center [341, 22] width 65 height 44
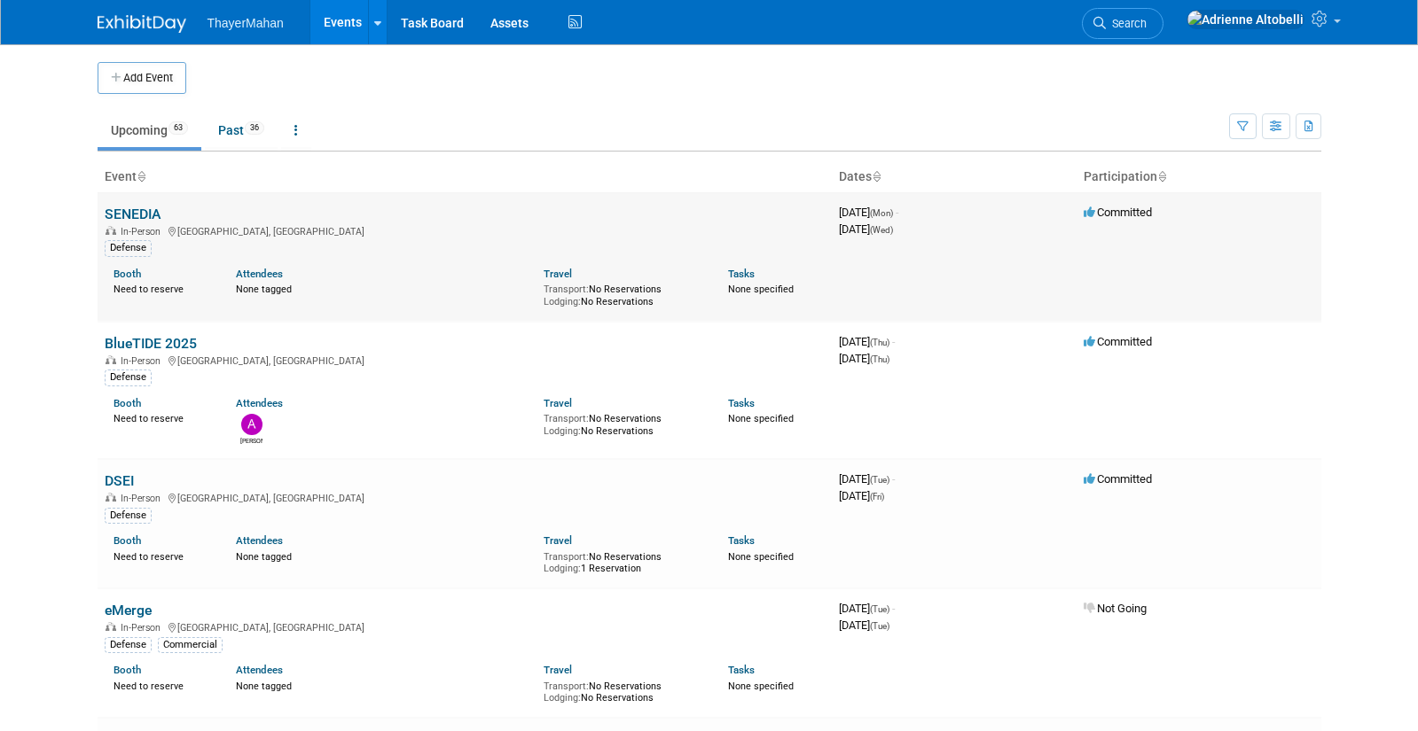
click at [141, 212] on link "SENEDIA" at bounding box center [133, 214] width 56 height 17
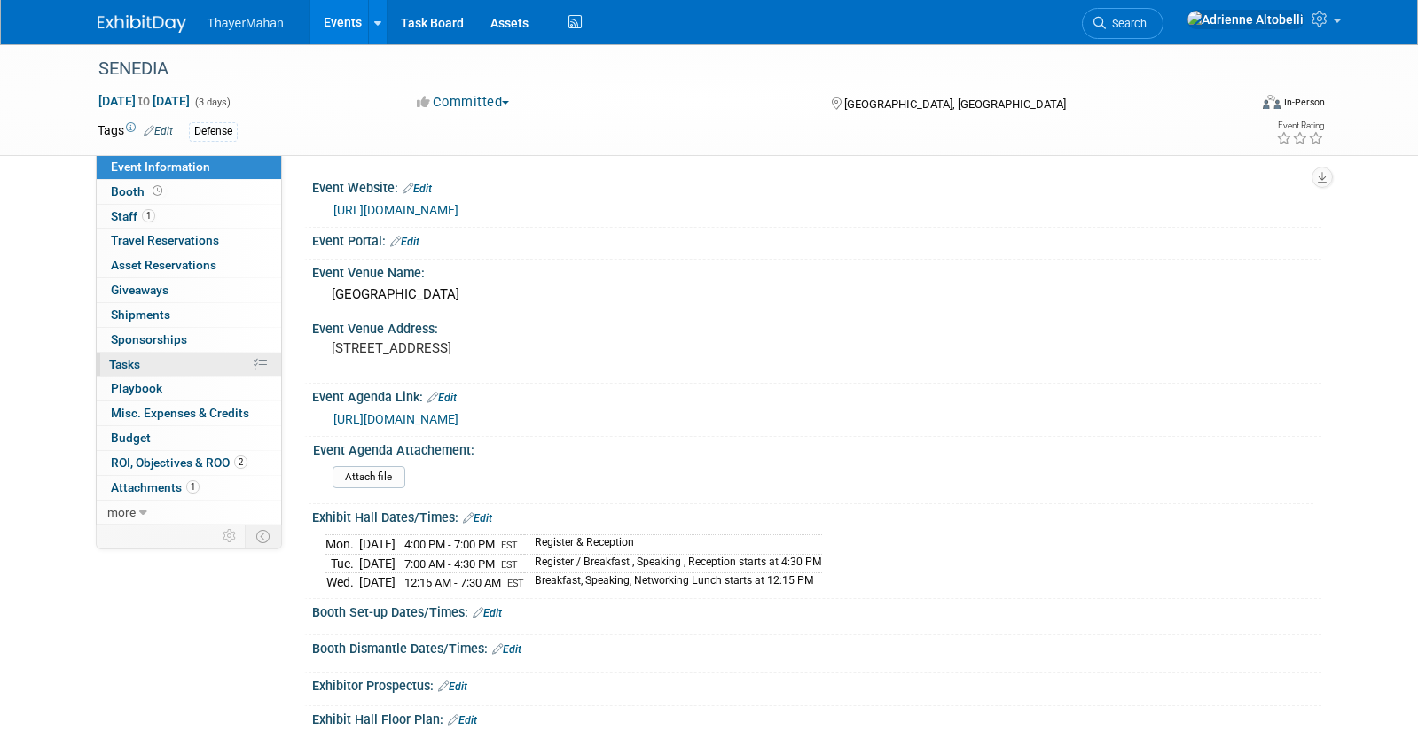
click at [138, 364] on span "Tasks 0%" at bounding box center [124, 364] width 31 height 14
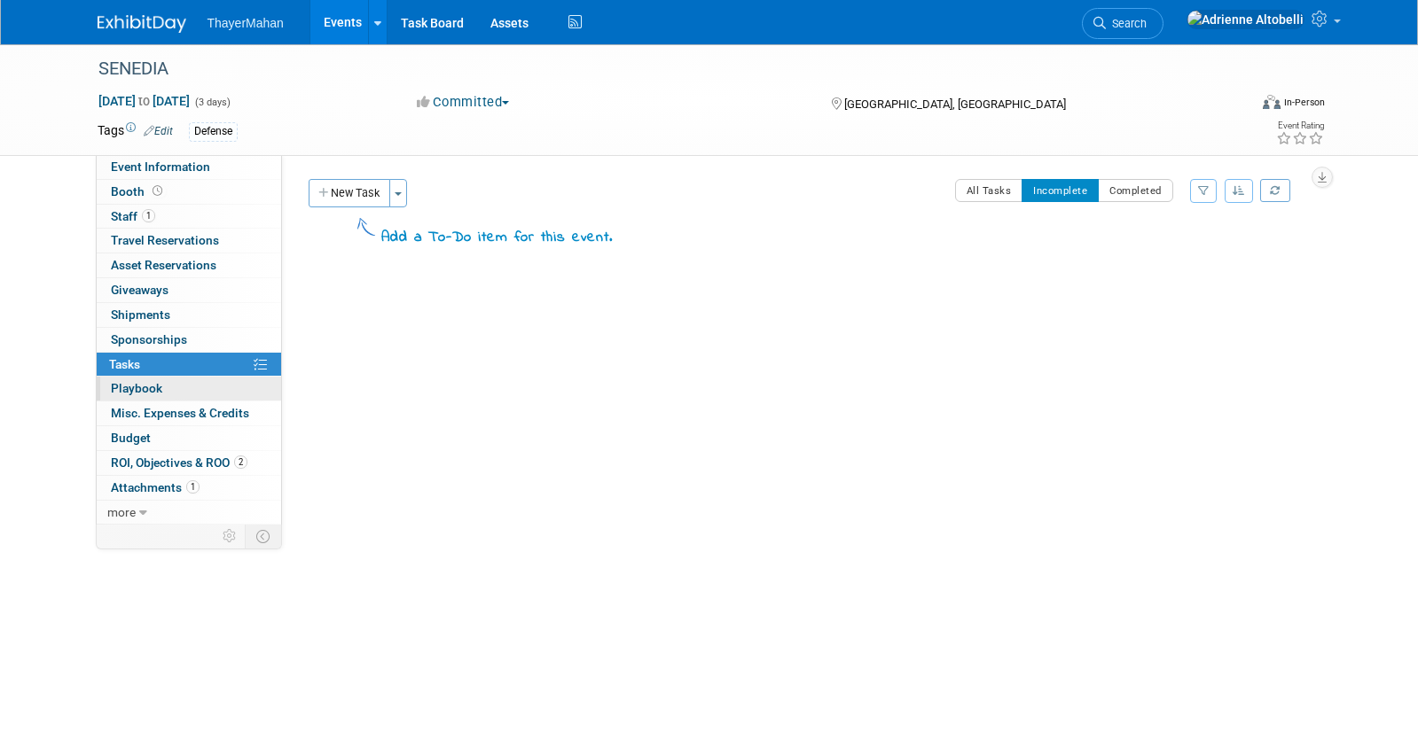
click at [191, 389] on link "0 Playbook 0" at bounding box center [189, 389] width 184 height 24
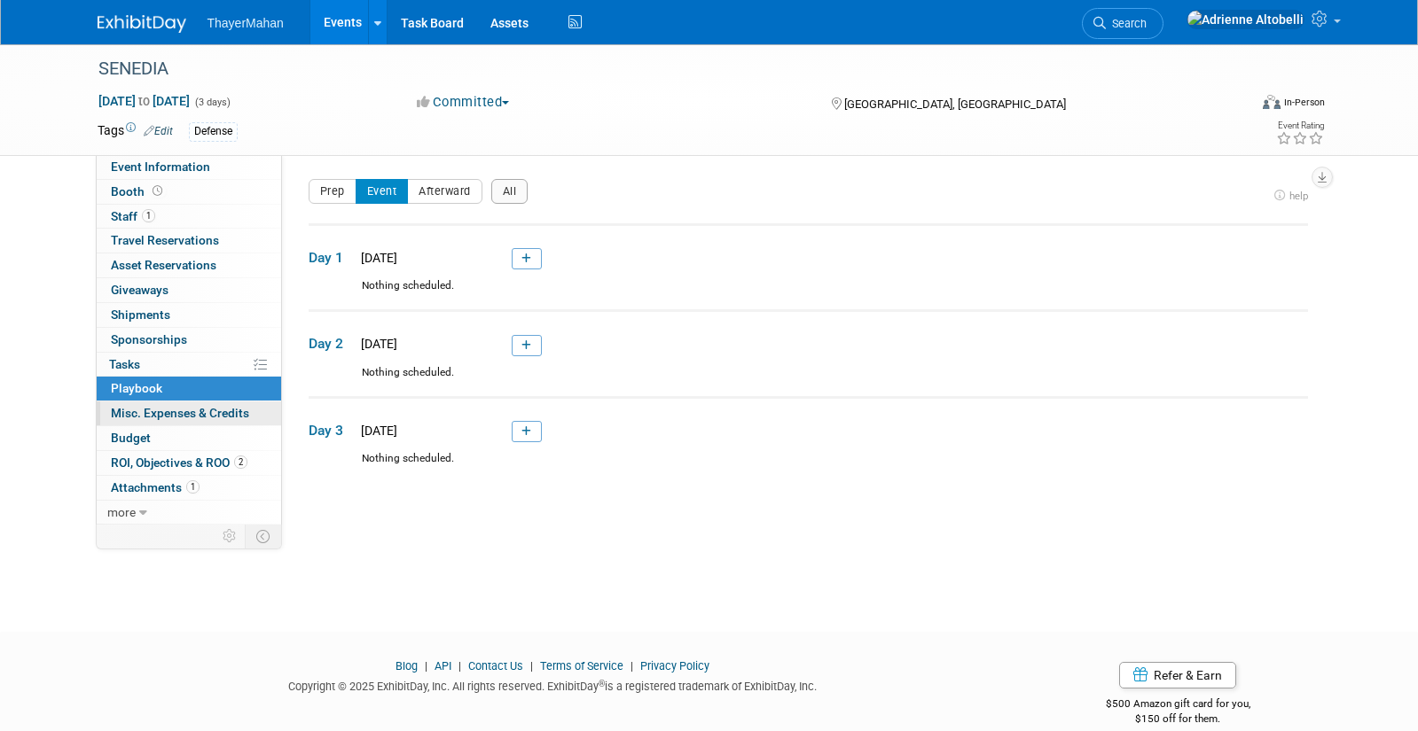
click at [168, 416] on span "Misc. Expenses & Credits 0" at bounding box center [180, 413] width 138 height 14
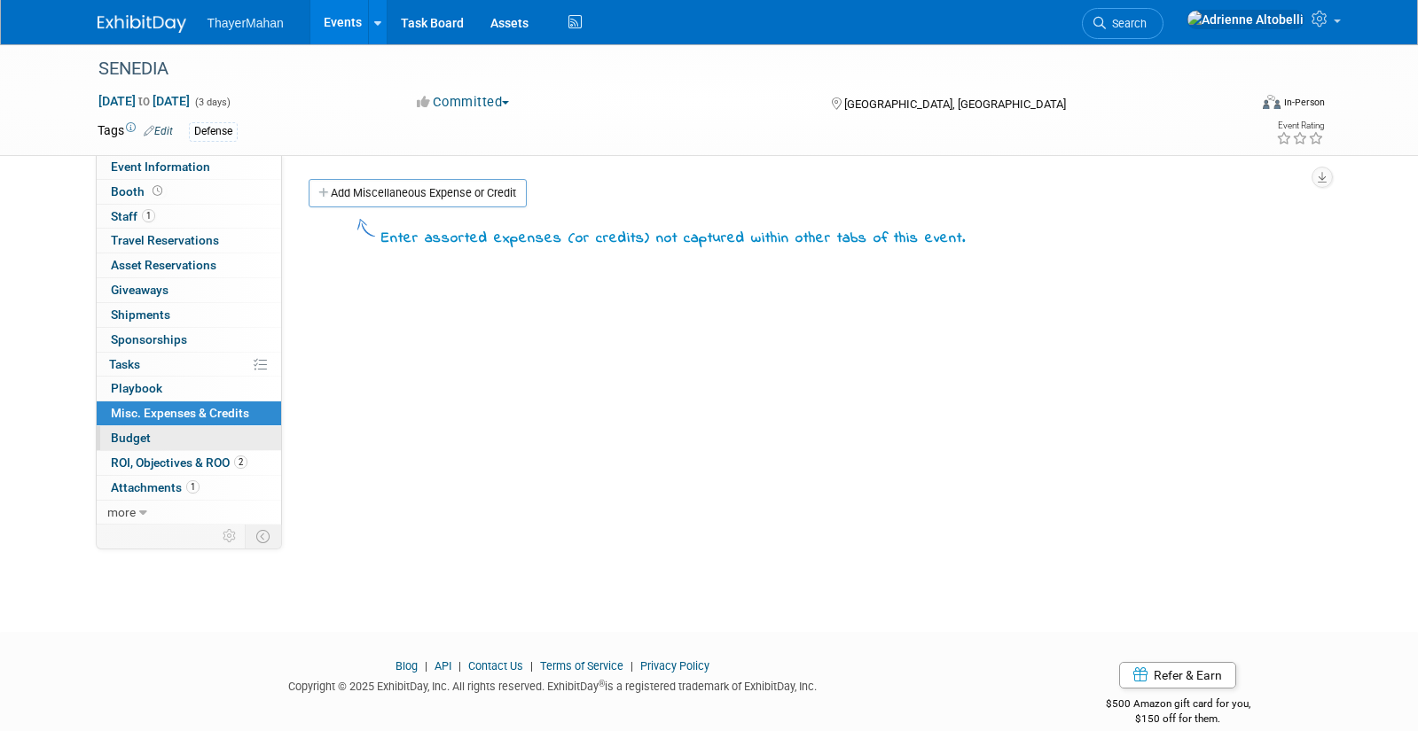
click at [179, 435] on link "Budget" at bounding box center [189, 438] width 184 height 24
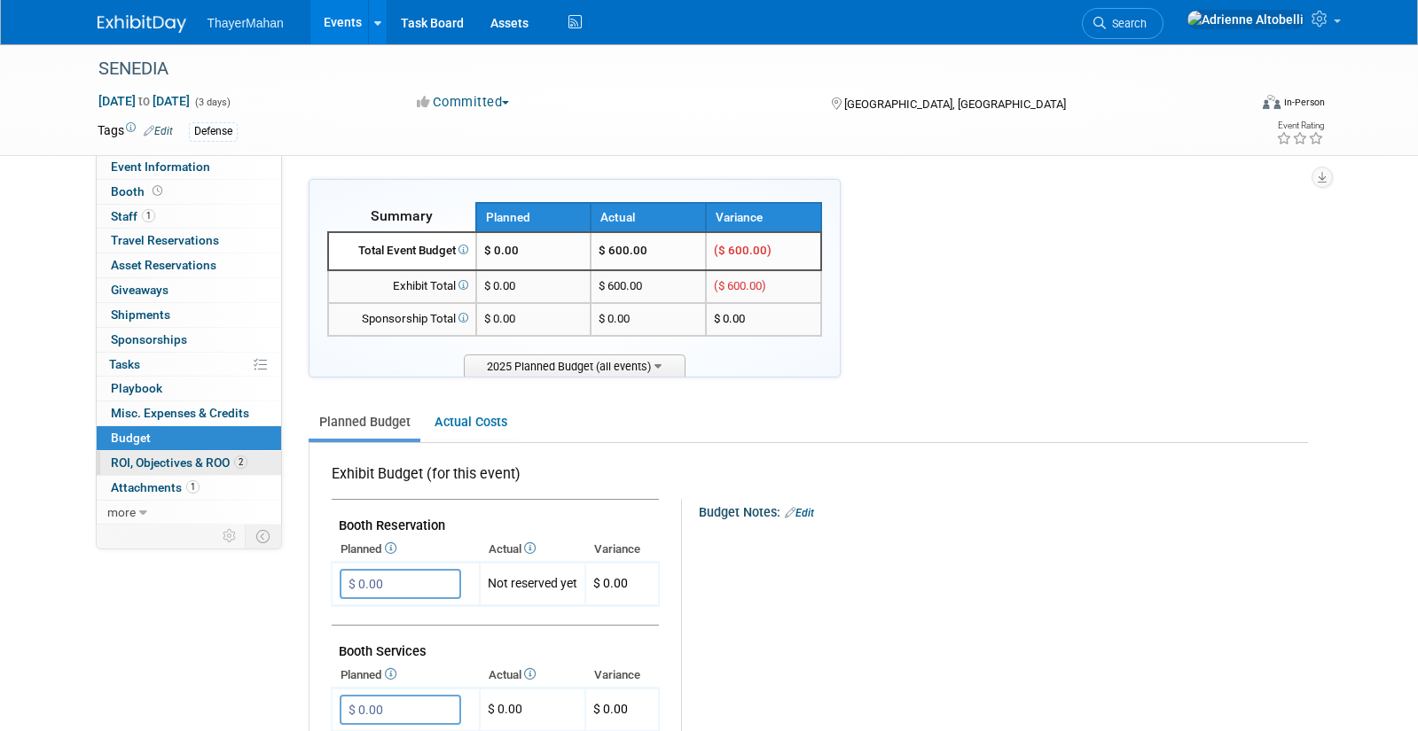
click at [145, 461] on span "ROI, Objectives & ROO 2" at bounding box center [179, 463] width 137 height 14
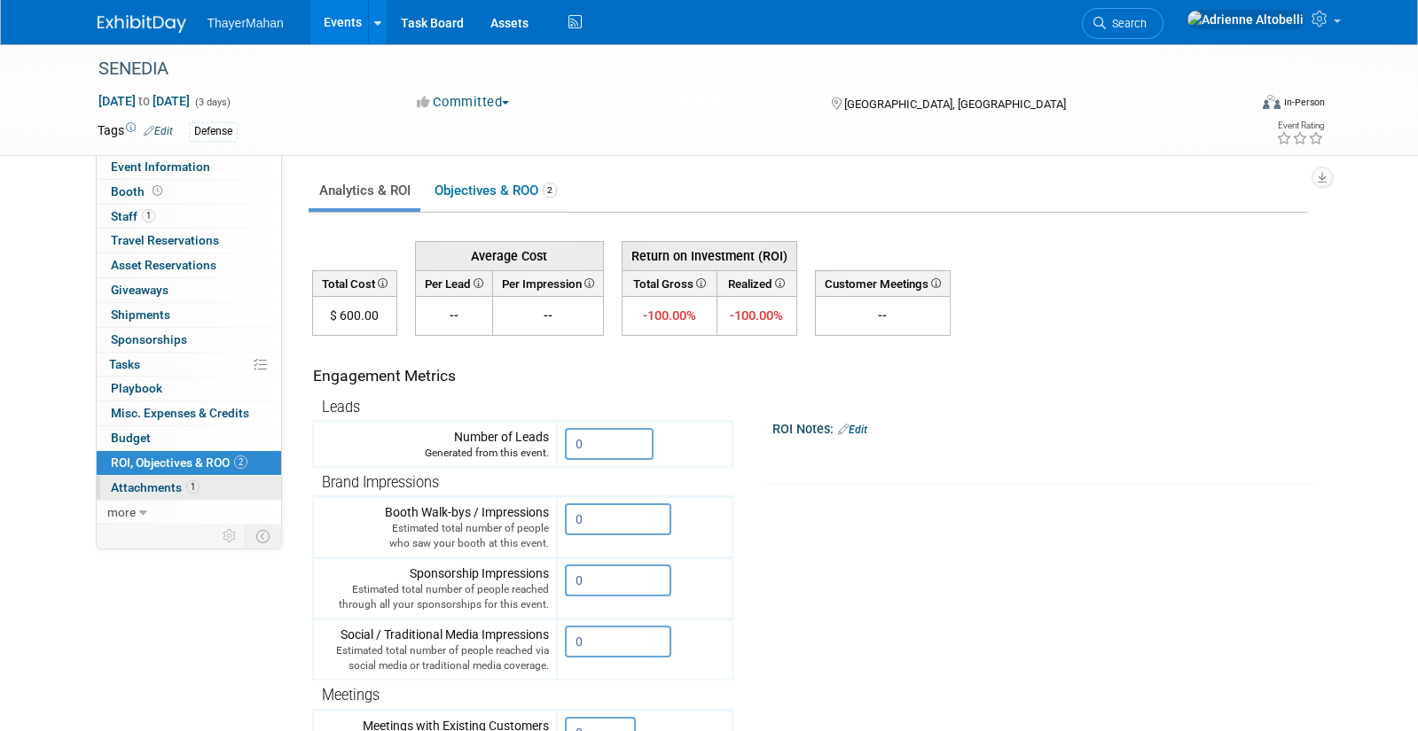
click at [142, 487] on span "Attachments 1" at bounding box center [155, 488] width 89 height 14
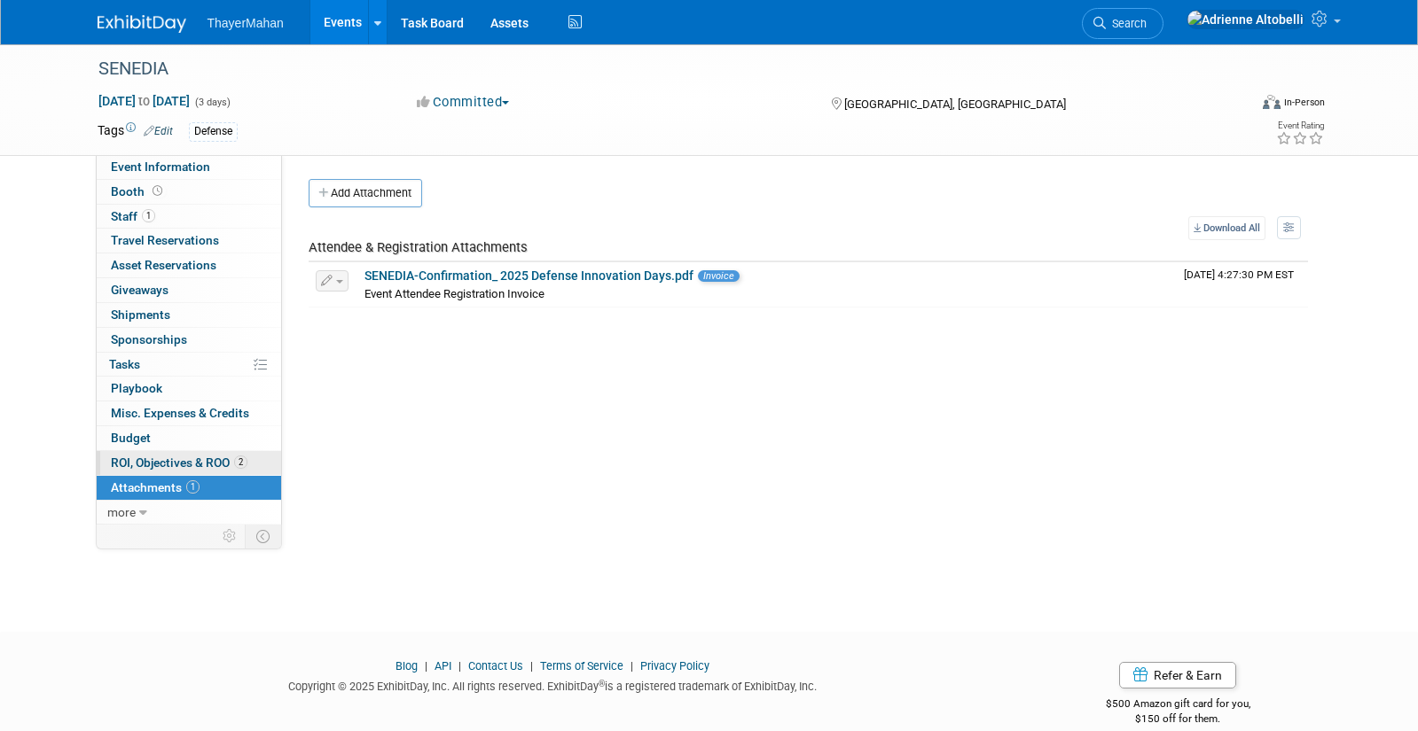
click at [158, 458] on span "ROI, Objectives & ROO 2" at bounding box center [179, 463] width 137 height 14
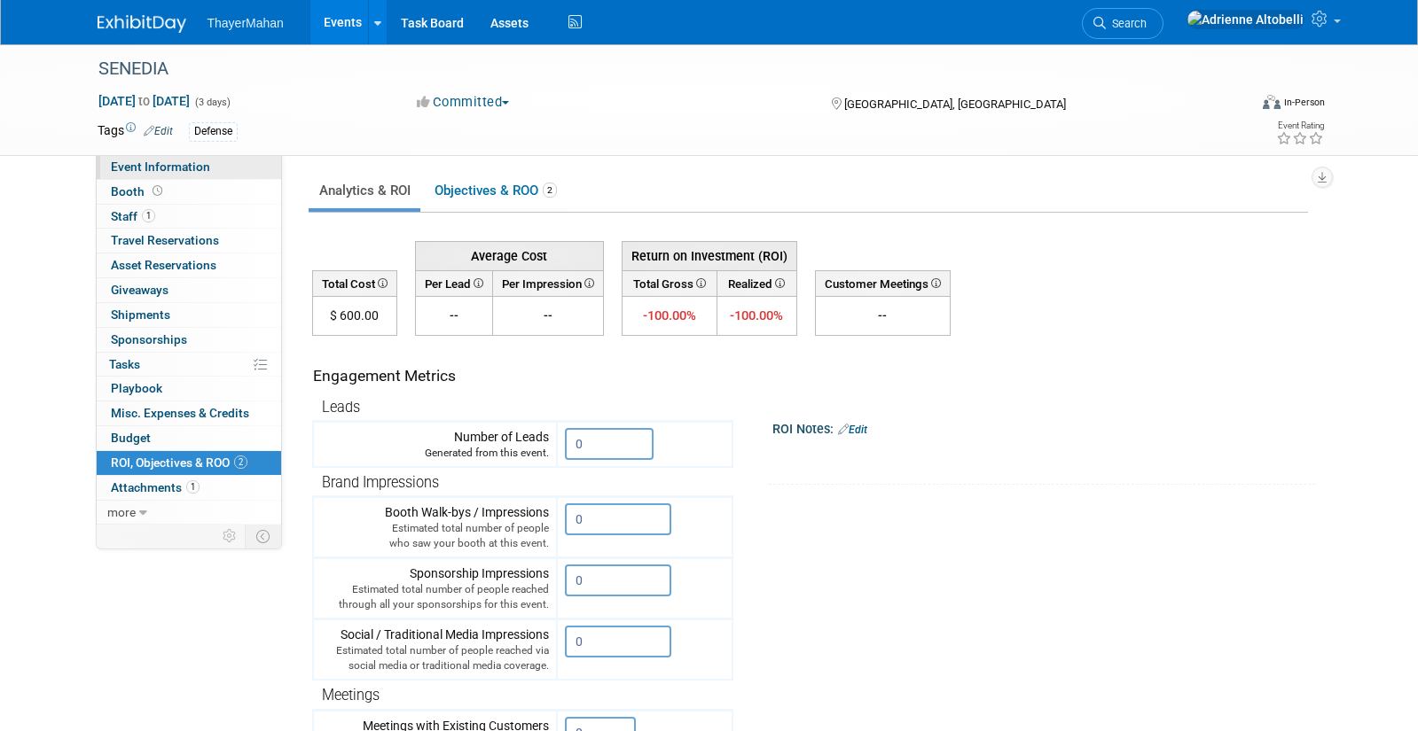
click at [167, 173] on span "Event Information" at bounding box center [160, 167] width 99 height 14
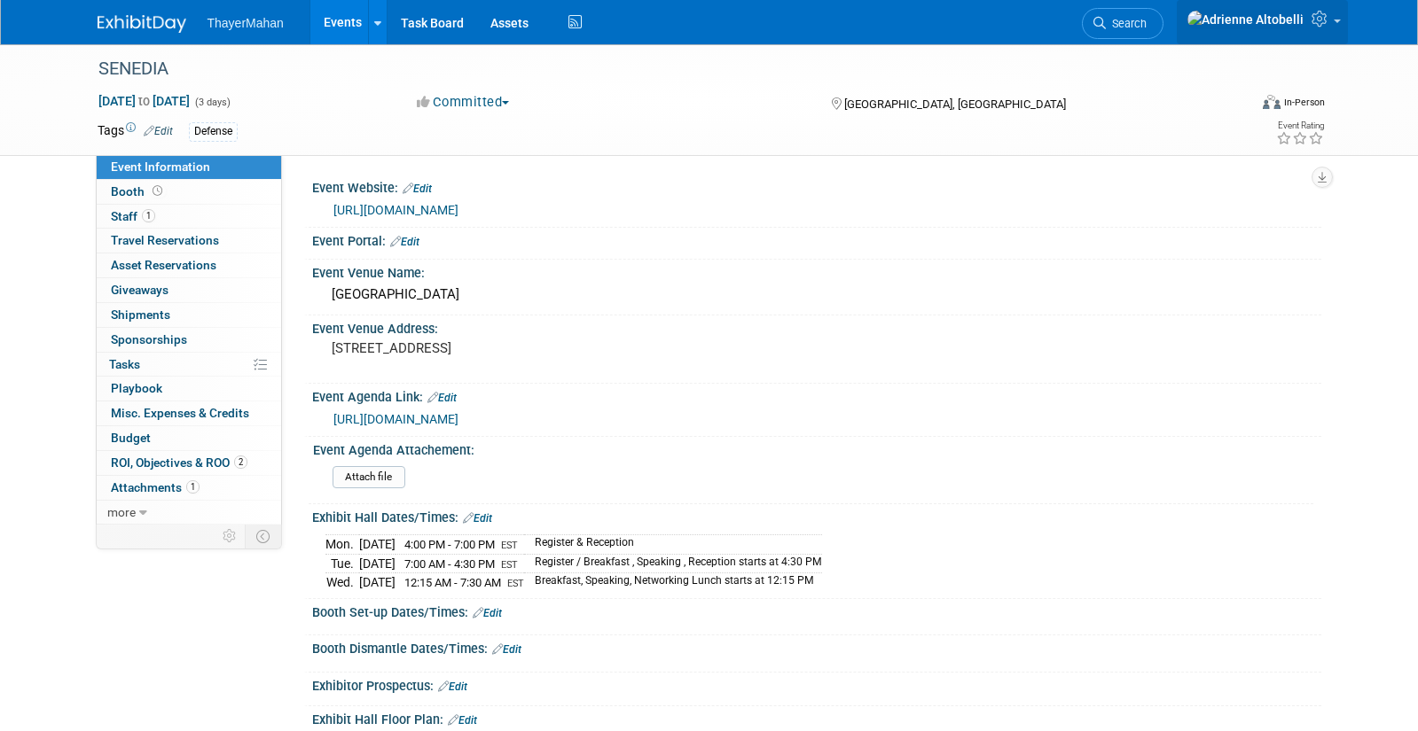
click at [1328, 20] on icon at bounding box center [1321, 19] width 20 height 16
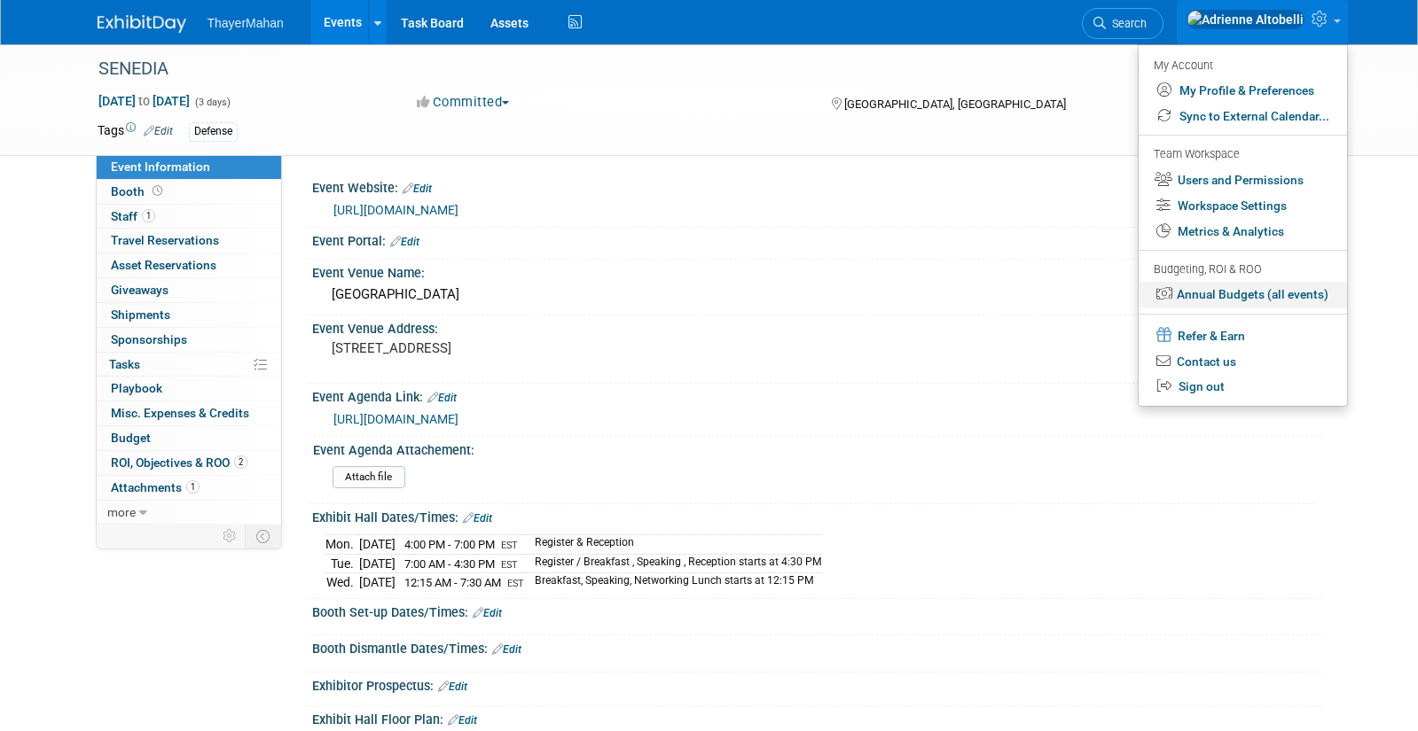
click at [1247, 299] on link "Annual Budgets (all events)" at bounding box center [1242, 295] width 208 height 26
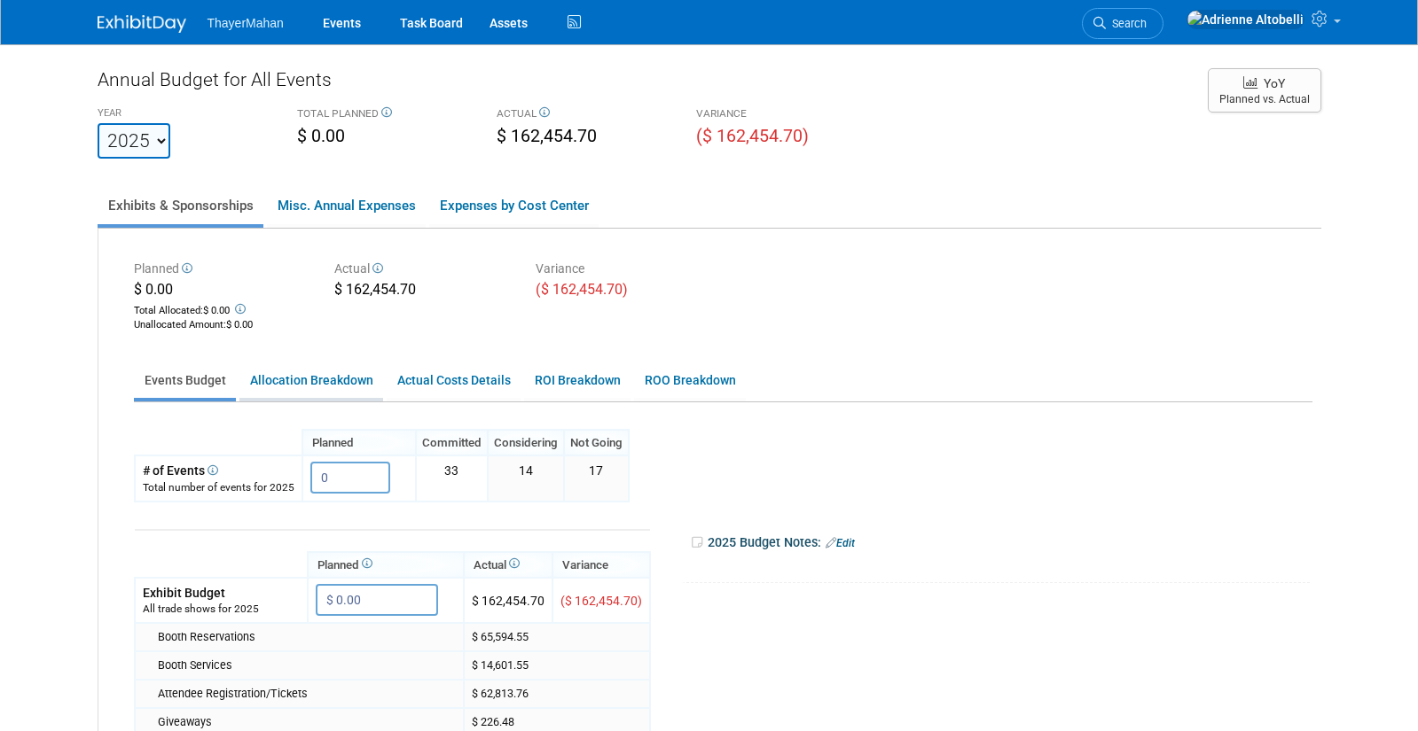
click at [341, 385] on link "Allocation Breakdown" at bounding box center [311, 381] width 144 height 35
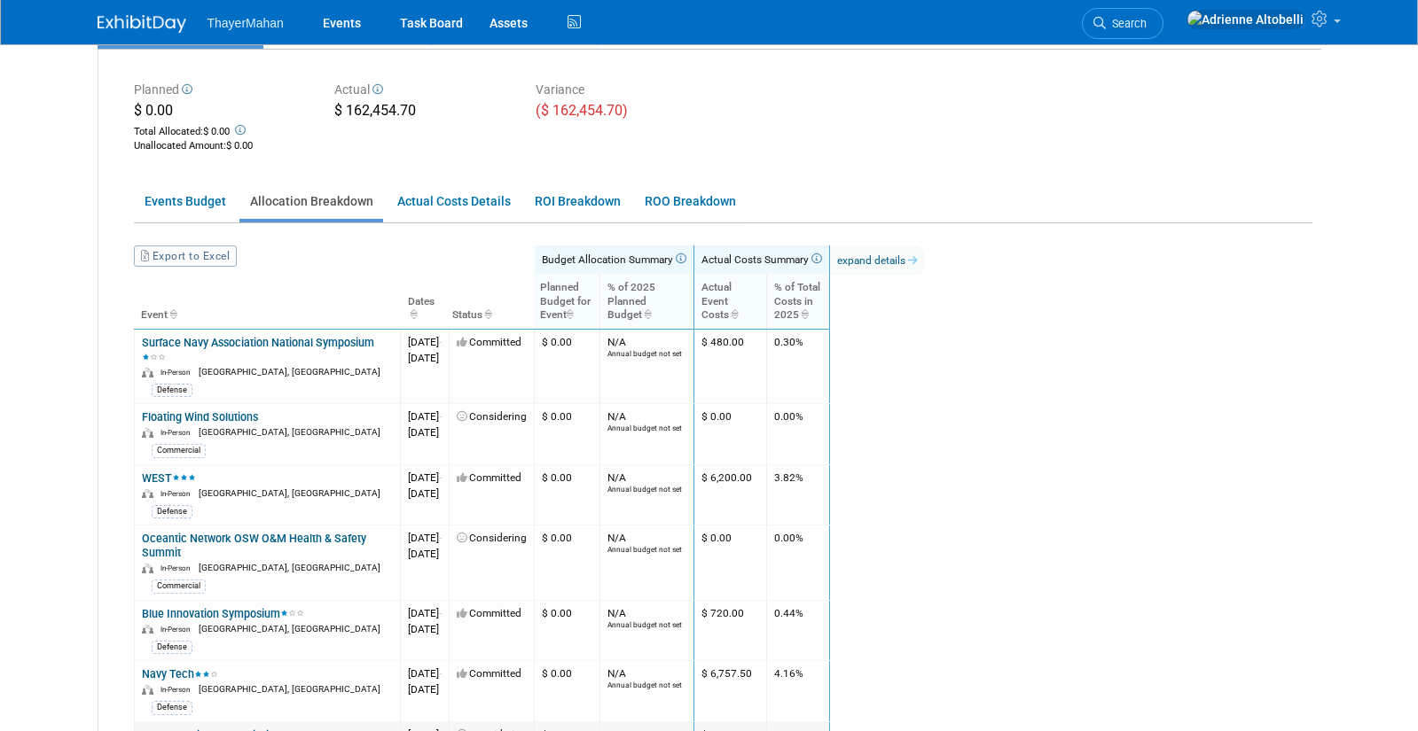
scroll to position [177, 0]
click at [576, 201] on link "ROI Breakdown" at bounding box center [577, 203] width 106 height 35
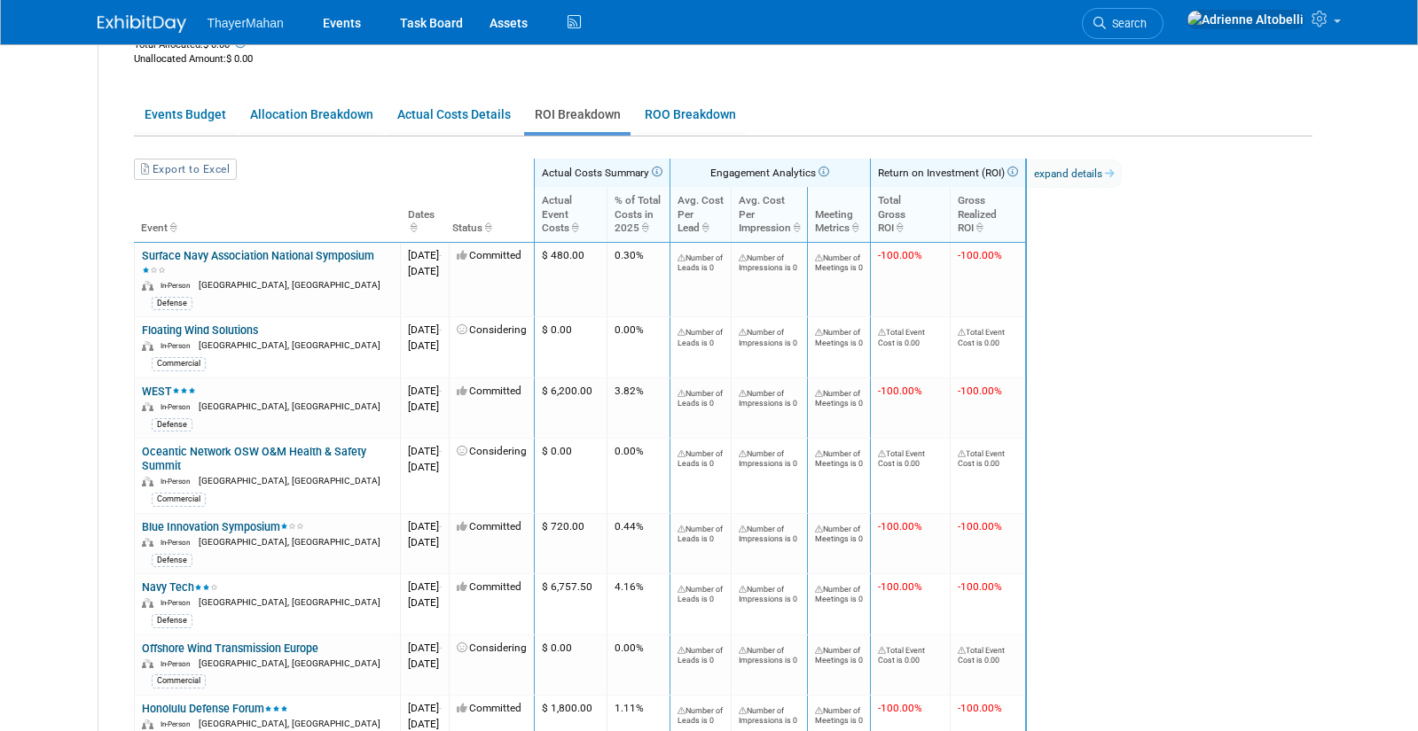
scroll to position [0, 0]
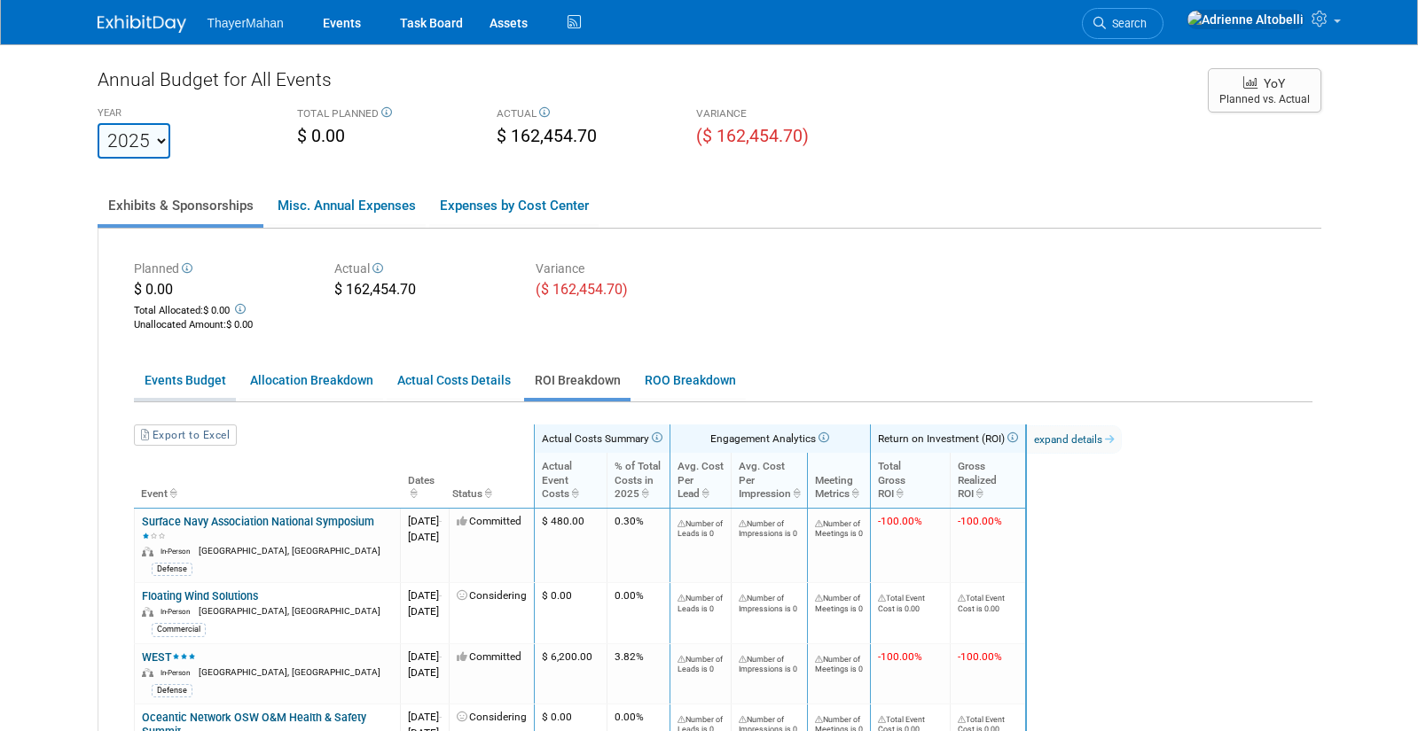
click at [216, 380] on link "Events Budget" at bounding box center [185, 381] width 102 height 35
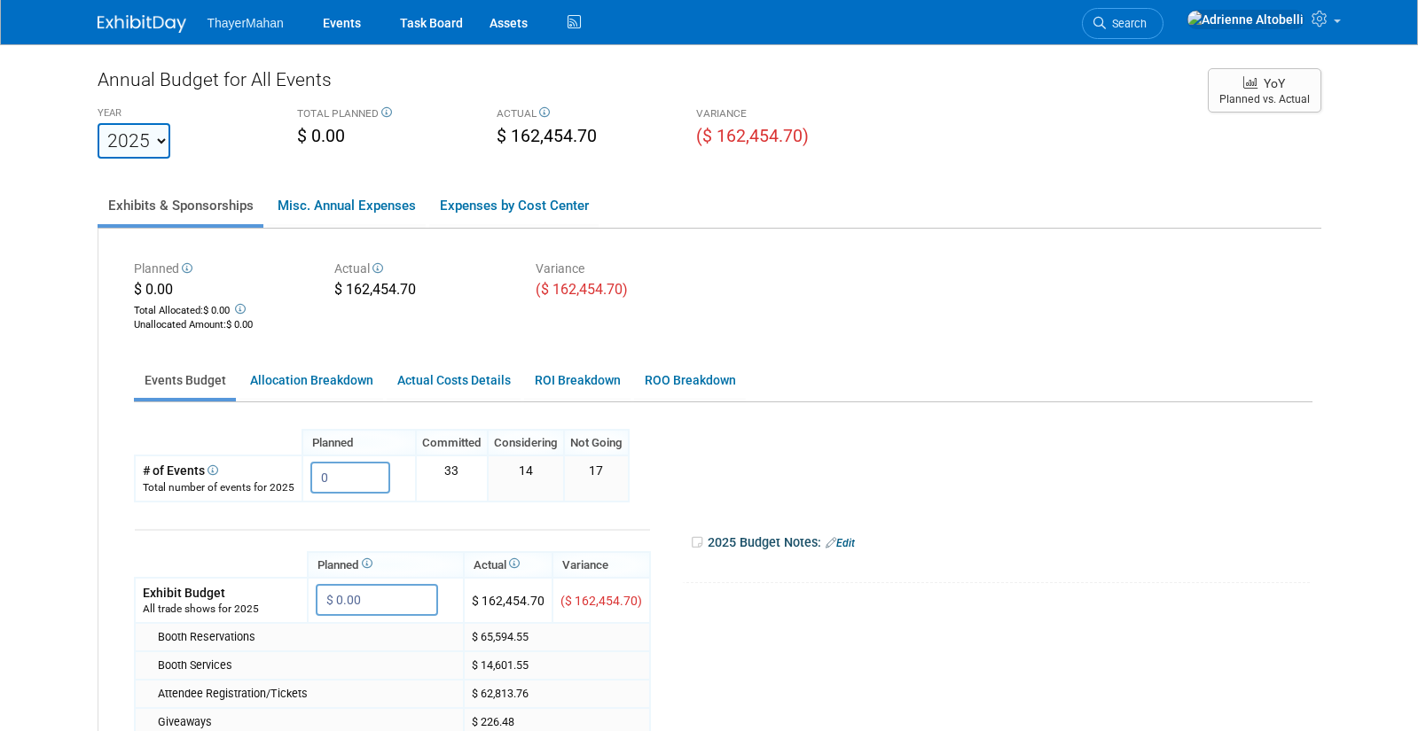
click at [138, 26] on img at bounding box center [142, 24] width 89 height 18
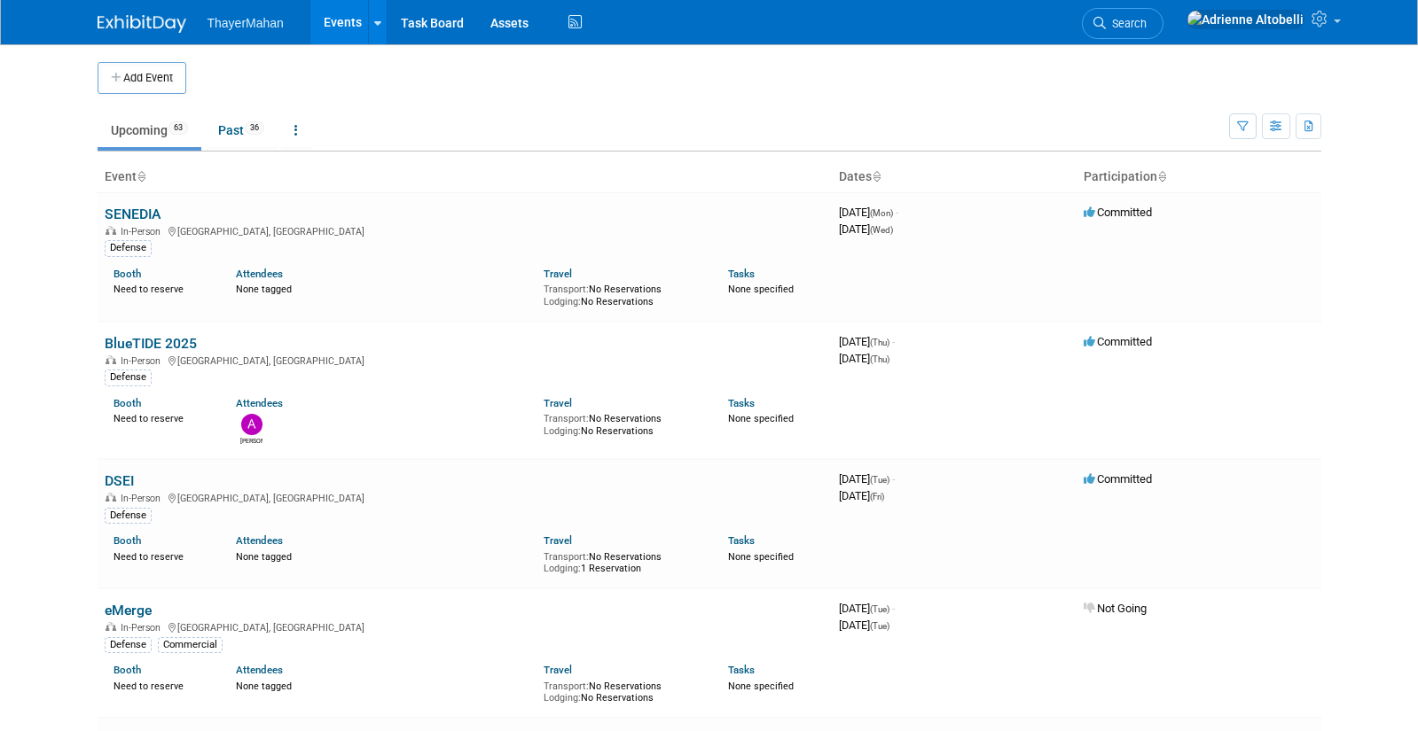
click at [140, 129] on link "Upcoming 63" at bounding box center [150, 130] width 104 height 34
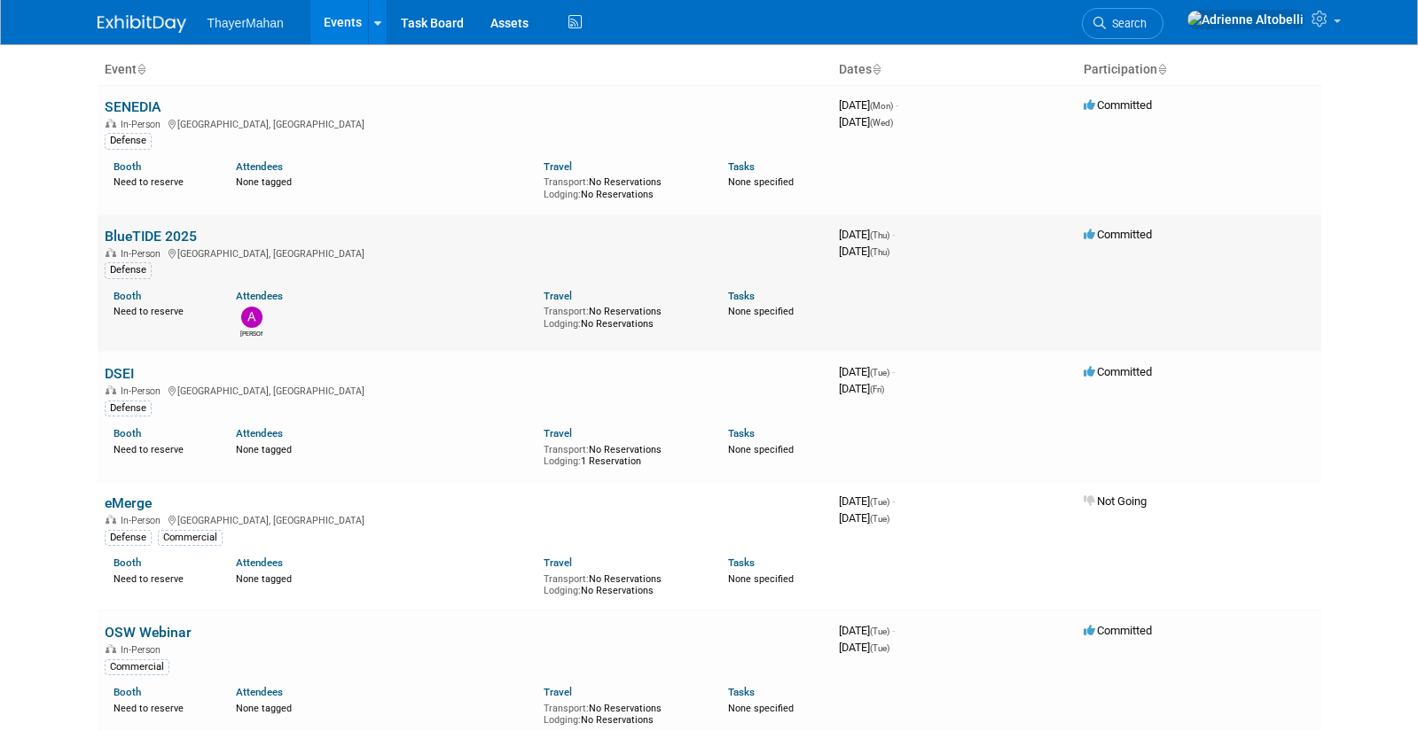
scroll to position [177, 0]
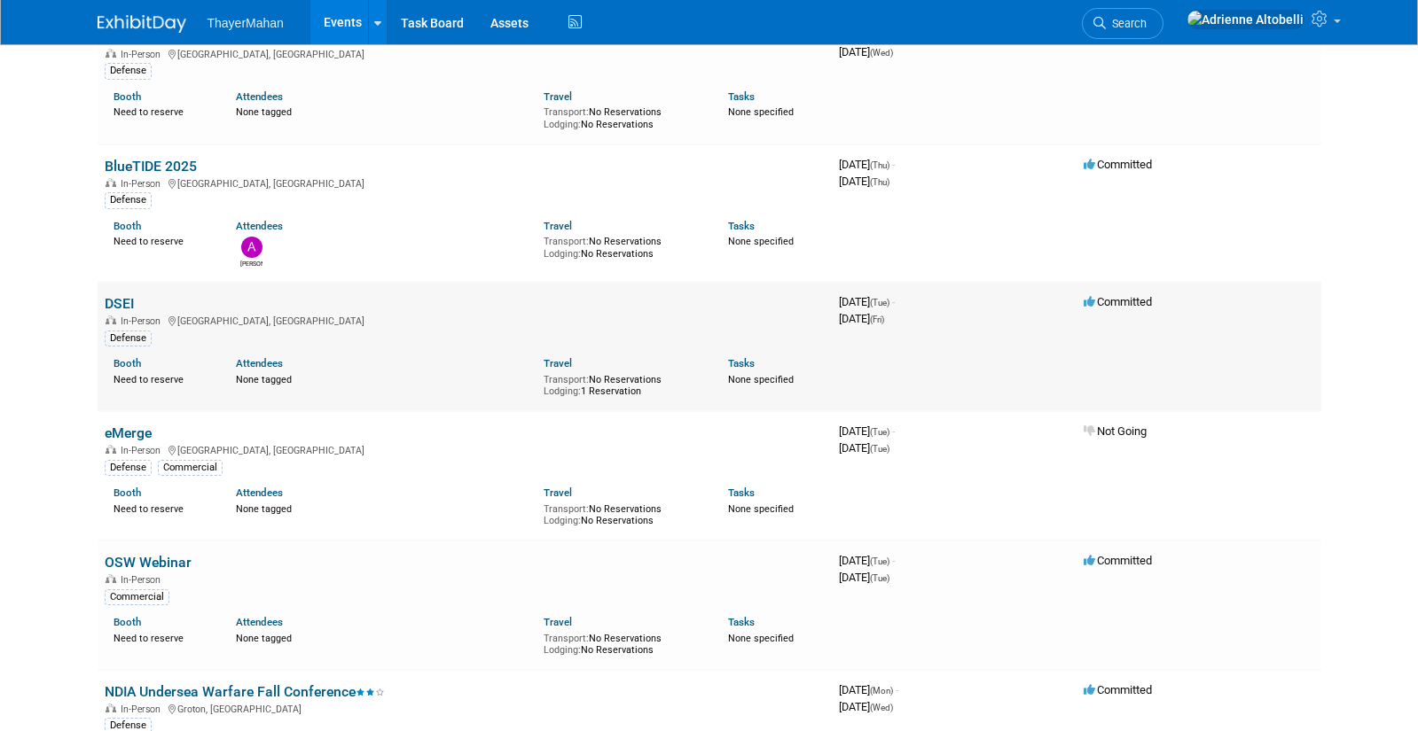
click at [125, 302] on link "DSEI" at bounding box center [119, 303] width 29 height 17
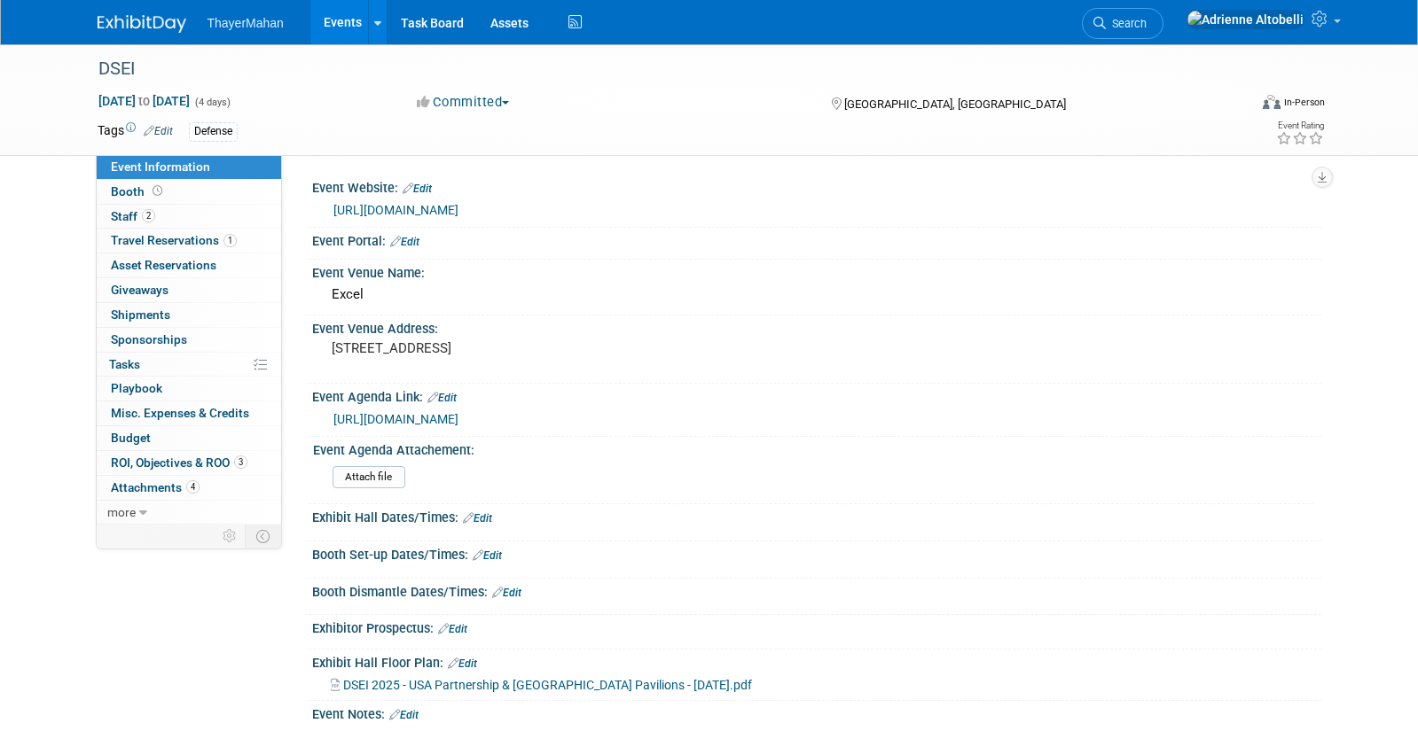
click at [254, 29] on span "ThayerMahan" at bounding box center [245, 23] width 76 height 14
